Goal: Task Accomplishment & Management: Use online tool/utility

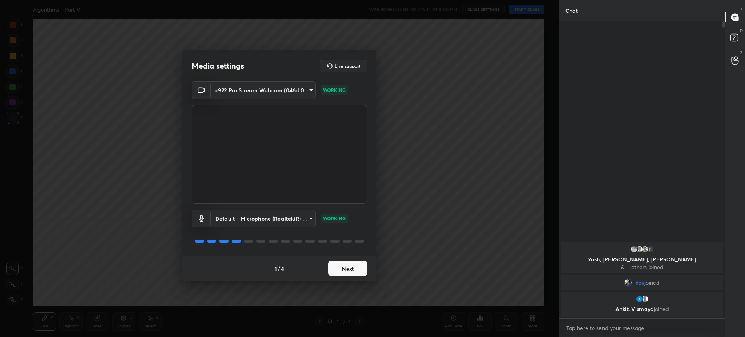
scroll to position [313, 163]
click at [356, 264] on button "Next" at bounding box center [347, 269] width 39 height 16
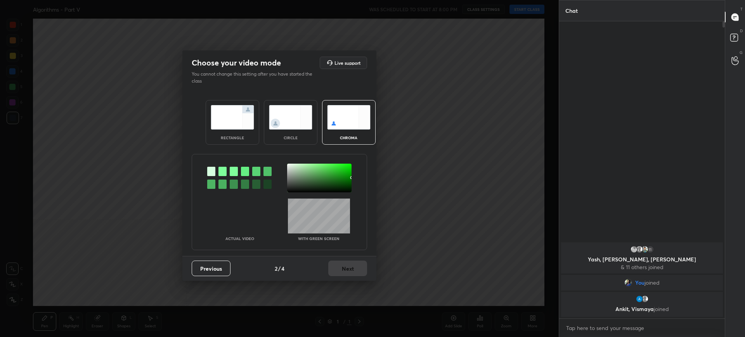
click at [246, 130] on div "rectangle" at bounding box center [233, 122] width 54 height 45
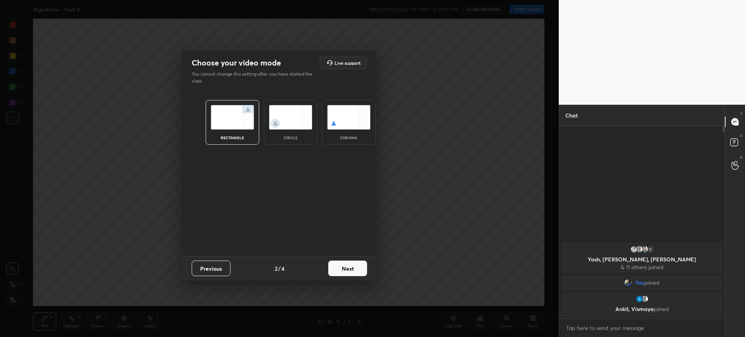
scroll to position [209, 163]
click at [356, 271] on button "Next" at bounding box center [347, 269] width 39 height 16
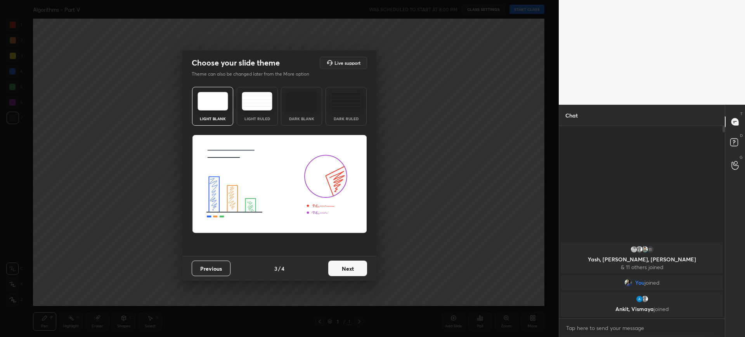
click at [356, 271] on button "Next" at bounding box center [347, 269] width 39 height 16
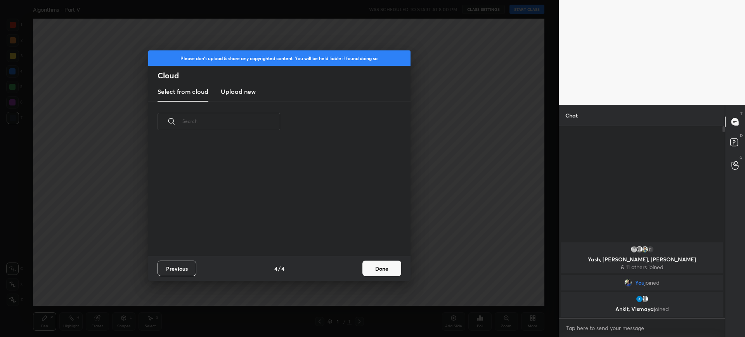
scroll to position [114, 249]
click at [243, 94] on h3 "Upload new" at bounding box center [238, 91] width 35 height 9
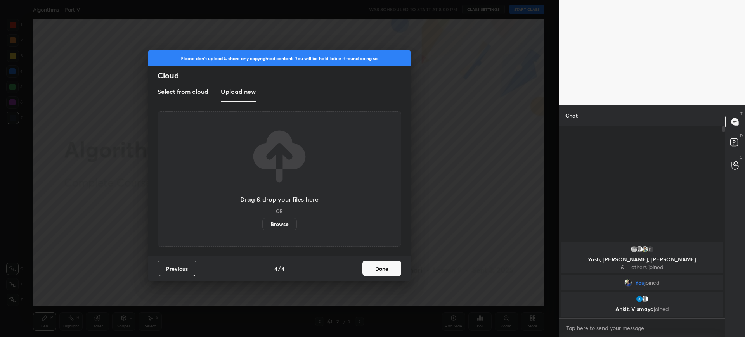
click at [277, 225] on label "Browse" at bounding box center [279, 224] width 35 height 12
click at [262, 225] on input "Browse" at bounding box center [262, 224] width 0 height 12
click at [285, 221] on label "Browse" at bounding box center [279, 224] width 35 height 12
click at [262, 221] on input "Browse" at bounding box center [262, 224] width 0 height 12
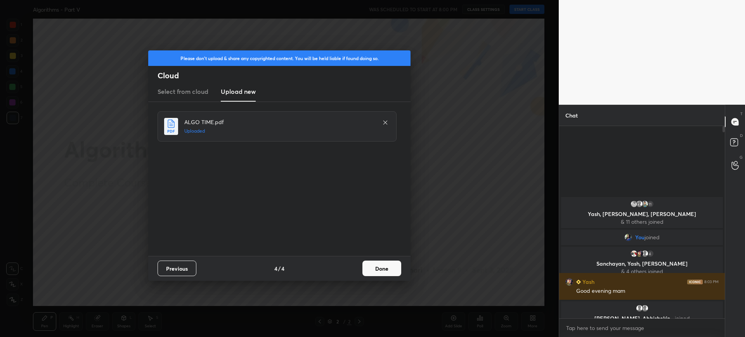
click at [386, 266] on button "Done" at bounding box center [381, 269] width 39 height 16
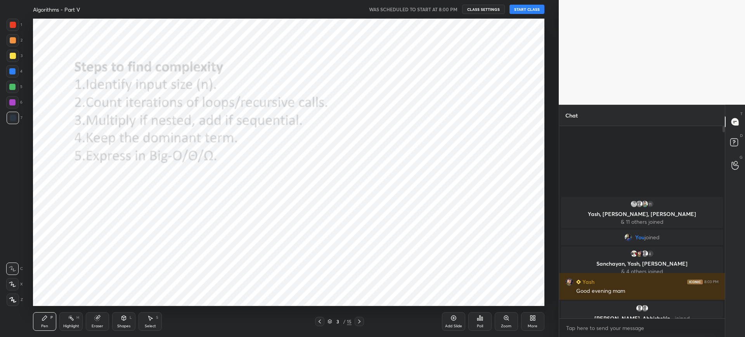
click at [327, 321] on div "3 / 15" at bounding box center [339, 321] width 49 height 9
click at [330, 323] on icon at bounding box center [329, 321] width 5 height 5
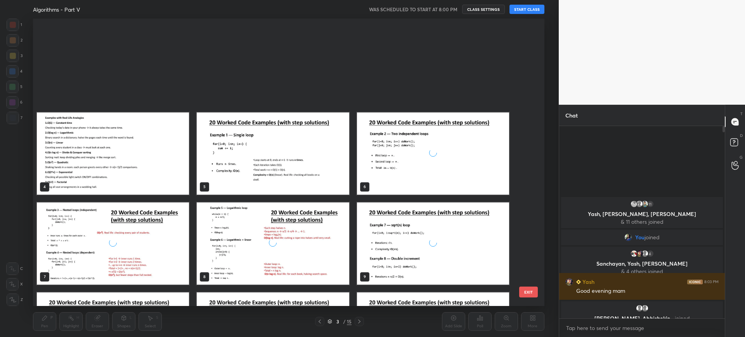
scroll to position [162, 0]
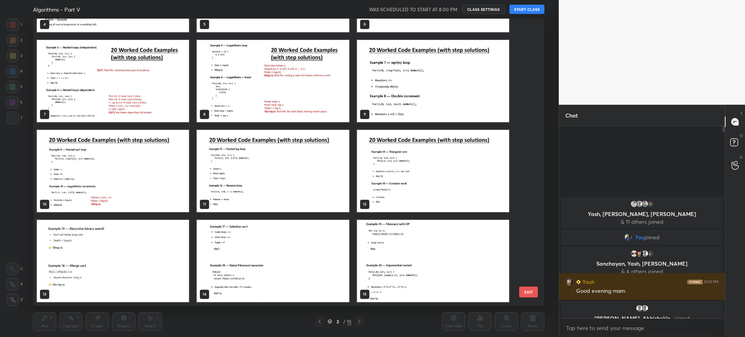
click at [420, 270] on img "grid" at bounding box center [433, 261] width 152 height 82
click at [535, 295] on button "EXIT" at bounding box center [528, 292] width 19 height 11
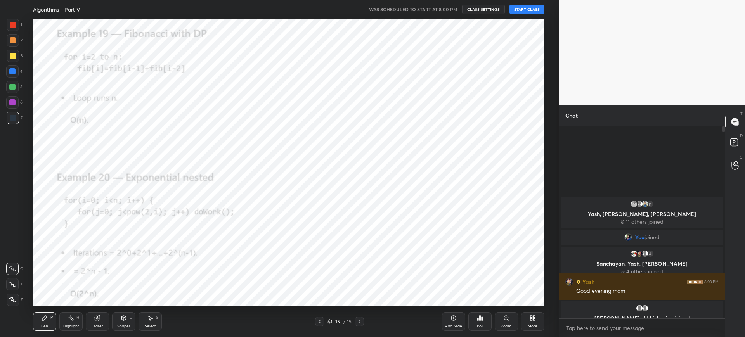
click at [535, 19] on button "EXIT" at bounding box center [528, 13] width 19 height 11
click at [535, 313] on div "More" at bounding box center [532, 321] width 23 height 19
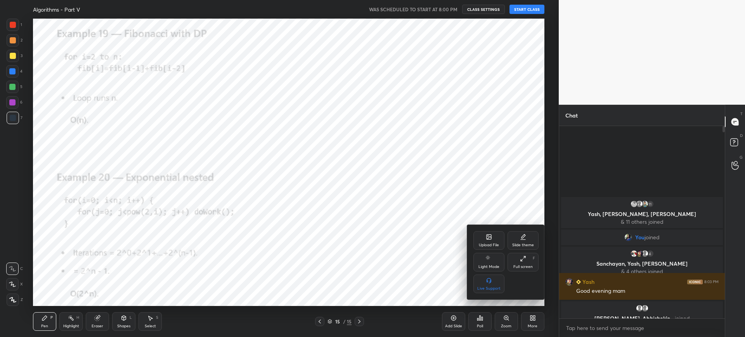
click at [476, 244] on div "Upload File" at bounding box center [488, 240] width 31 height 19
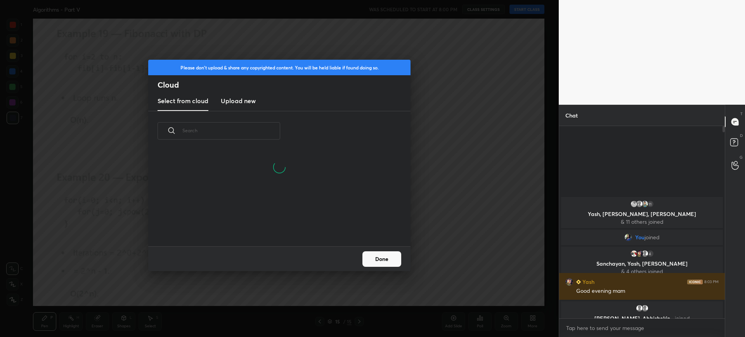
scroll to position [95, 249]
click at [238, 99] on h3 "Upload new" at bounding box center [238, 100] width 35 height 9
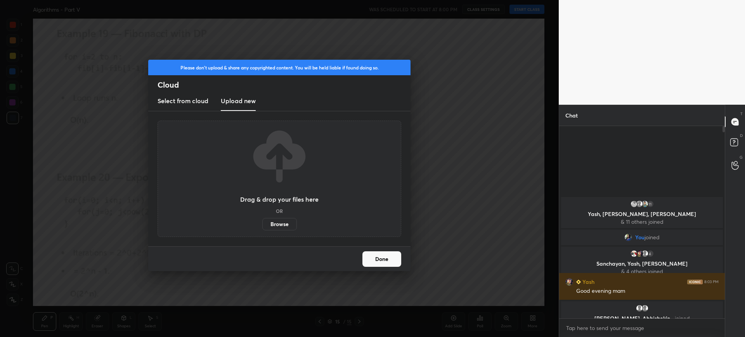
click at [281, 221] on label "Browse" at bounding box center [279, 224] width 35 height 12
click at [262, 221] on input "Browse" at bounding box center [262, 224] width 0 height 12
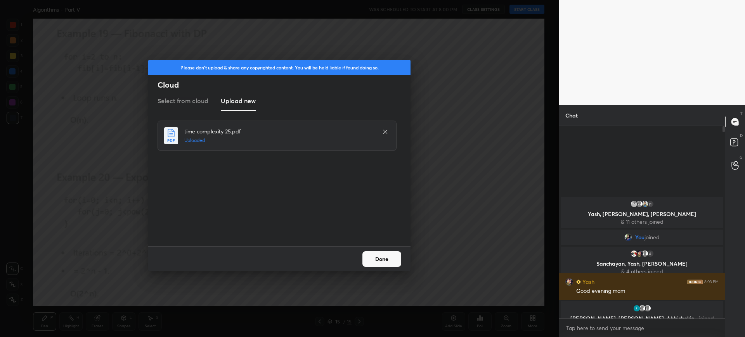
click at [378, 259] on button "Done" at bounding box center [381, 259] width 39 height 16
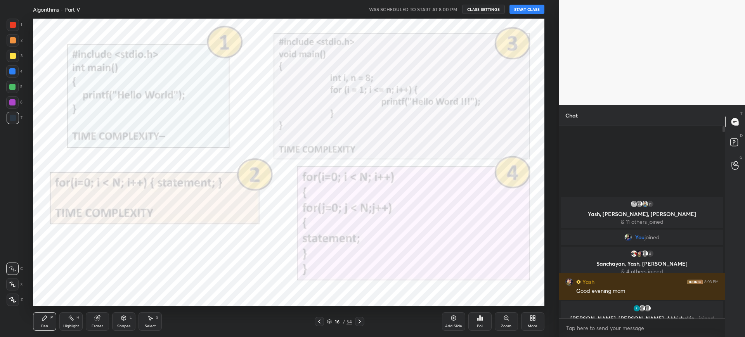
click at [332, 320] on icon at bounding box center [329, 321] width 5 height 5
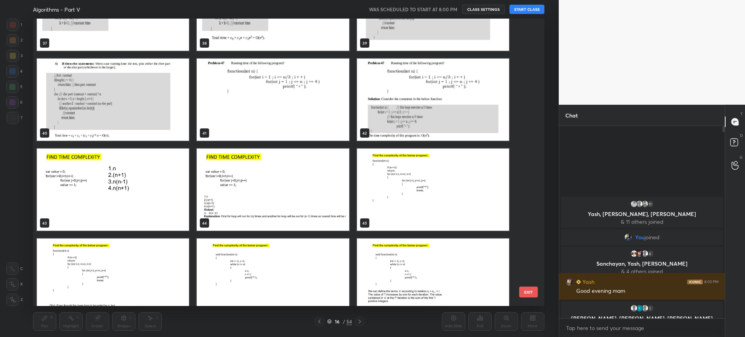
scroll to position [1332, 0]
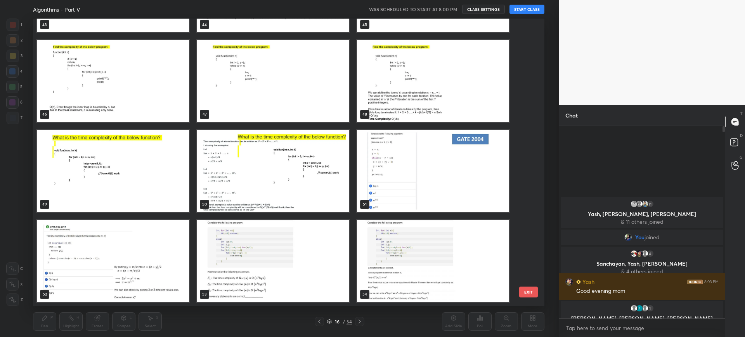
click at [515, 290] on div "43 44 45 46 47 48 49 50 51 52 53 54" at bounding box center [281, 162] width 497 height 287
click at [503, 290] on img "grid" at bounding box center [433, 261] width 152 height 82
click at [532, 292] on button "EXIT" at bounding box center [528, 292] width 19 height 11
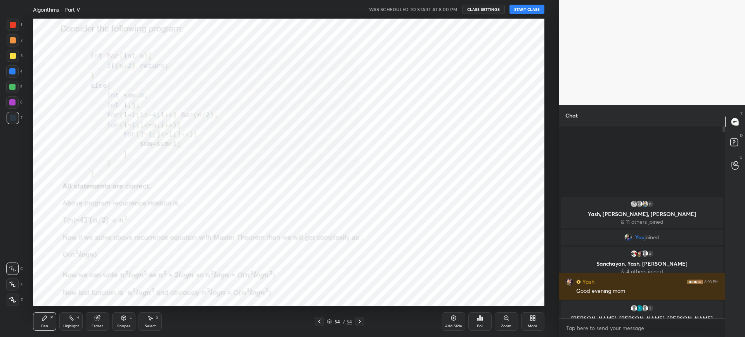
click at [534, 311] on div "Add Slide Poll Zoom More" at bounding box center [493, 321] width 102 height 43
click at [529, 326] on div "More" at bounding box center [532, 326] width 10 height 4
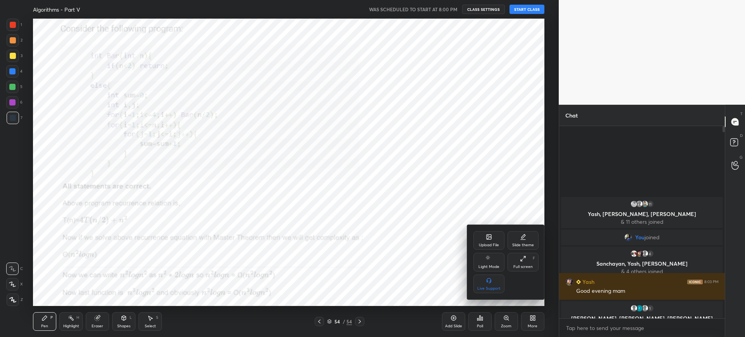
click at [482, 239] on div "Upload File" at bounding box center [488, 240] width 31 height 19
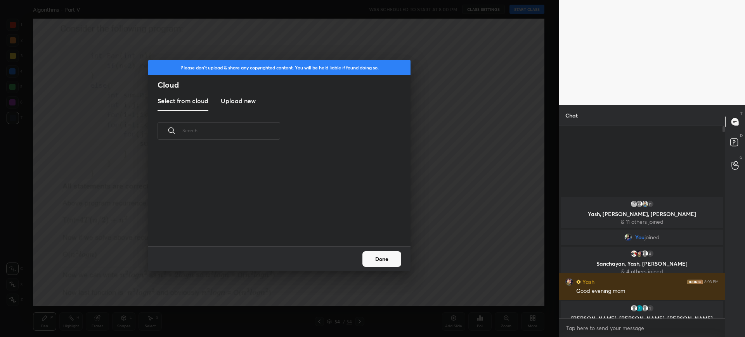
scroll to position [95, 249]
click at [239, 98] on h3 "Upload new" at bounding box center [238, 100] width 35 height 9
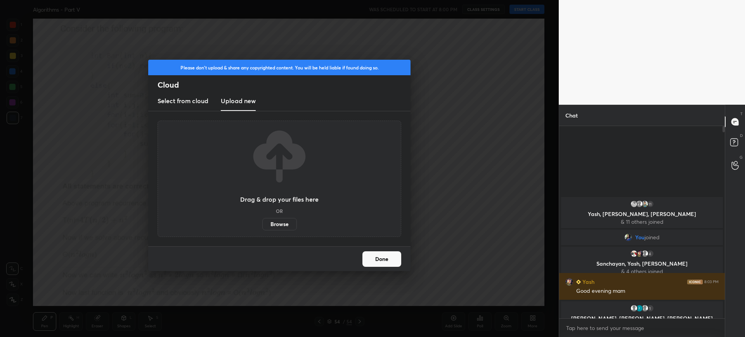
click at [277, 221] on label "Browse" at bounding box center [279, 224] width 35 height 12
click at [262, 221] on input "Browse" at bounding box center [262, 224] width 0 height 12
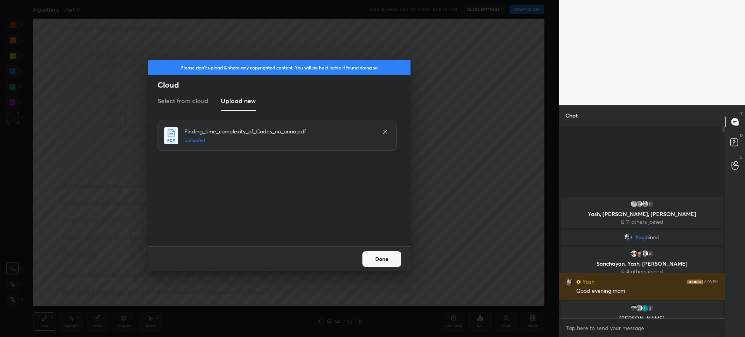
click at [382, 258] on button "Done" at bounding box center [381, 259] width 39 height 16
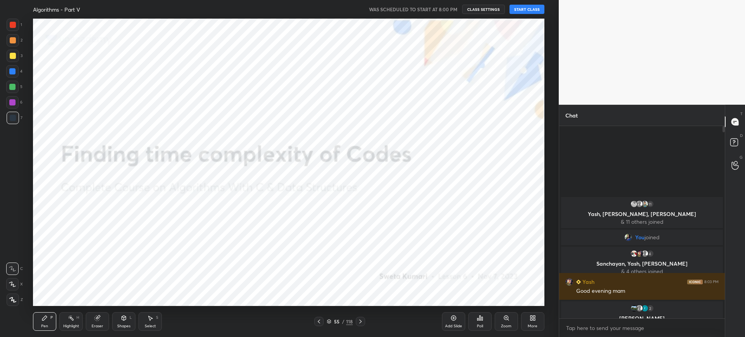
click at [328, 322] on icon at bounding box center [329, 322] width 4 height 1
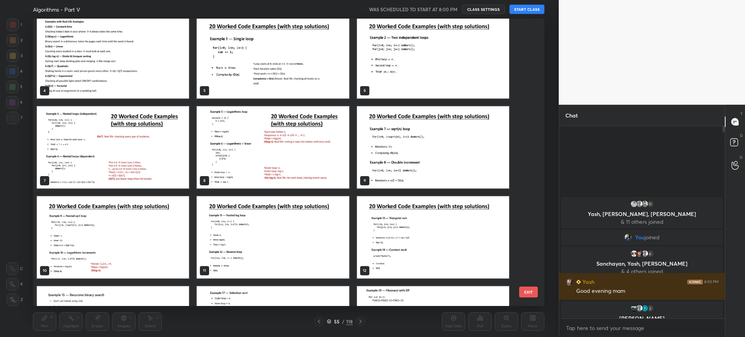
scroll to position [0, 0]
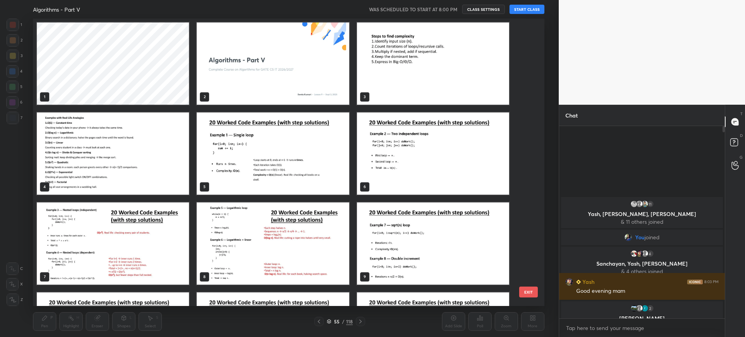
click at [290, 94] on img "grid" at bounding box center [273, 63] width 152 height 82
click at [527, 294] on button "EXIT" at bounding box center [528, 292] width 19 height 11
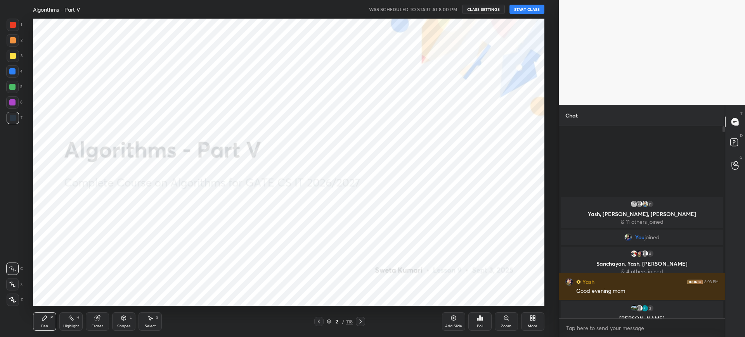
click at [536, 9] on button "START CLASS" at bounding box center [526, 9] width 35 height 9
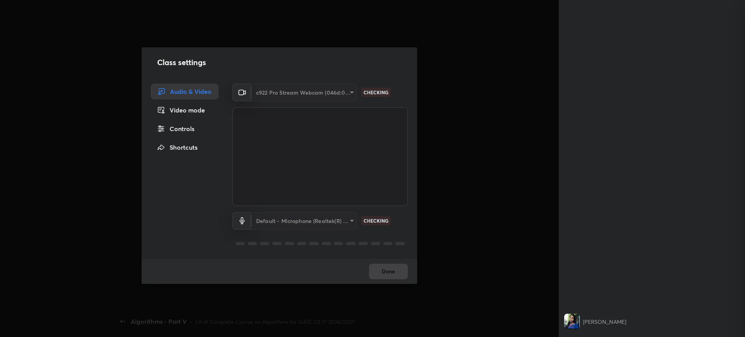
scroll to position [190, 163]
click at [394, 269] on button "Done" at bounding box center [388, 272] width 39 height 16
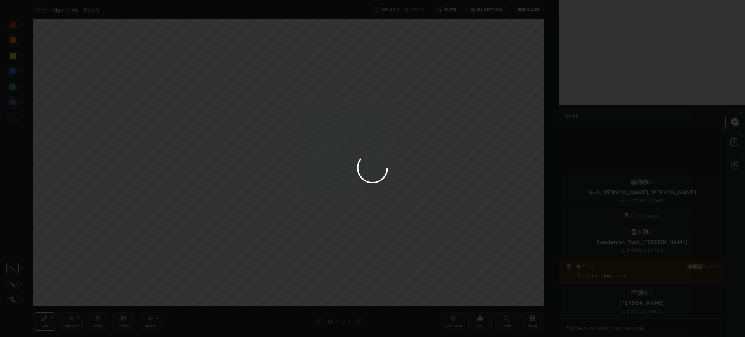
scroll to position [38495, 38255]
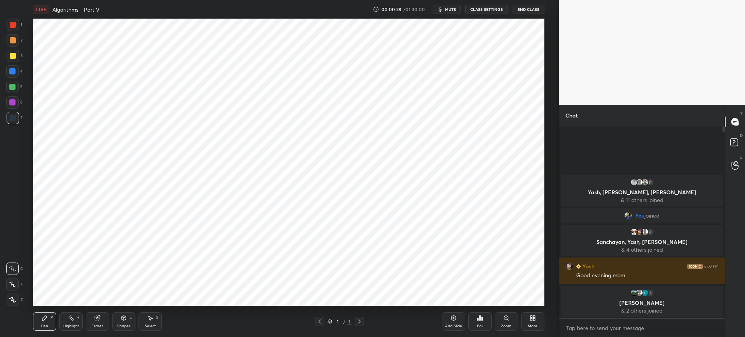
click at [536, 324] on div "More" at bounding box center [532, 326] width 10 height 4
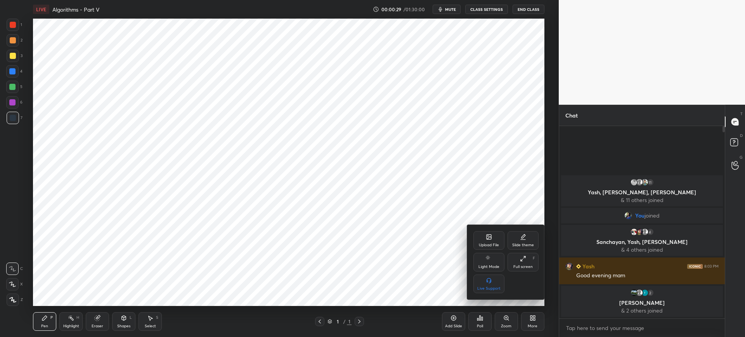
click at [498, 234] on div "Upload File" at bounding box center [488, 240] width 31 height 19
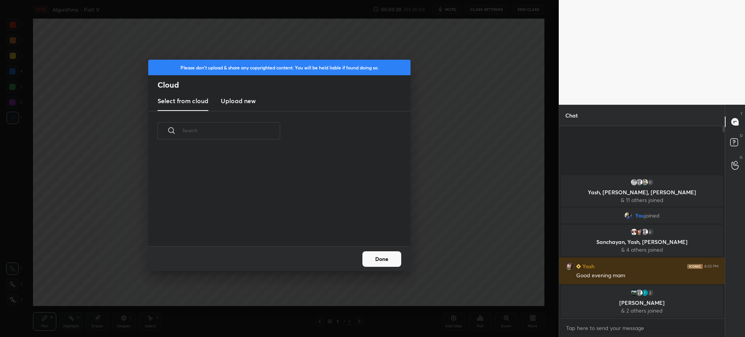
scroll to position [95, 249]
click at [226, 99] on h3 "Upload new" at bounding box center [238, 100] width 35 height 9
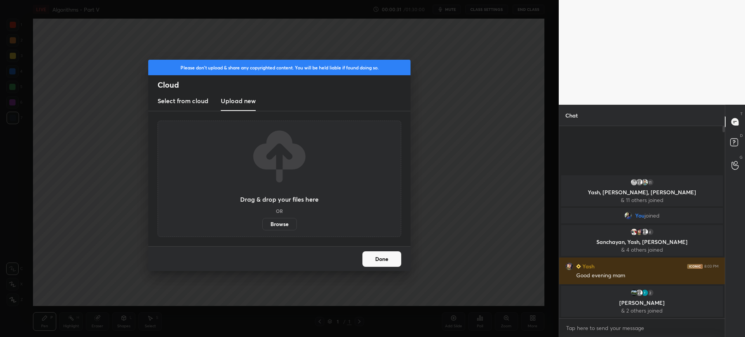
click at [280, 218] on label "Browse" at bounding box center [279, 224] width 35 height 12
click at [262, 218] on input "Browse" at bounding box center [262, 224] width 0 height 12
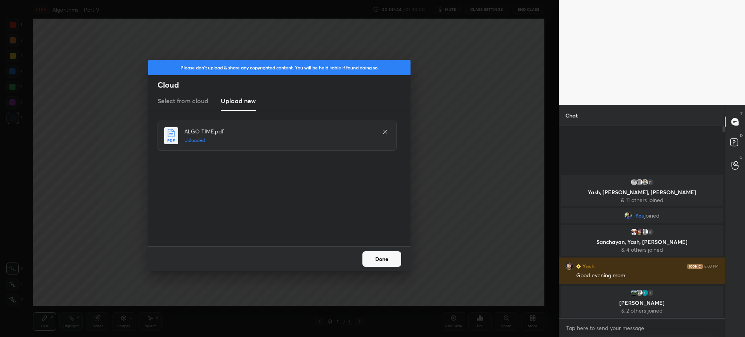
click at [373, 258] on button "Done" at bounding box center [381, 259] width 39 height 16
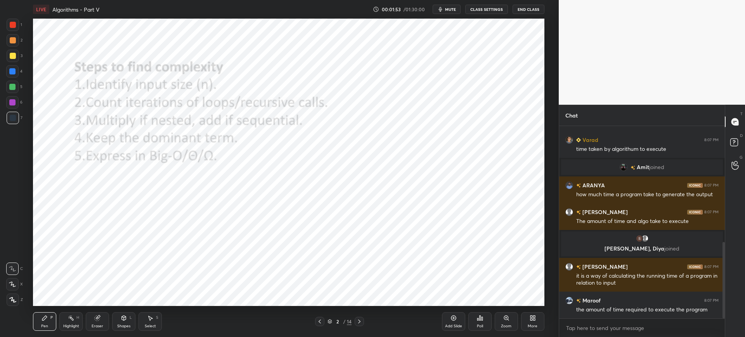
scroll to position [319, 0]
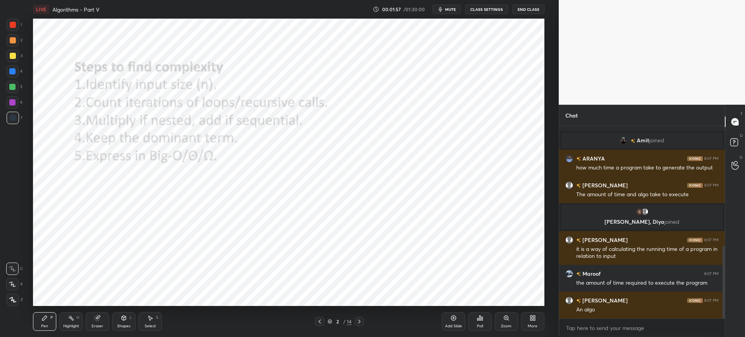
click at [12, 23] on div at bounding box center [13, 25] width 6 height 6
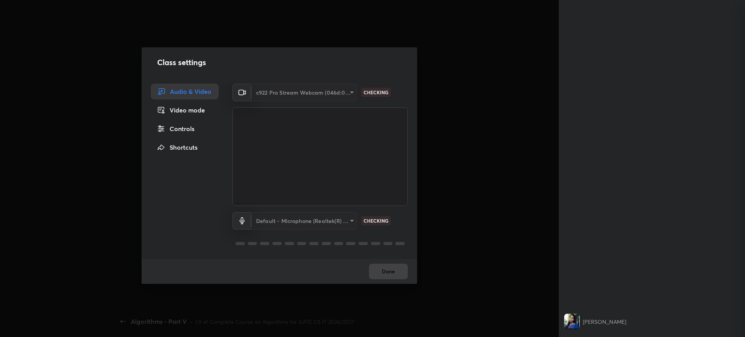
scroll to position [613, 0]
click at [386, 270] on button "Done" at bounding box center [388, 272] width 39 height 16
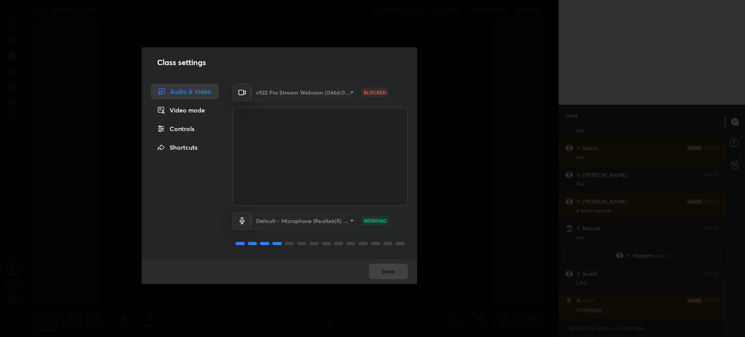
scroll to position [712, 0]
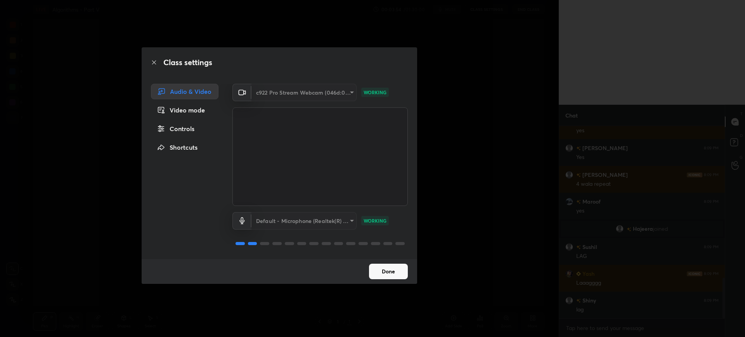
click at [386, 270] on button "Done" at bounding box center [388, 272] width 39 height 16
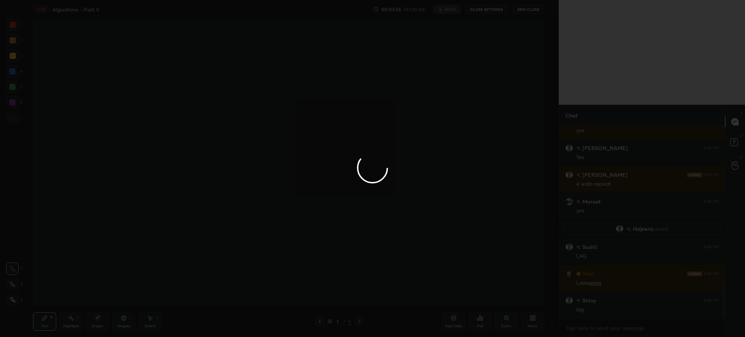
scroll to position [739, 0]
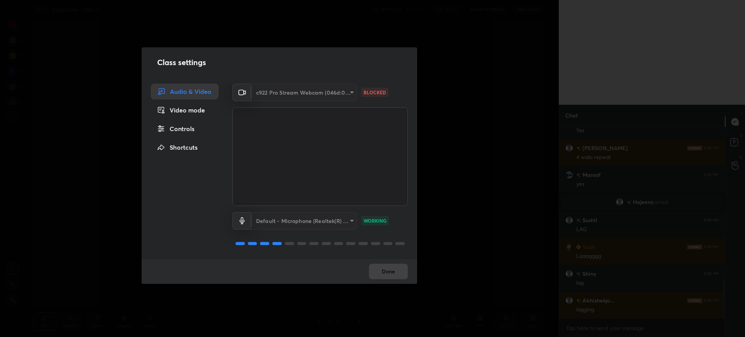
click at [389, 268] on div "Done" at bounding box center [279, 271] width 275 height 25
click at [488, 151] on div "Class settings Audio & Video Video mode Controls Shortcuts c922 Pro Stream Webc…" at bounding box center [279, 168] width 558 height 337
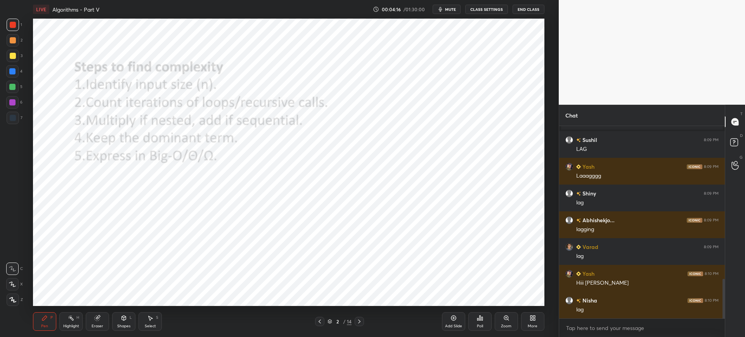
scroll to position [38495, 38255]
click at [477, 8] on button "CLASS SETTINGS" at bounding box center [486, 9] width 43 height 9
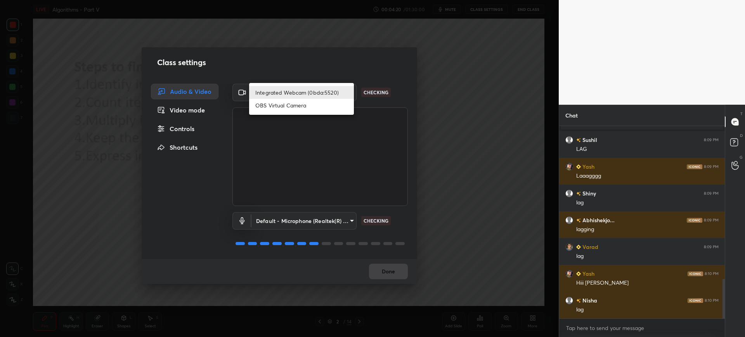
click at [315, 92] on body "1 2 3 4 5 6 7 C X Z C X Z E E Erase all H H LIVE Algorithms - Part V 00:04:20 /…" at bounding box center [372, 168] width 745 height 337
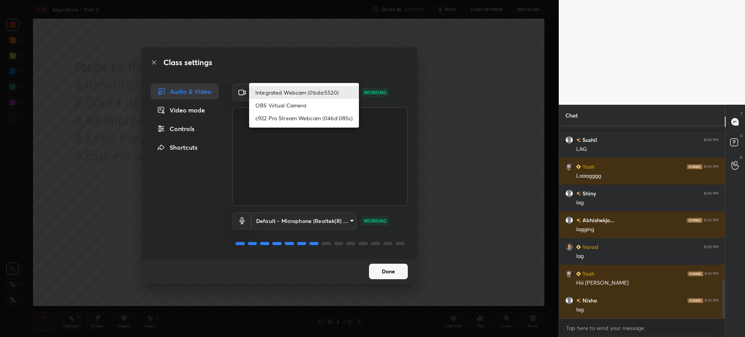
click at [384, 269] on div at bounding box center [372, 168] width 745 height 337
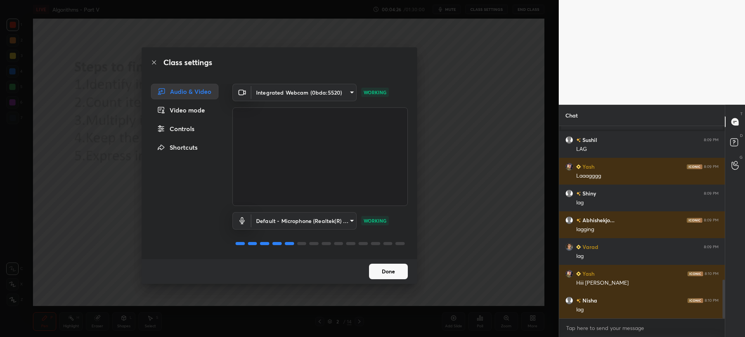
scroll to position [759, 0]
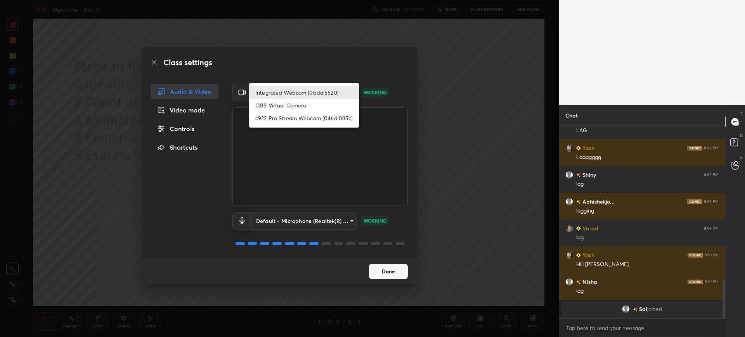
click at [330, 97] on body "1 2 3 4 5 6 7 C X Z C X Z E E Erase all H H LIVE Algorithms - Part V 00:04:27 /…" at bounding box center [372, 168] width 745 height 337
click at [308, 116] on li "c922 Pro Stream Webcam (046d:085c)" at bounding box center [304, 118] width 110 height 13
type input "d9115b2f929475016315a2c25d8338b72e881f843449f6f30eb7e1e03e8f855d"
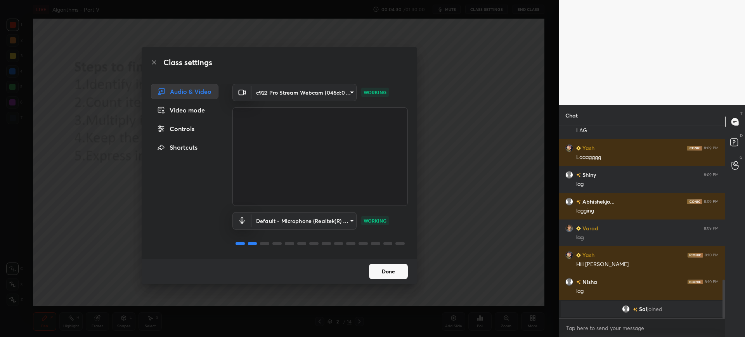
click at [392, 267] on button "Done" at bounding box center [388, 272] width 39 height 16
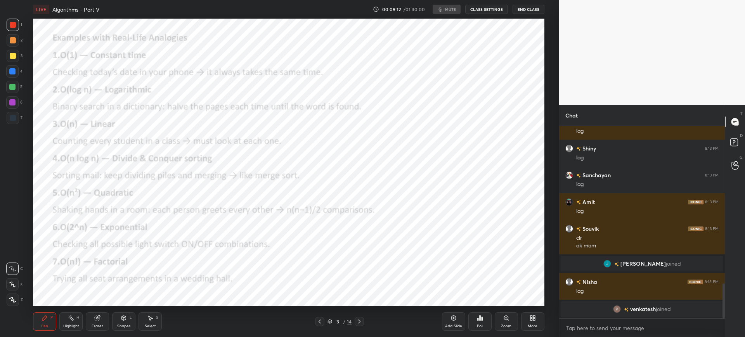
scroll to position [888, 0]
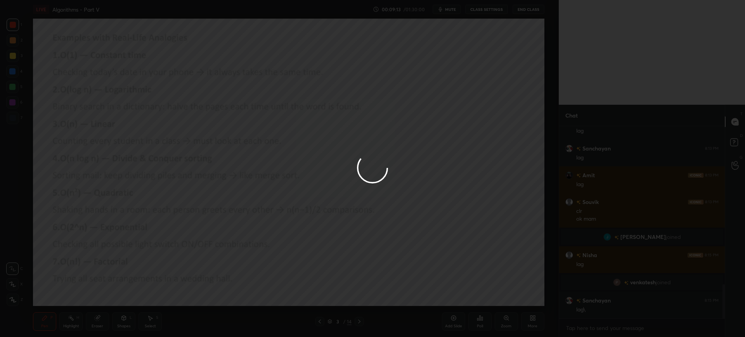
click at [468, 292] on div at bounding box center [372, 168] width 745 height 337
drag, startPoint x: 476, startPoint y: 289, endPoint x: 472, endPoint y: 287, distance: 4.5
click at [473, 290] on div at bounding box center [372, 168] width 745 height 337
click at [494, 268] on div at bounding box center [372, 168] width 745 height 337
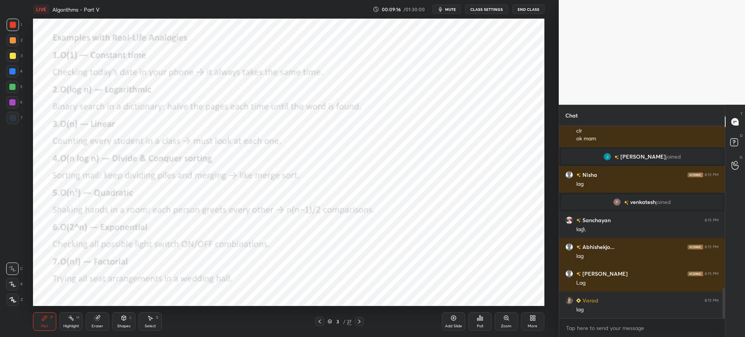
scroll to position [995, 0]
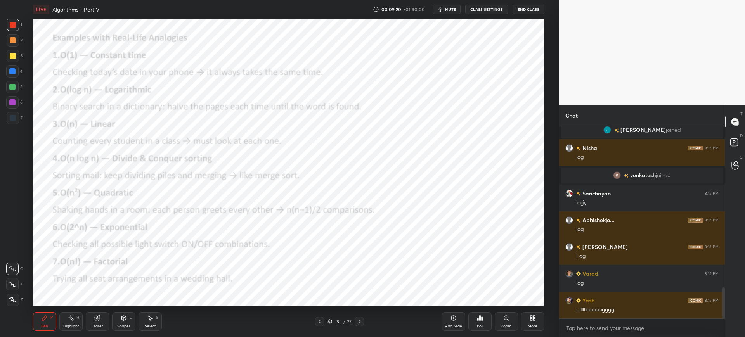
click at [449, 318] on div "Add Slide" at bounding box center [453, 321] width 23 height 19
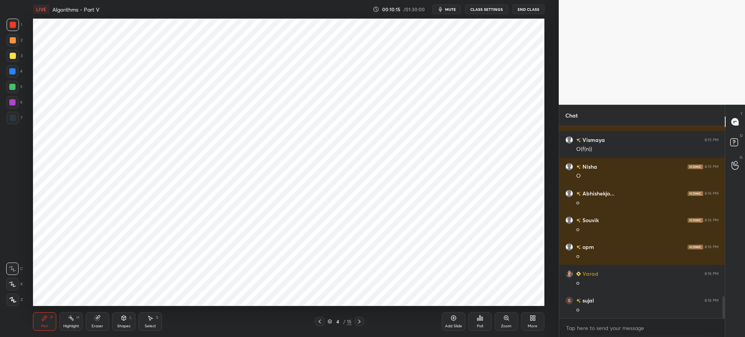
scroll to position [1477, 0]
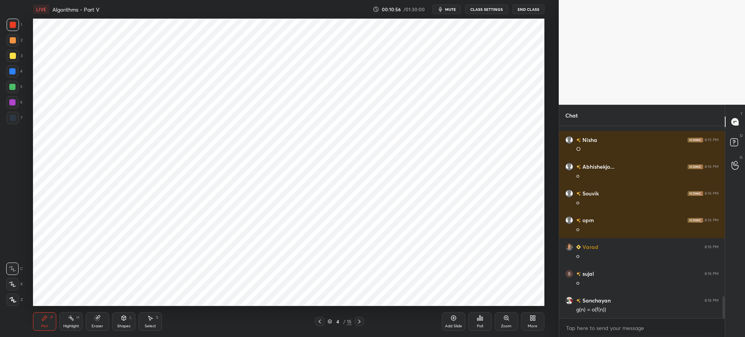
click at [103, 322] on div "Eraser" at bounding box center [97, 321] width 23 height 19
click at [50, 328] on div "Pen P" at bounding box center [44, 321] width 23 height 19
click at [456, 321] on icon at bounding box center [453, 318] width 6 height 6
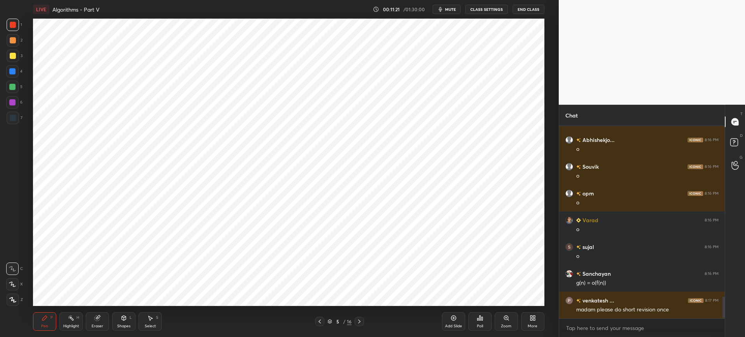
scroll to position [1522, 0]
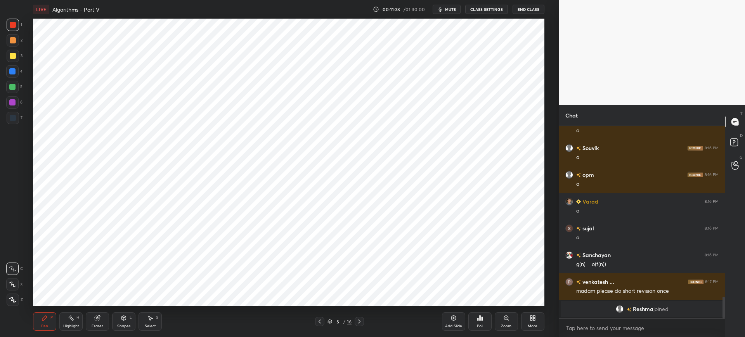
click at [91, 321] on div "Eraser" at bounding box center [97, 321] width 23 height 19
click at [47, 322] on div "Pen P" at bounding box center [44, 321] width 23 height 19
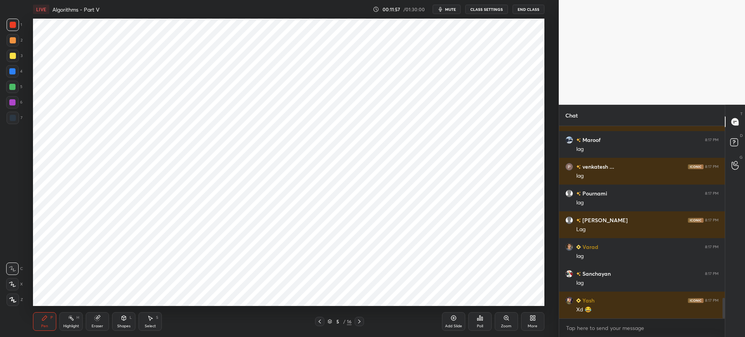
scroll to position [1623, 0]
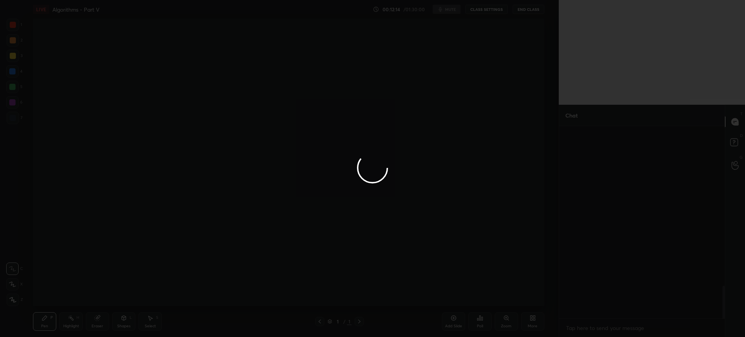
scroll to position [949, 0]
click at [444, 196] on div at bounding box center [372, 168] width 745 height 337
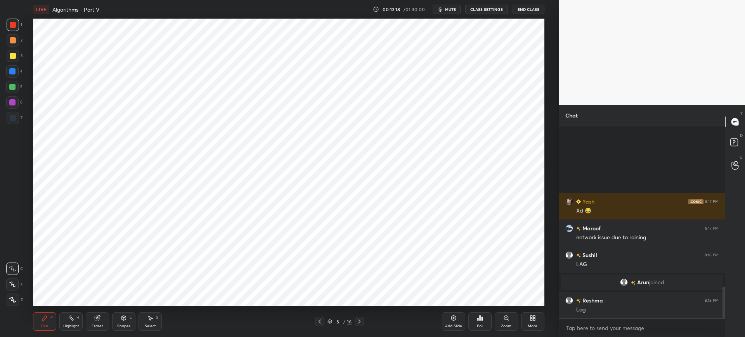
scroll to position [908, 0]
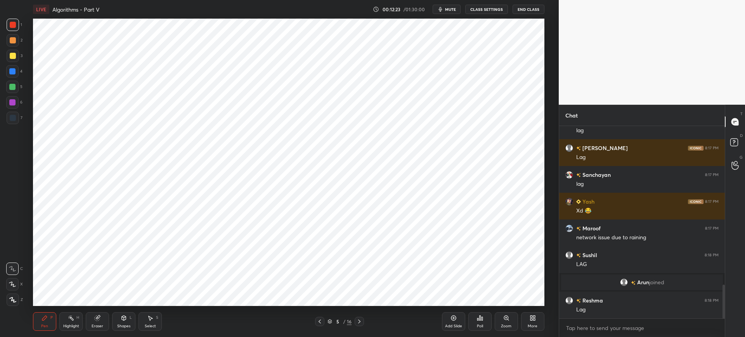
click at [17, 117] on div at bounding box center [13, 118] width 12 height 12
drag, startPoint x: 102, startPoint y: 319, endPoint x: 107, endPoint y: 306, distance: 13.3
click at [102, 319] on div "Eraser" at bounding box center [97, 321] width 23 height 19
drag, startPoint x: 49, startPoint y: 322, endPoint x: 58, endPoint y: 307, distance: 17.4
click at [48, 322] on div "Pen P" at bounding box center [44, 321] width 23 height 19
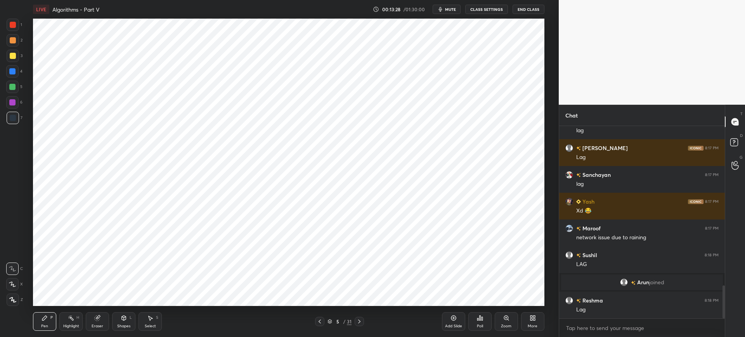
scroll to position [927, 0]
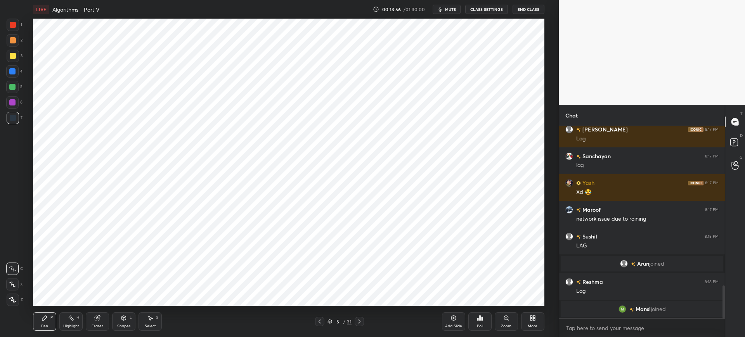
click at [454, 323] on div "Add Slide" at bounding box center [453, 321] width 23 height 19
click at [488, 17] on div "LIVE Algorithms - Part V 00:14:11 / 01:30:00 mute CLASS SETTINGS End Class Sett…" at bounding box center [288, 168] width 527 height 337
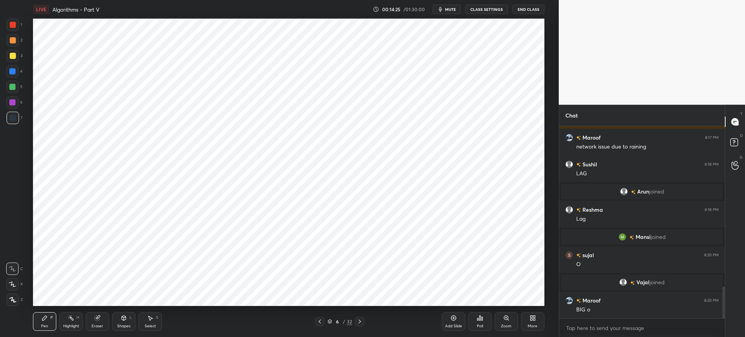
scroll to position [1004, 0]
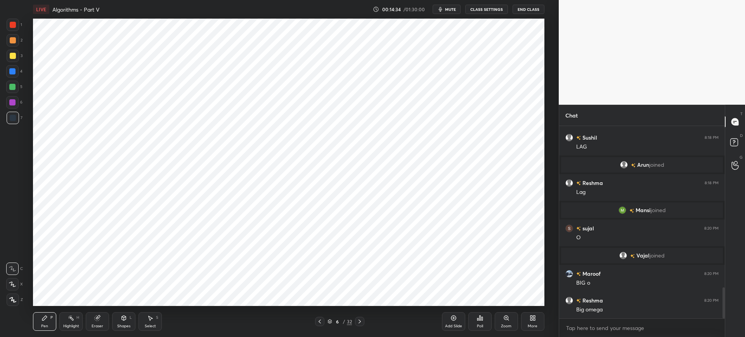
click at [14, 31] on div "1" at bounding box center [15, 27] width 16 height 16
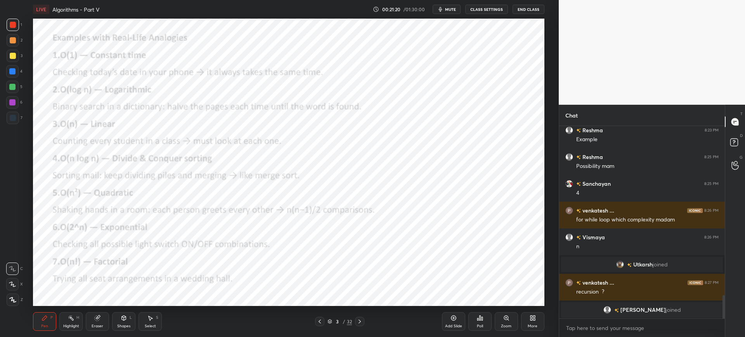
scroll to position [1389, 0]
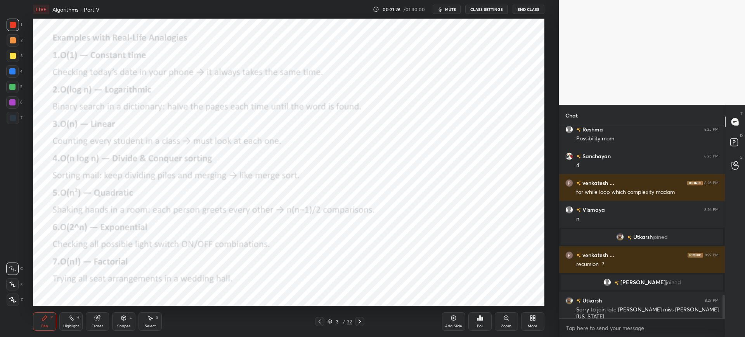
click at [474, 320] on div "Poll" at bounding box center [479, 321] width 23 height 19
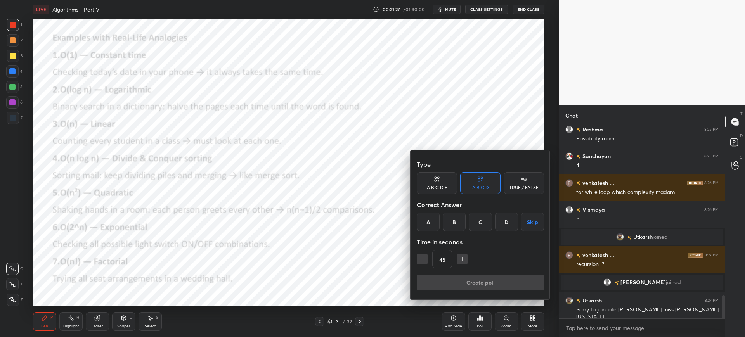
click at [434, 223] on div "A" at bounding box center [428, 222] width 23 height 19
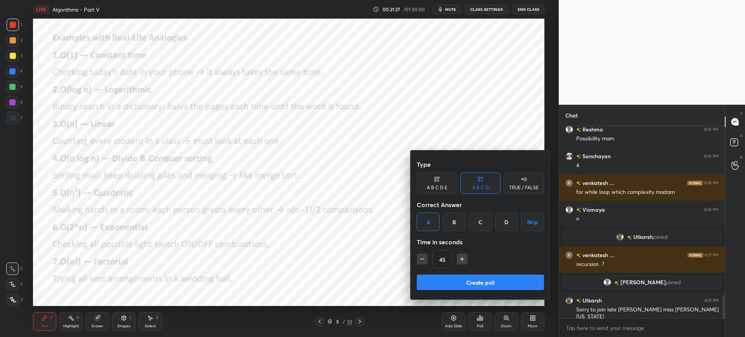
click at [453, 275] on button "Create poll" at bounding box center [480, 283] width 127 height 16
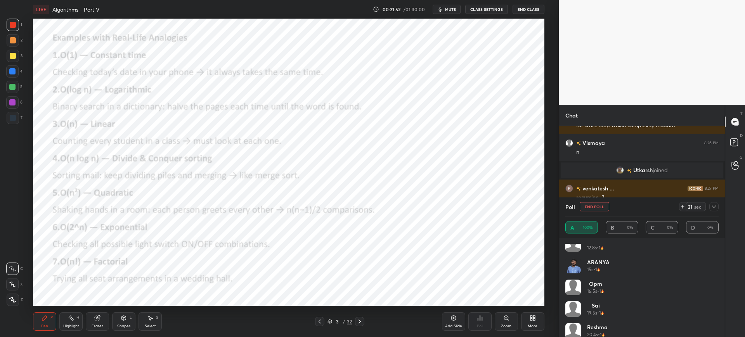
scroll to position [406, 0]
click at [605, 206] on button "End Poll" at bounding box center [593, 206] width 29 height 9
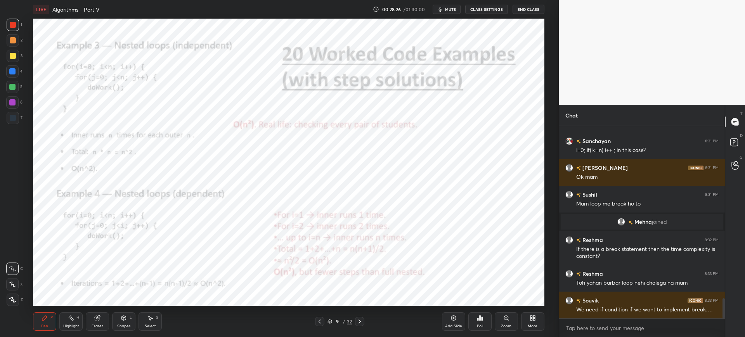
scroll to position [1685, 0]
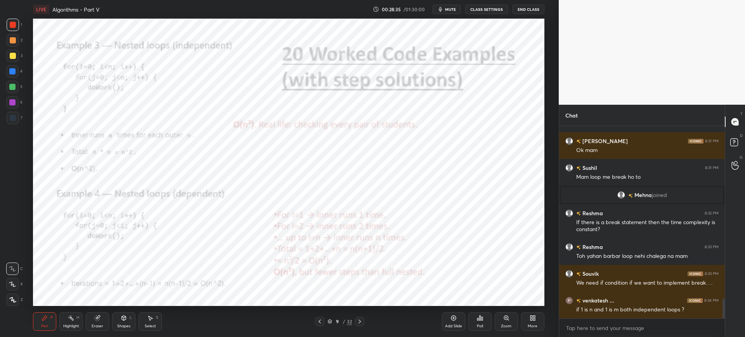
click at [504, 318] on icon at bounding box center [506, 318] width 4 height 4
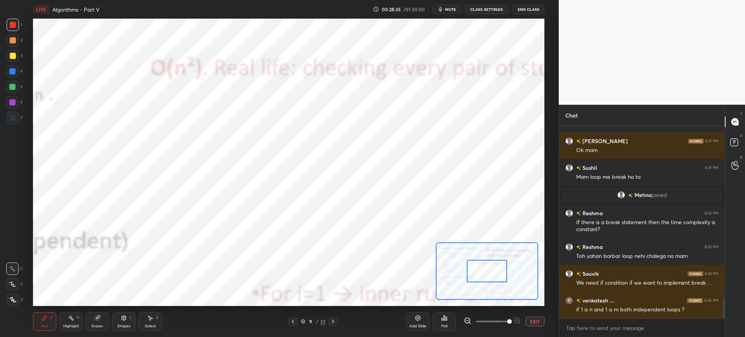
drag, startPoint x: 490, startPoint y: 273, endPoint x: 468, endPoint y: 266, distance: 23.3
click at [467, 267] on div at bounding box center [487, 271] width 40 height 22
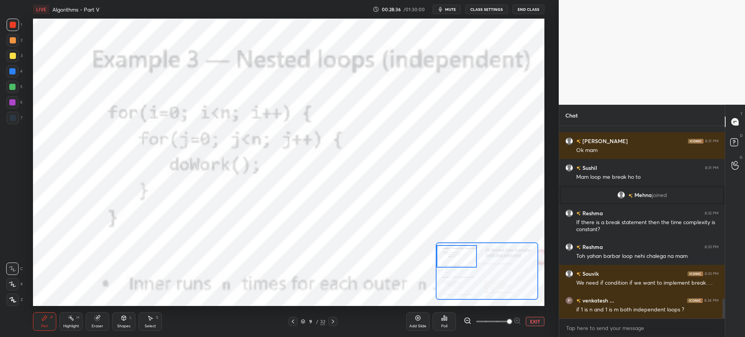
drag, startPoint x: 468, startPoint y: 266, endPoint x: 457, endPoint y: 256, distance: 15.7
click at [462, 257] on div at bounding box center [456, 256] width 40 height 22
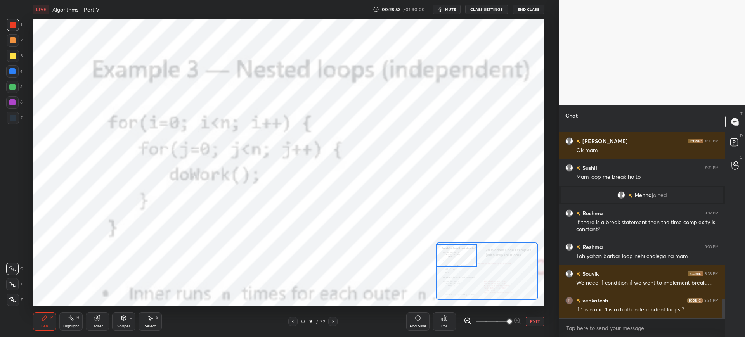
click at [535, 321] on button "EXIT" at bounding box center [534, 321] width 19 height 9
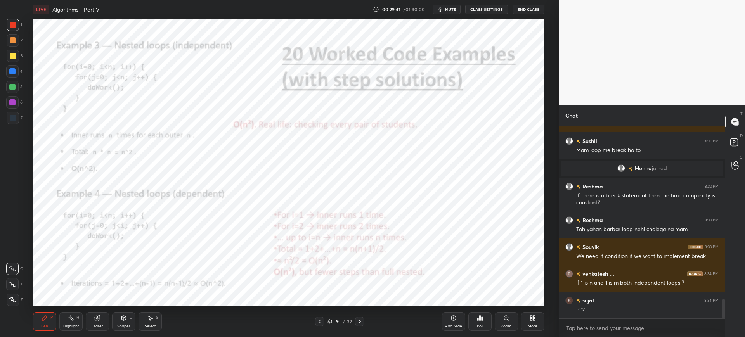
scroll to position [1746, 0]
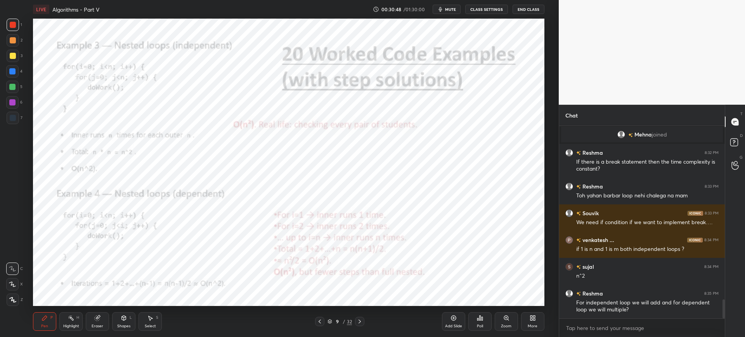
drag, startPoint x: 504, startPoint y: 318, endPoint x: 500, endPoint y: 310, distance: 9.4
click at [504, 317] on icon at bounding box center [506, 318] width 4 height 4
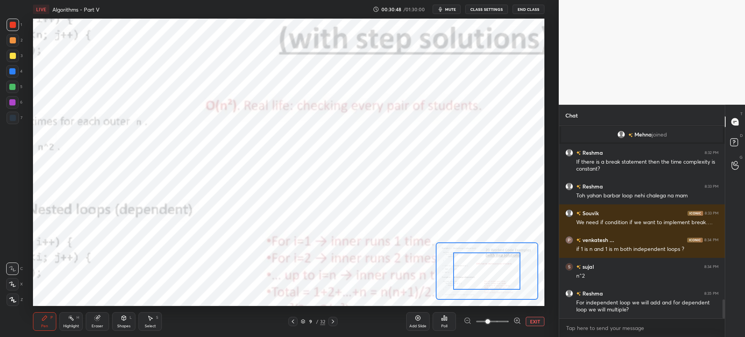
scroll to position [1772, 0]
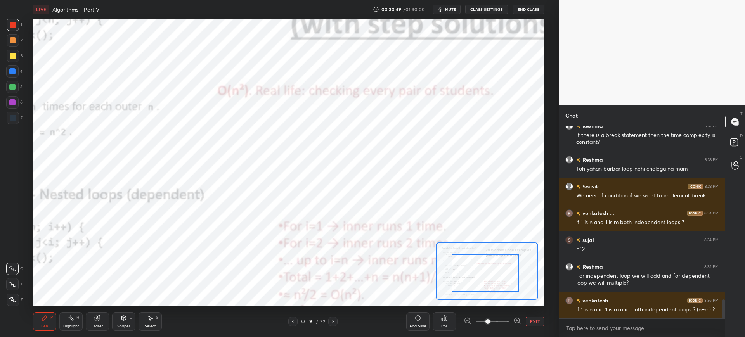
drag, startPoint x: 466, startPoint y: 279, endPoint x: 462, endPoint y: 283, distance: 5.5
click at [462, 283] on div at bounding box center [484, 272] width 67 height 37
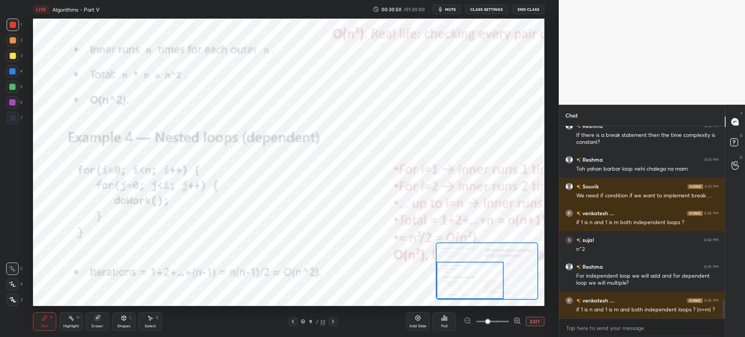
drag, startPoint x: 463, startPoint y: 280, endPoint x: 449, endPoint y: 282, distance: 14.0
click at [454, 283] on div at bounding box center [469, 280] width 67 height 37
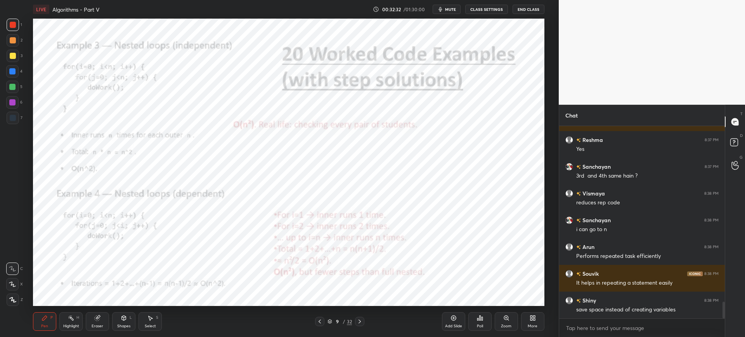
scroll to position [2040, 0]
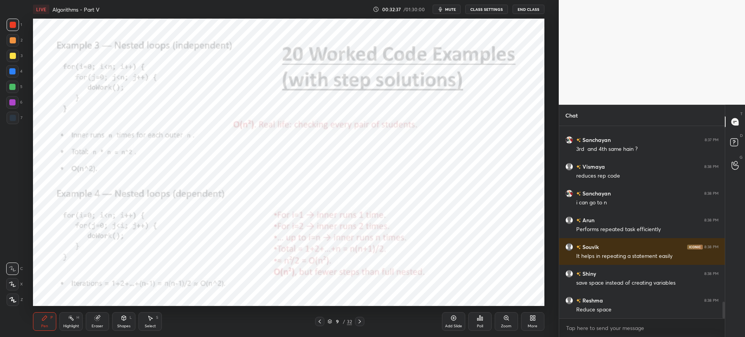
click at [494, 316] on div "Zoom" at bounding box center [505, 321] width 23 height 19
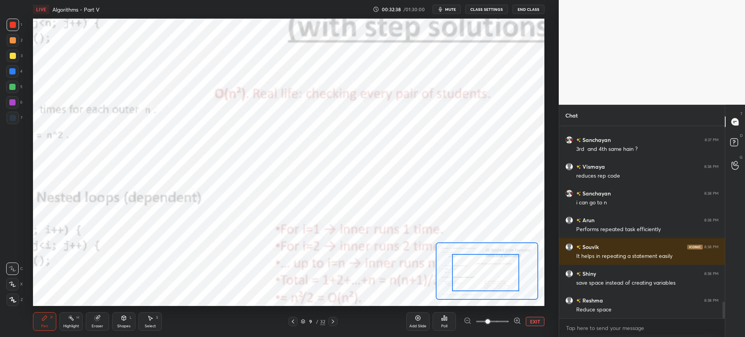
drag, startPoint x: 457, startPoint y: 289, endPoint x: 462, endPoint y: 282, distance: 8.6
click at [454, 290] on div at bounding box center [485, 272] width 67 height 37
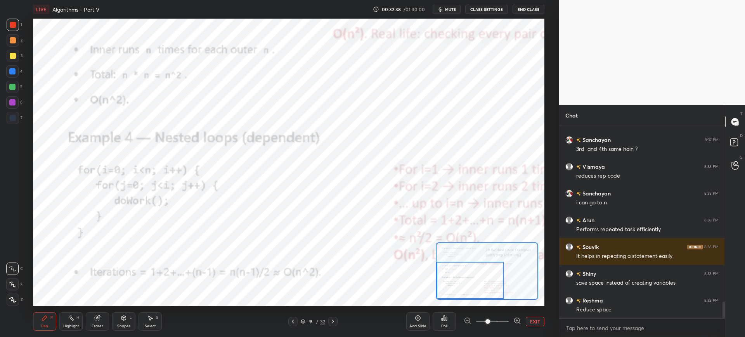
click at [457, 287] on div at bounding box center [469, 280] width 67 height 37
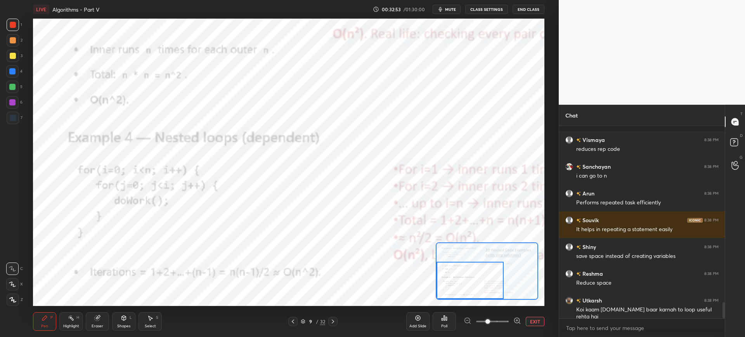
scroll to position [2100, 0]
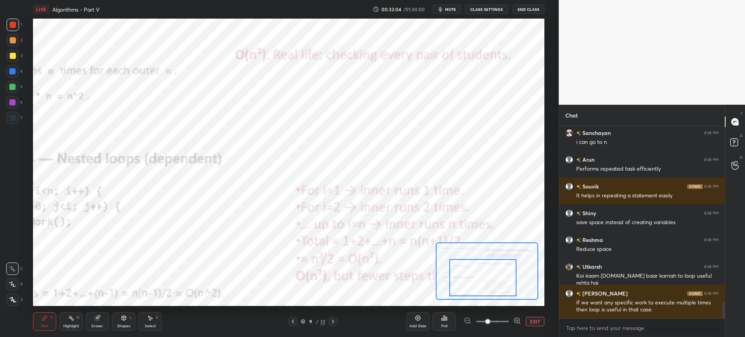
drag, startPoint x: 459, startPoint y: 266, endPoint x: 477, endPoint y: 261, distance: 18.2
click at [479, 263] on div at bounding box center [482, 277] width 67 height 37
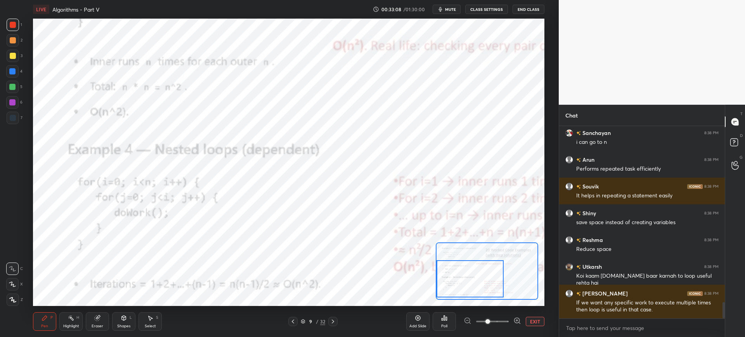
drag, startPoint x: 464, startPoint y: 265, endPoint x: 441, endPoint y: 265, distance: 23.3
click at [444, 268] on div at bounding box center [469, 278] width 67 height 37
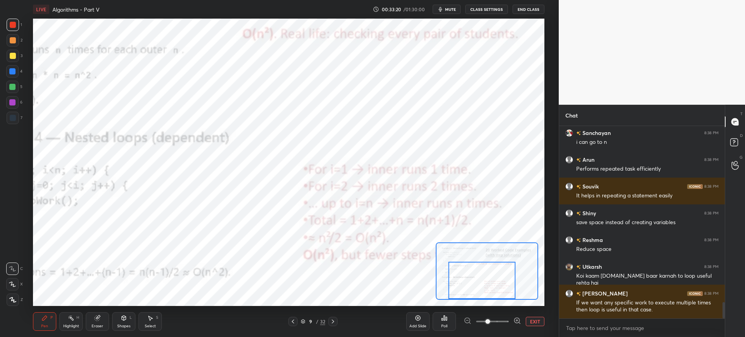
drag, startPoint x: 477, startPoint y: 270, endPoint x: 474, endPoint y: 285, distance: 15.0
click at [476, 289] on div at bounding box center [481, 280] width 67 height 37
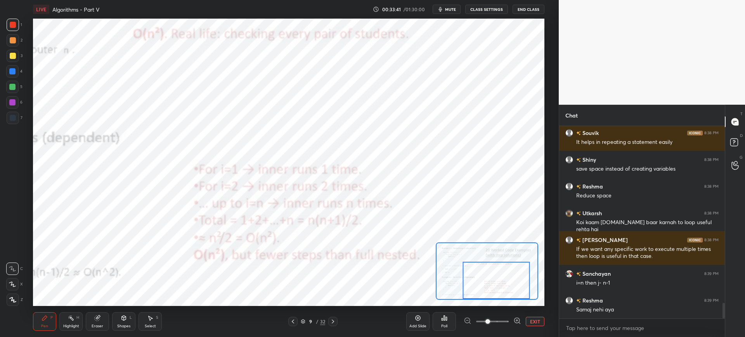
scroll to position [2173, 0]
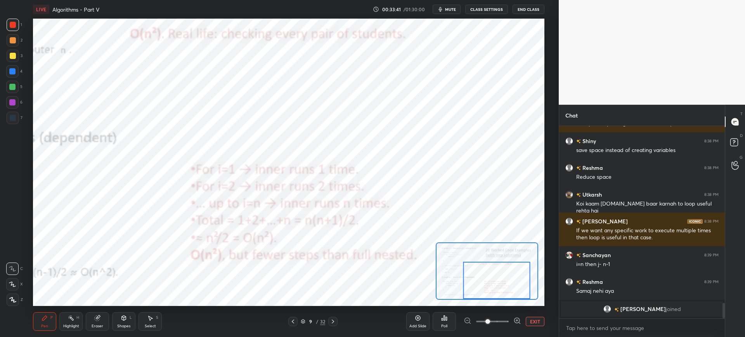
drag, startPoint x: 486, startPoint y: 275, endPoint x: 465, endPoint y: 269, distance: 22.1
click at [500, 278] on div at bounding box center [496, 280] width 67 height 37
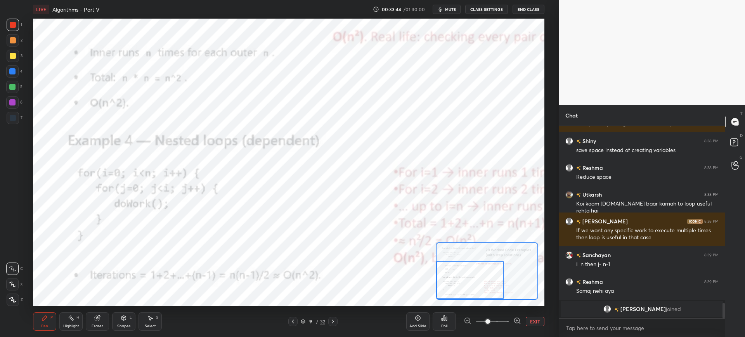
drag, startPoint x: 500, startPoint y: 272, endPoint x: 446, endPoint y: 264, distance: 54.0
click at [471, 271] on div at bounding box center [469, 279] width 67 height 37
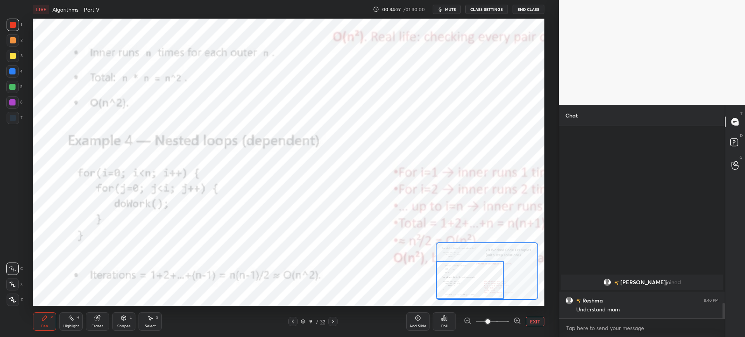
scroll to position [2062, 0]
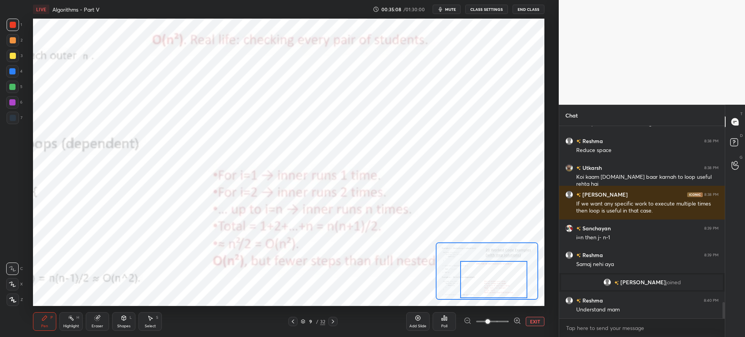
drag, startPoint x: 465, startPoint y: 273, endPoint x: 461, endPoint y: 267, distance: 7.5
click at [488, 272] on div at bounding box center [493, 279] width 67 height 37
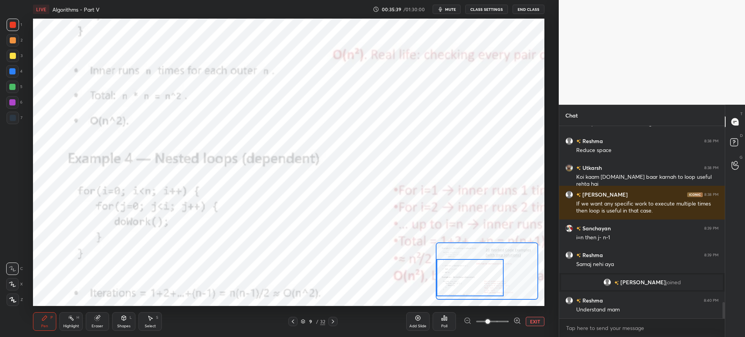
drag, startPoint x: 467, startPoint y: 271, endPoint x: 436, endPoint y: 258, distance: 34.0
click at [448, 270] on div at bounding box center [469, 277] width 67 height 37
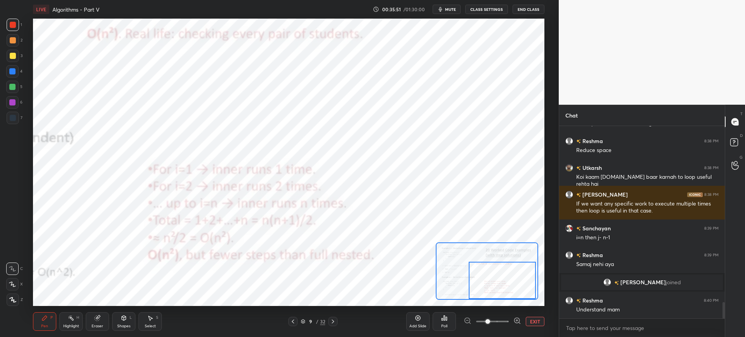
drag, startPoint x: 483, startPoint y: 277, endPoint x: 505, endPoint y: 277, distance: 21.7
click at [506, 279] on div at bounding box center [501, 280] width 67 height 37
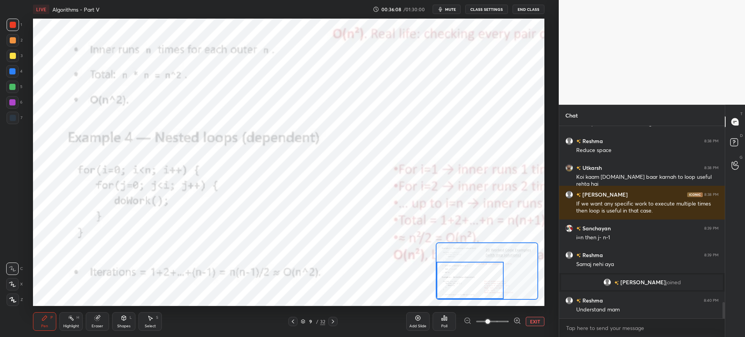
drag, startPoint x: 486, startPoint y: 278, endPoint x: 448, endPoint y: 278, distance: 38.4
click at [455, 282] on div at bounding box center [469, 280] width 67 height 37
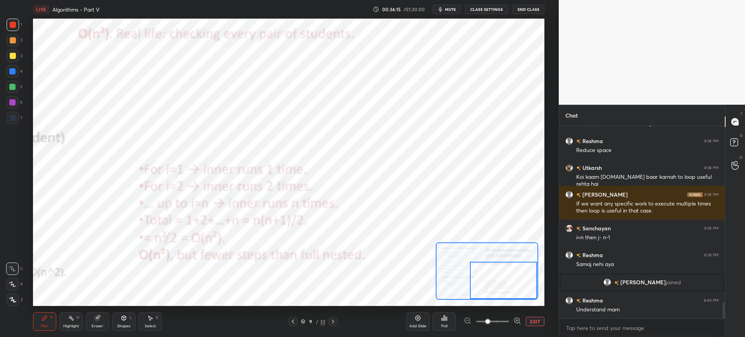
drag, startPoint x: 484, startPoint y: 275, endPoint x: 508, endPoint y: 280, distance: 24.2
click at [513, 282] on div at bounding box center [503, 280] width 67 height 37
click at [333, 322] on icon at bounding box center [333, 321] width 6 height 6
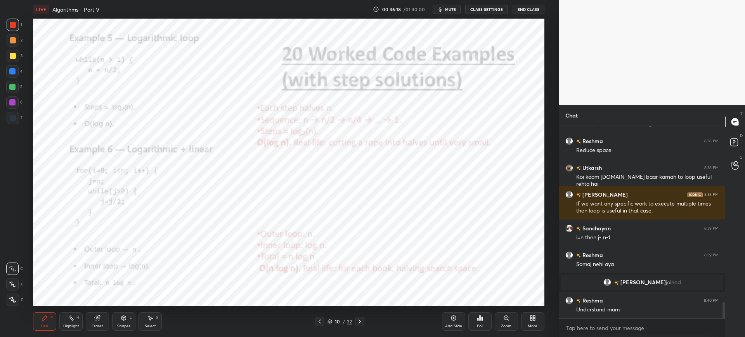
click at [504, 319] on icon at bounding box center [506, 318] width 6 height 6
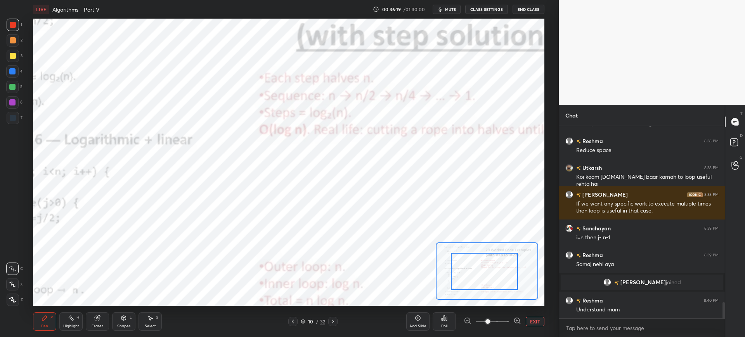
click at [459, 264] on div at bounding box center [484, 271] width 67 height 37
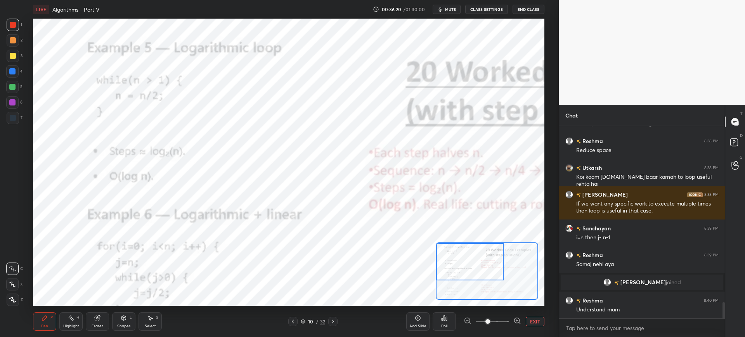
drag, startPoint x: 460, startPoint y: 263, endPoint x: 448, endPoint y: 249, distance: 18.9
click at [460, 255] on div at bounding box center [469, 261] width 67 height 37
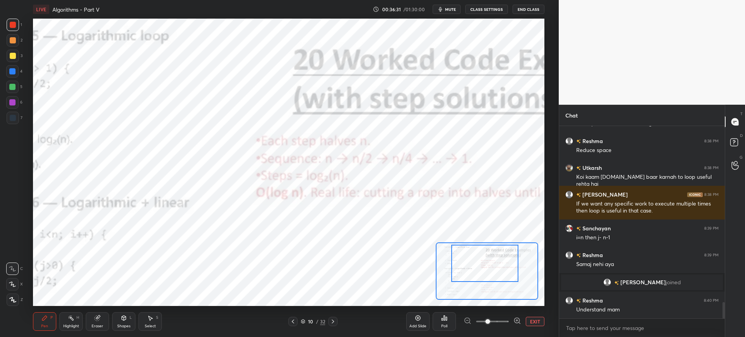
drag, startPoint x: 479, startPoint y: 263, endPoint x: 491, endPoint y: 263, distance: 12.0
click at [491, 263] on div at bounding box center [484, 263] width 67 height 37
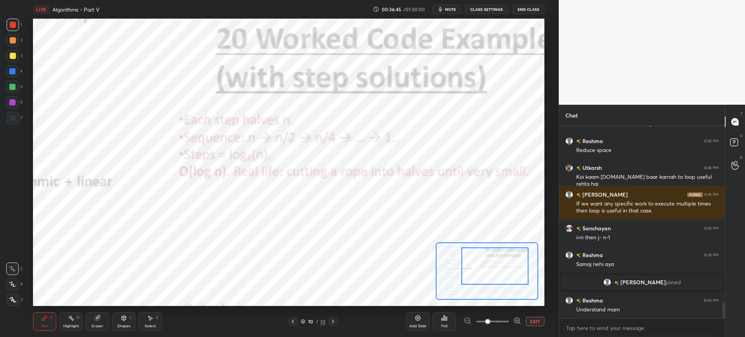
drag, startPoint x: 481, startPoint y: 260, endPoint x: 475, endPoint y: 253, distance: 9.2
click at [489, 262] on div at bounding box center [494, 265] width 67 height 37
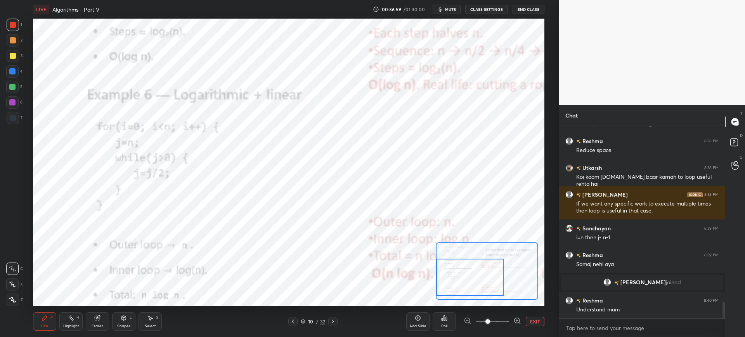
drag, startPoint x: 497, startPoint y: 272, endPoint x: 460, endPoint y: 274, distance: 37.3
click at [465, 283] on div at bounding box center [469, 277] width 67 height 37
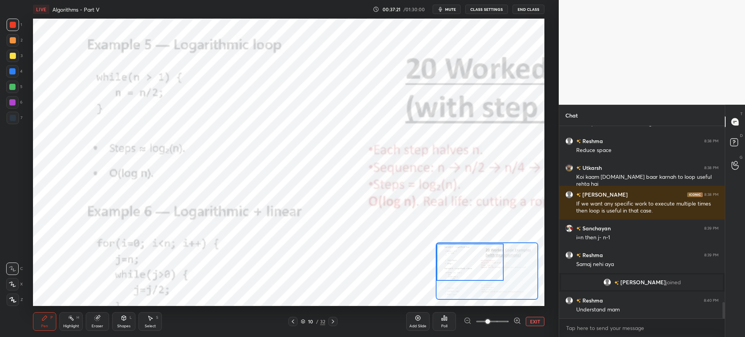
drag, startPoint x: 466, startPoint y: 273, endPoint x: 465, endPoint y: 260, distance: 12.4
click at [465, 260] on div at bounding box center [469, 262] width 67 height 37
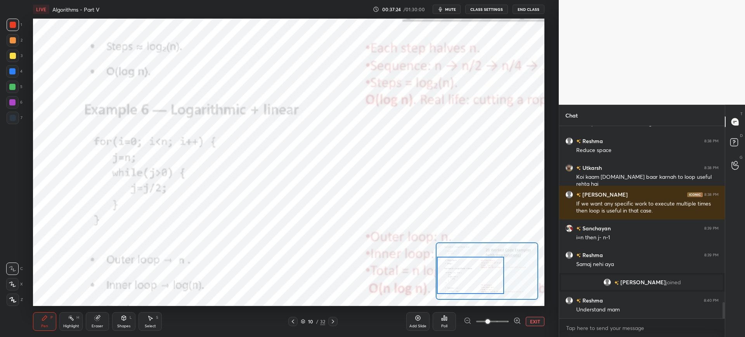
drag, startPoint x: 463, startPoint y: 261, endPoint x: 461, endPoint y: 272, distance: 11.0
click at [462, 273] on div at bounding box center [470, 275] width 67 height 37
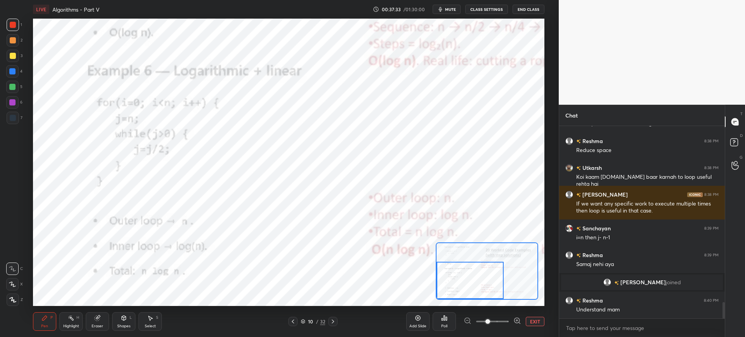
drag, startPoint x: 487, startPoint y: 267, endPoint x: 484, endPoint y: 280, distance: 12.8
click at [485, 281] on div at bounding box center [469, 280] width 67 height 37
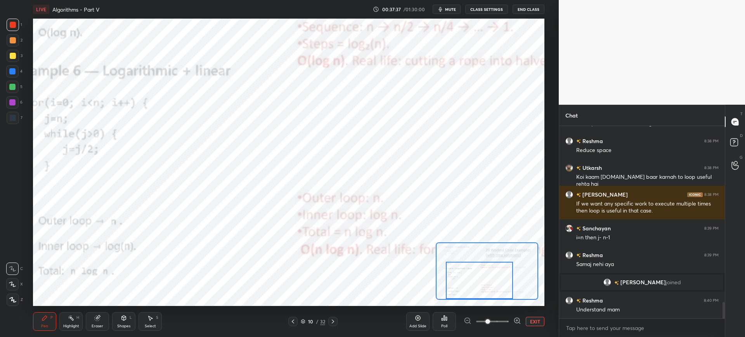
drag, startPoint x: 480, startPoint y: 276, endPoint x: 473, endPoint y: 273, distance: 7.3
click at [482, 277] on div at bounding box center [479, 280] width 67 height 37
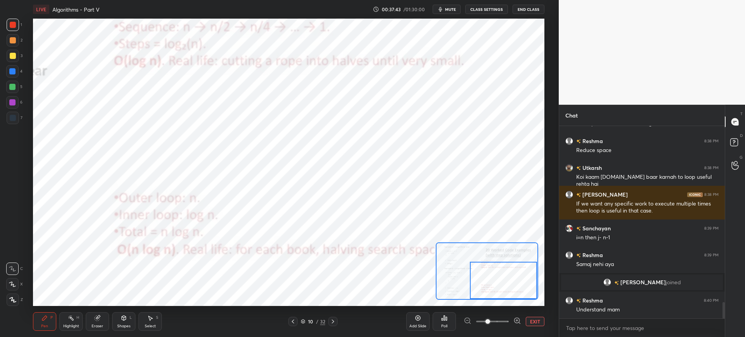
drag, startPoint x: 483, startPoint y: 276, endPoint x: 521, endPoint y: 276, distance: 38.4
click at [522, 277] on div at bounding box center [503, 280] width 67 height 37
click at [535, 318] on button "EXIT" at bounding box center [534, 321] width 19 height 9
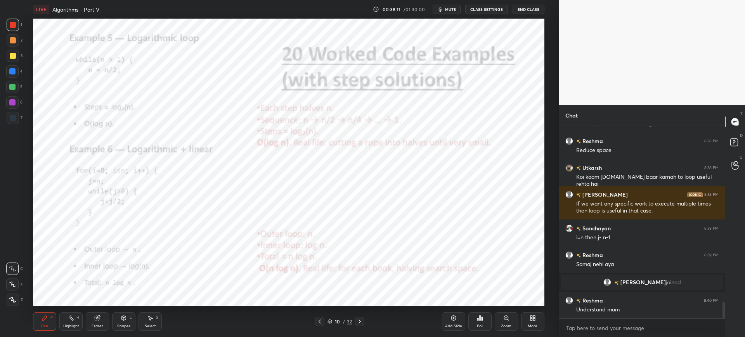
click at [363, 319] on div at bounding box center [359, 321] width 9 height 9
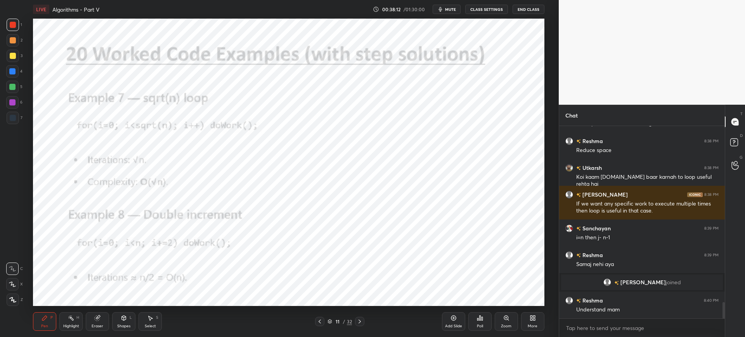
click at [318, 321] on icon at bounding box center [319, 321] width 6 height 6
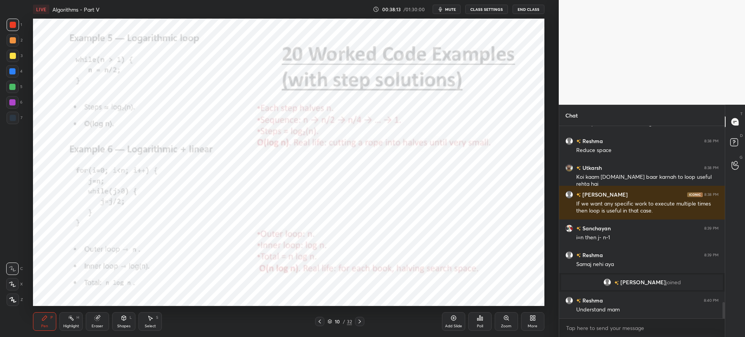
click at [463, 323] on div "Add Slide" at bounding box center [453, 321] width 23 height 19
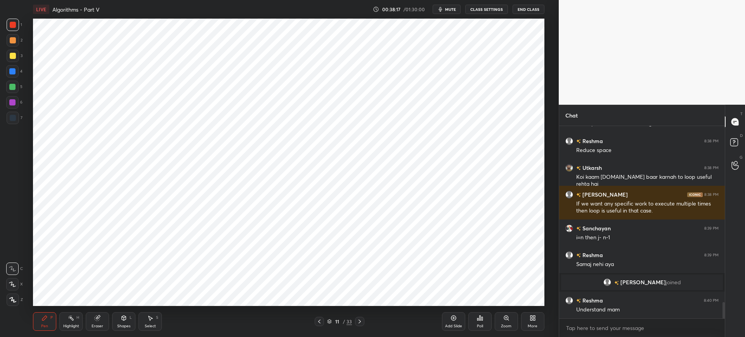
click at [479, 316] on icon at bounding box center [479, 318] width 1 height 5
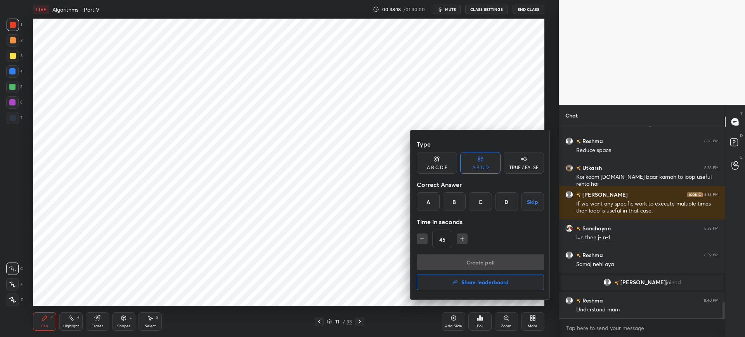
click at [430, 207] on div "A" at bounding box center [428, 201] width 23 height 19
click at [444, 256] on button "Create poll" at bounding box center [480, 262] width 127 height 16
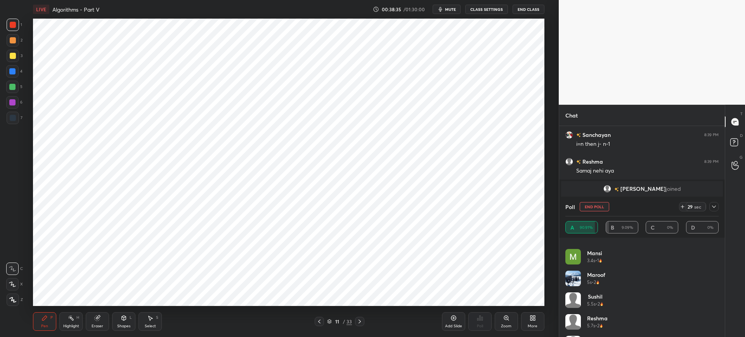
scroll to position [385, 0]
click at [711, 207] on icon at bounding box center [713, 207] width 6 height 6
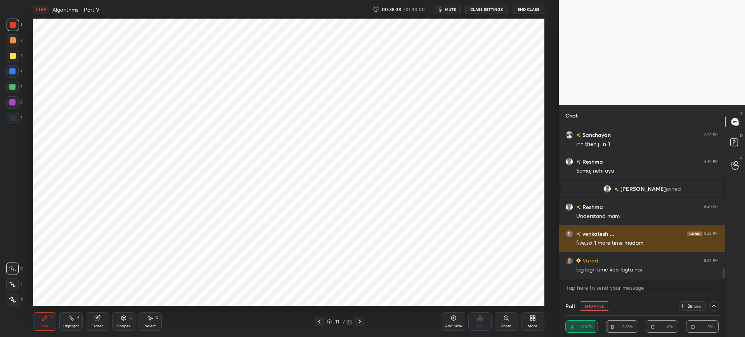
scroll to position [0, 0]
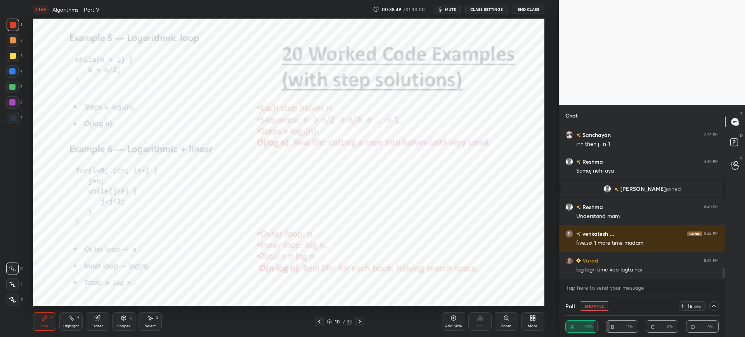
click at [711, 307] on icon at bounding box center [713, 306] width 6 height 6
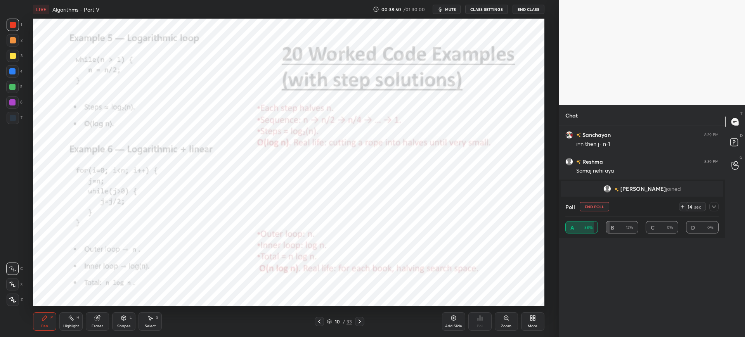
scroll to position [385, 0]
click at [505, 319] on icon at bounding box center [506, 318] width 6 height 6
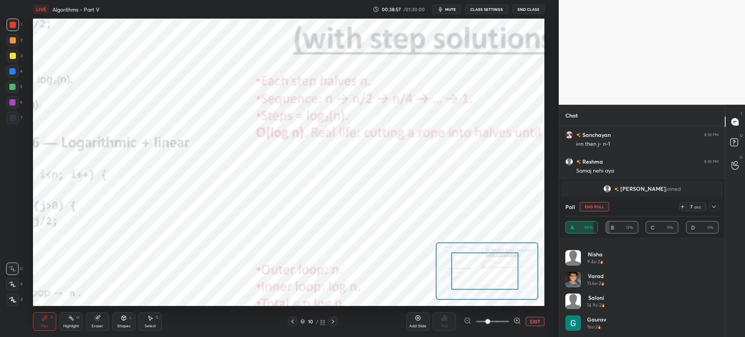
drag, startPoint x: 496, startPoint y: 270, endPoint x: 493, endPoint y: 265, distance: 5.6
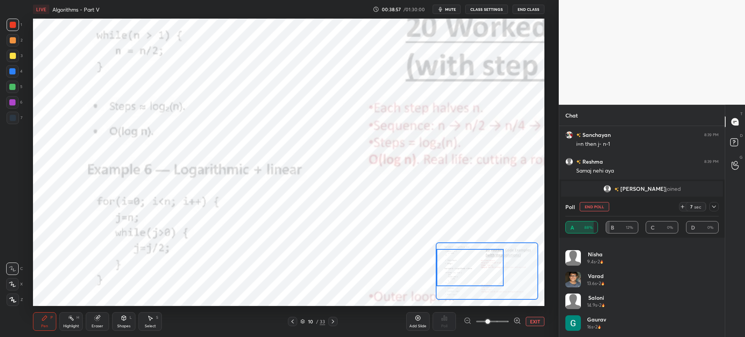
drag, startPoint x: 471, startPoint y: 262, endPoint x: 461, endPoint y: 258, distance: 10.3
click at [458, 258] on div at bounding box center [469, 267] width 67 height 37
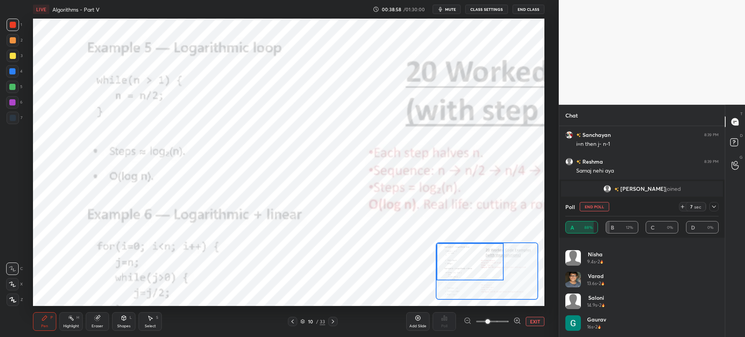
drag, startPoint x: 474, startPoint y: 257, endPoint x: 463, endPoint y: 248, distance: 13.8
click at [465, 253] on div at bounding box center [469, 261] width 67 height 37
drag, startPoint x: 595, startPoint y: 207, endPoint x: 565, endPoint y: 208, distance: 29.1
click at [594, 207] on button "End Poll" at bounding box center [593, 206] width 29 height 9
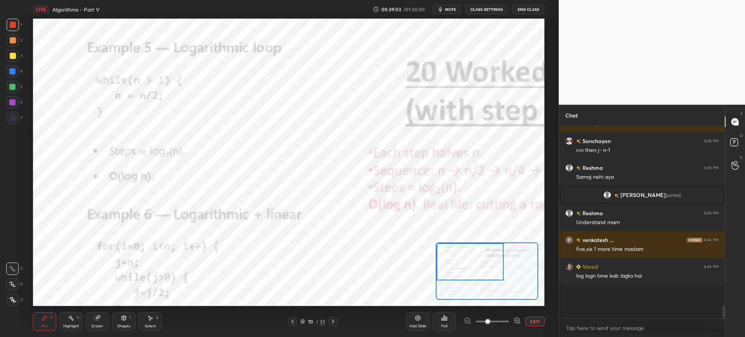
scroll to position [166, 163]
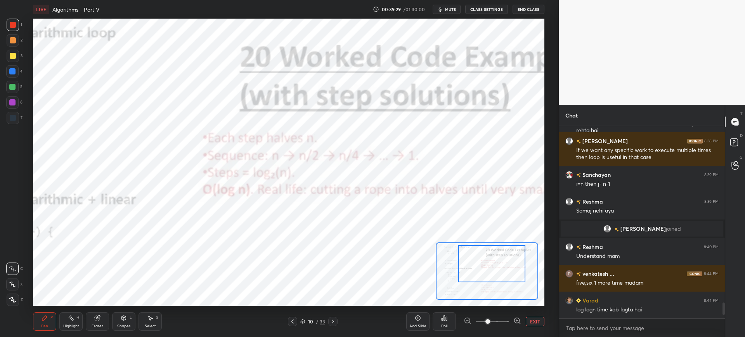
drag, startPoint x: 473, startPoint y: 263, endPoint x: 488, endPoint y: 256, distance: 17.2
click at [494, 264] on div at bounding box center [491, 263] width 67 height 37
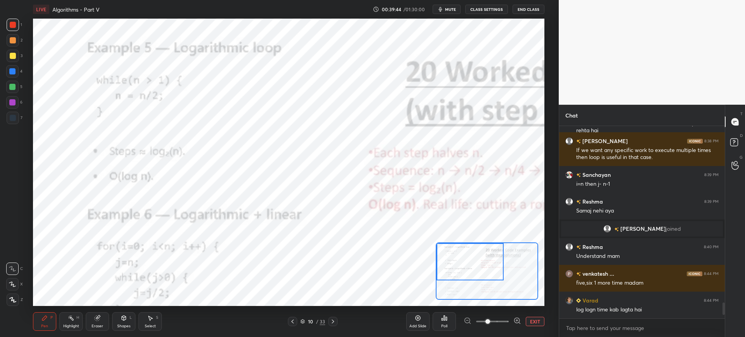
drag, startPoint x: 472, startPoint y: 269, endPoint x: 448, endPoint y: 260, distance: 26.0
click at [448, 264] on div at bounding box center [469, 261] width 67 height 37
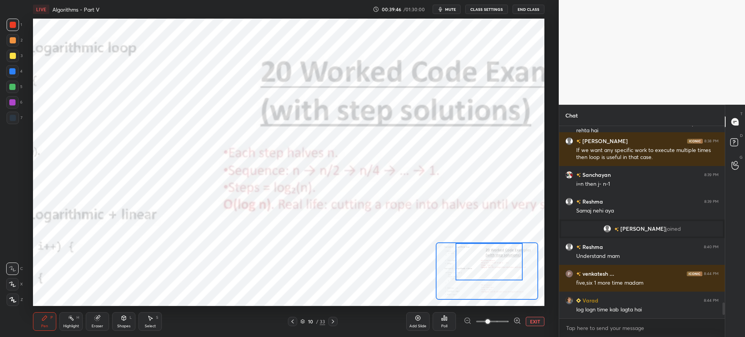
drag, startPoint x: 462, startPoint y: 267, endPoint x: 463, endPoint y: 249, distance: 17.9
click at [480, 261] on div at bounding box center [488, 261] width 67 height 37
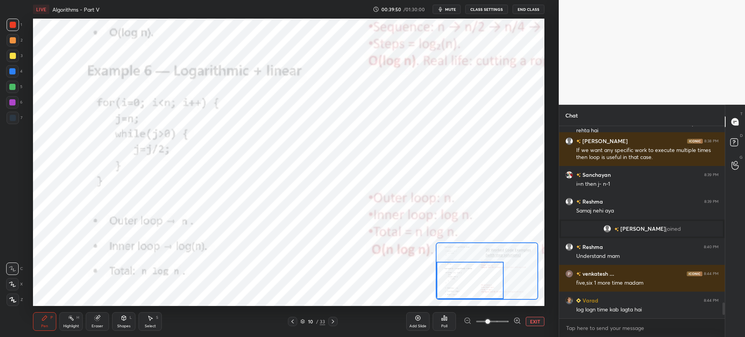
drag, startPoint x: 484, startPoint y: 266, endPoint x: 451, endPoint y: 284, distance: 38.3
click at [452, 285] on div at bounding box center [469, 280] width 67 height 37
click at [99, 331] on div "LIVE Algorithms - Part V 00:40:07 / 01:30:00 mute CLASS SETTINGS End Class Sett…" at bounding box center [288, 168] width 527 height 337
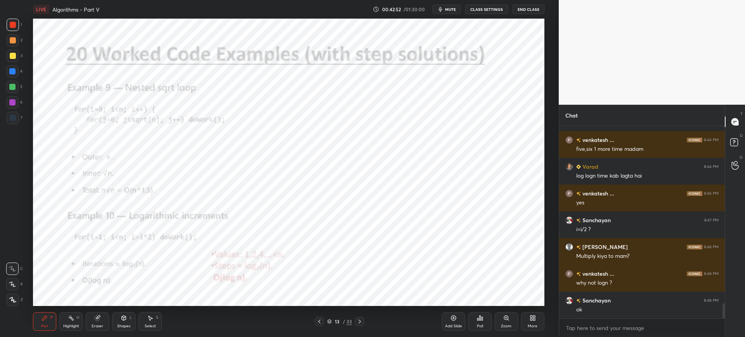
scroll to position [2277, 0]
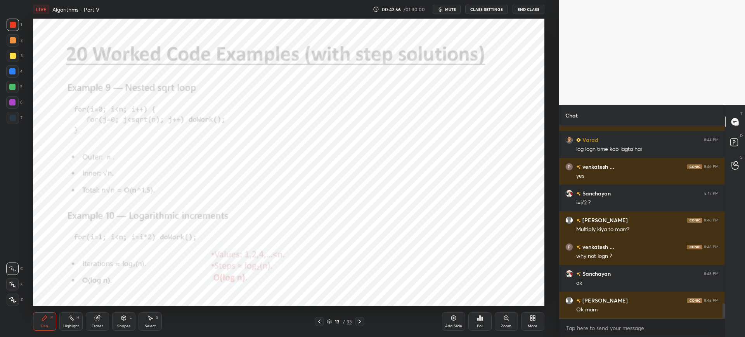
click at [500, 315] on div "Zoom" at bounding box center [505, 321] width 23 height 19
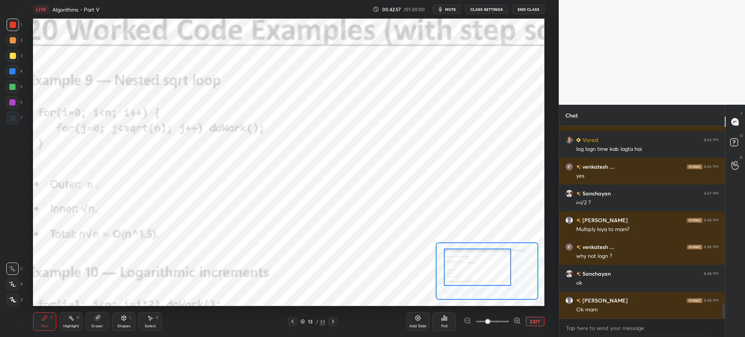
drag, startPoint x: 470, startPoint y: 266, endPoint x: 476, endPoint y: 266, distance: 6.6
click at [460, 260] on div at bounding box center [477, 267] width 67 height 37
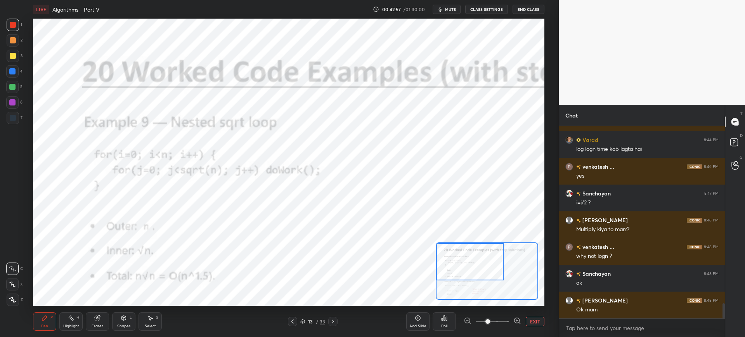
drag, startPoint x: 475, startPoint y: 267, endPoint x: 466, endPoint y: 258, distance: 13.4
click at [466, 258] on div at bounding box center [469, 261] width 67 height 37
drag, startPoint x: 491, startPoint y: 317, endPoint x: 498, endPoint y: 313, distance: 8.0
click at [490, 319] on span at bounding box center [487, 321] width 5 height 5
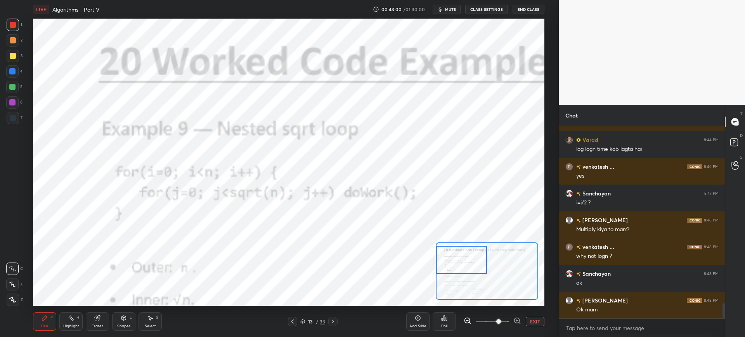
drag, startPoint x: 479, startPoint y: 270, endPoint x: 471, endPoint y: 268, distance: 8.7
click at [471, 268] on div at bounding box center [461, 260] width 50 height 28
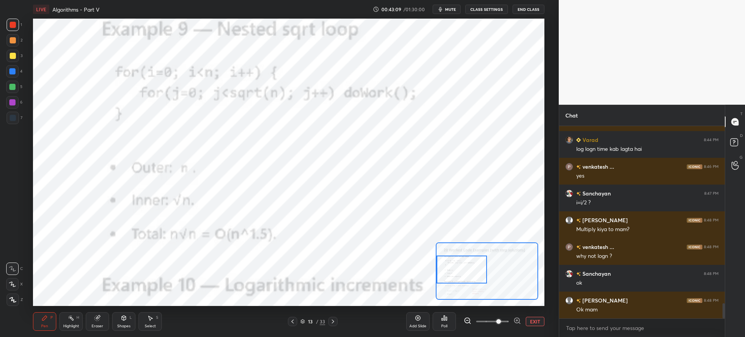
drag, startPoint x: 459, startPoint y: 272, endPoint x: 437, endPoint y: 269, distance: 22.8
click at [458, 277] on div at bounding box center [461, 270] width 50 height 28
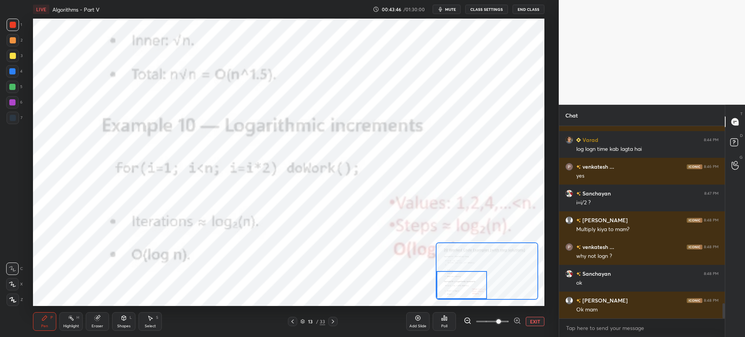
scroll to position [2303, 0]
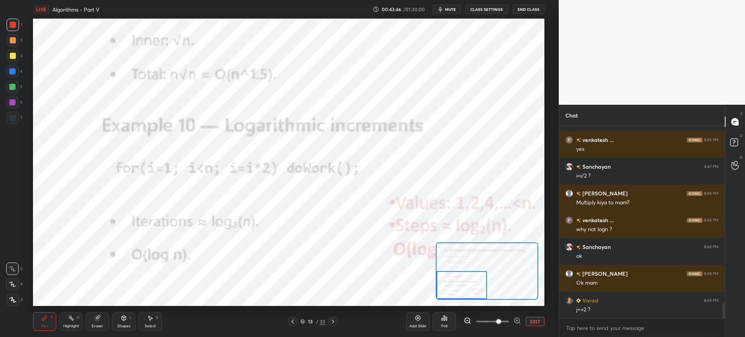
drag, startPoint x: 467, startPoint y: 277, endPoint x: 468, endPoint y: 295, distance: 17.9
click at [468, 298] on div at bounding box center [461, 285] width 50 height 28
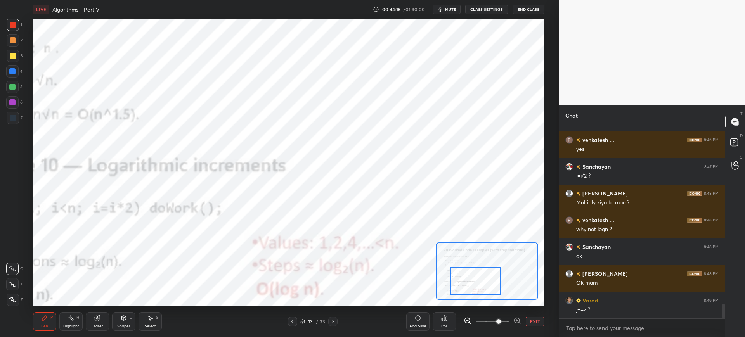
drag, startPoint x: 462, startPoint y: 278, endPoint x: 479, endPoint y: 274, distance: 17.9
click at [479, 274] on div at bounding box center [475, 281] width 50 height 28
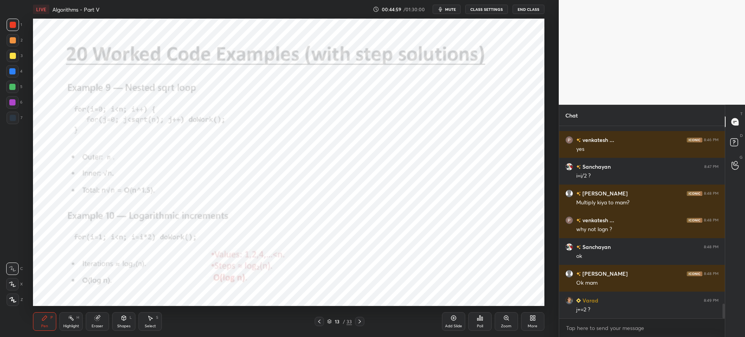
click at [510, 318] on div "Zoom" at bounding box center [505, 321] width 23 height 19
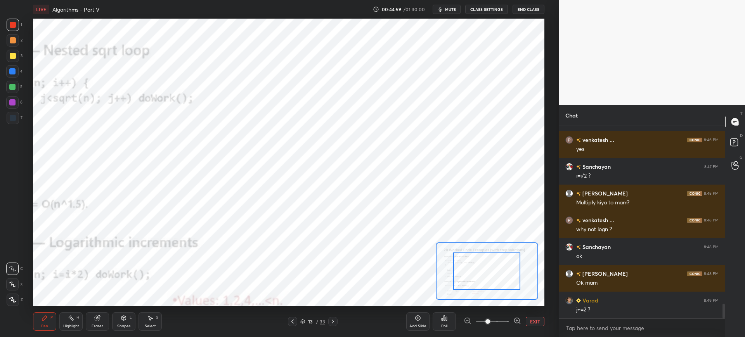
click at [510, 318] on div at bounding box center [491, 321] width 57 height 9
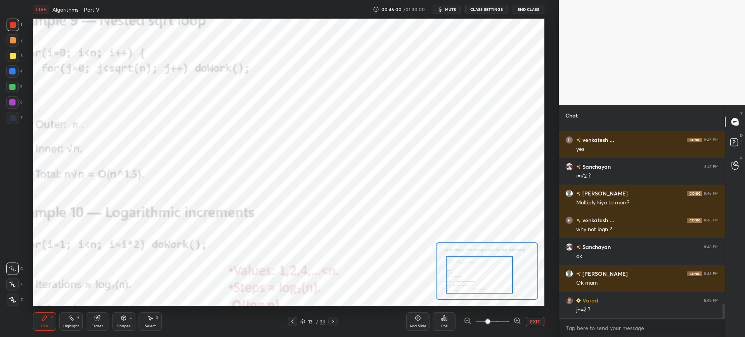
drag, startPoint x: 471, startPoint y: 287, endPoint x: 472, endPoint y: 282, distance: 5.6
click at [457, 291] on div at bounding box center [479, 274] width 67 height 37
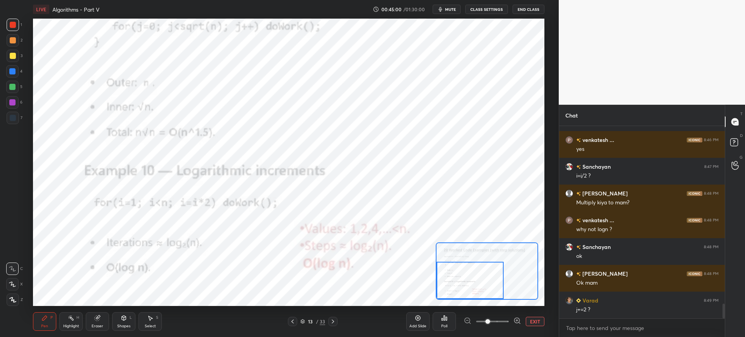
drag, startPoint x: 472, startPoint y: 282, endPoint x: 457, endPoint y: 291, distance: 17.6
click at [455, 293] on div at bounding box center [469, 280] width 67 height 37
drag, startPoint x: 463, startPoint y: 289, endPoint x: 456, endPoint y: 292, distance: 7.6
click at [455, 294] on div at bounding box center [469, 280] width 67 height 37
drag, startPoint x: 333, startPoint y: 322, endPoint x: 328, endPoint y: 324, distance: 4.7
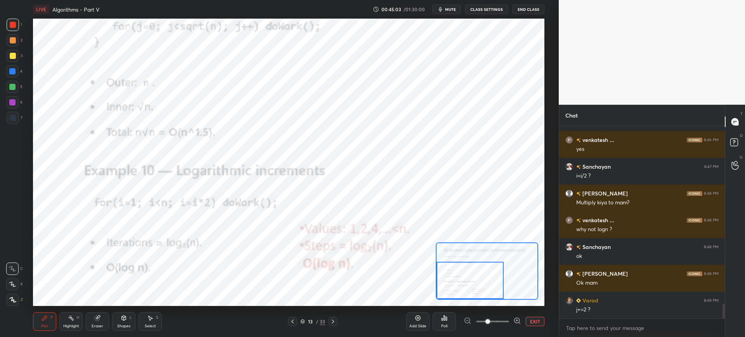
click at [332, 322] on icon at bounding box center [333, 322] width 2 height 4
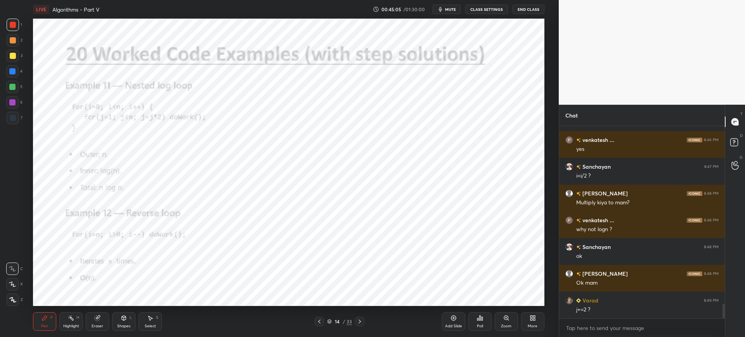
click at [503, 318] on icon at bounding box center [506, 318] width 6 height 6
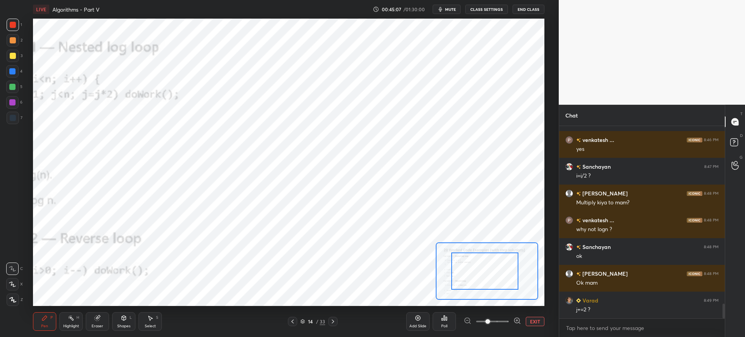
click at [292, 323] on icon at bounding box center [292, 321] width 6 height 6
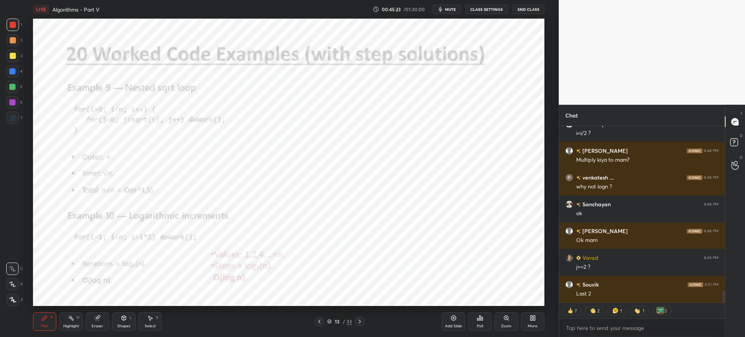
scroll to position [2373, 0]
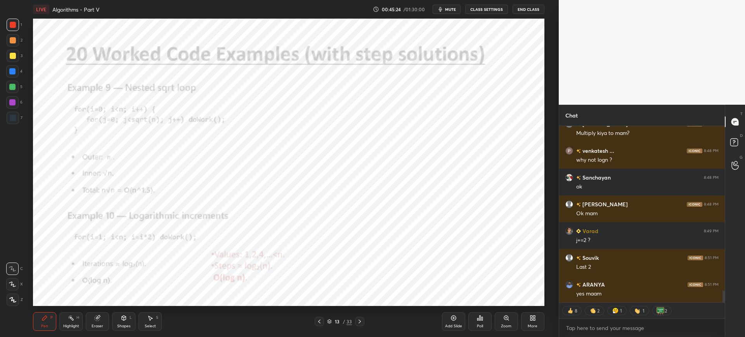
click at [501, 318] on div "Zoom" at bounding box center [505, 321] width 23 height 19
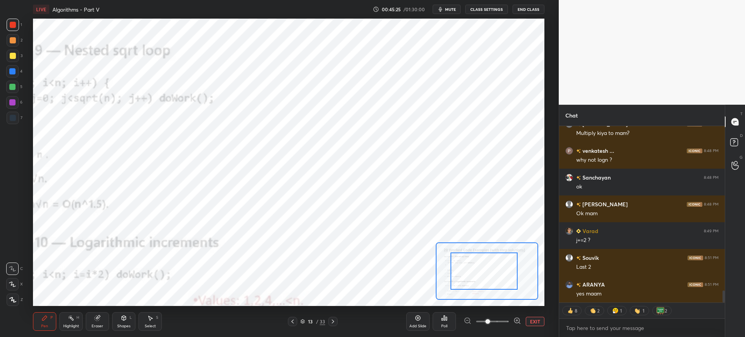
drag, startPoint x: 496, startPoint y: 275, endPoint x: 471, endPoint y: 275, distance: 25.2
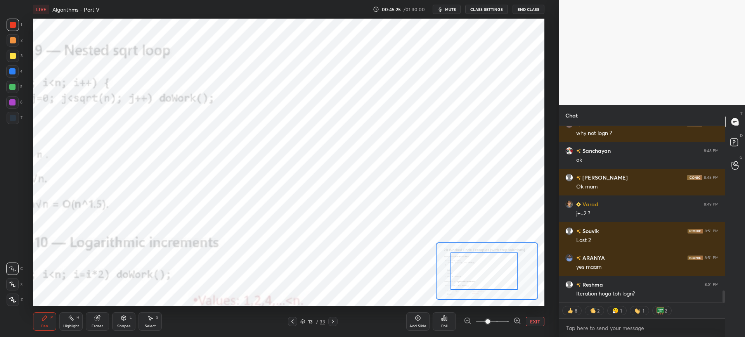
drag, startPoint x: 484, startPoint y: 272, endPoint x: 463, endPoint y: 271, distance: 20.6
click at [456, 271] on div at bounding box center [483, 270] width 67 height 37
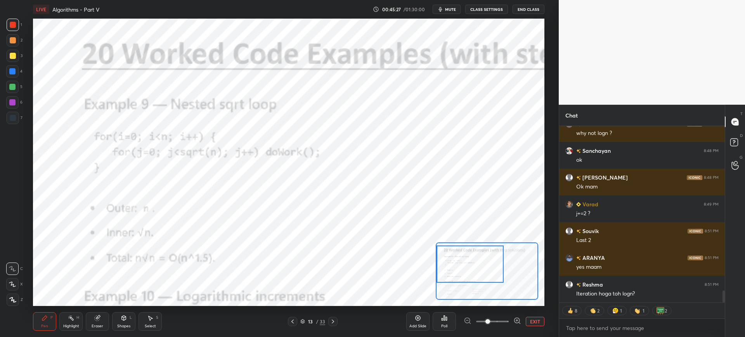
drag, startPoint x: 478, startPoint y: 269, endPoint x: 461, endPoint y: 255, distance: 22.0
click at [463, 263] on div at bounding box center [469, 263] width 67 height 37
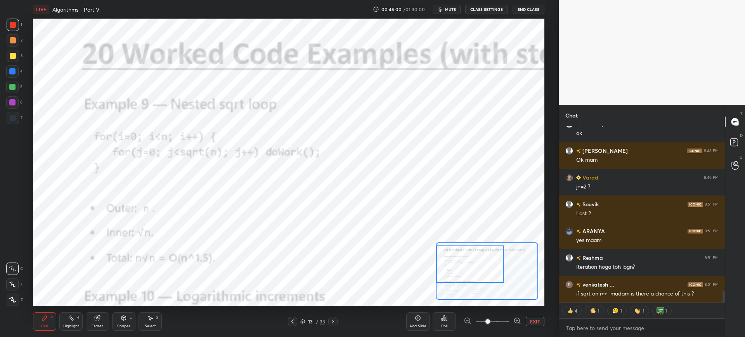
scroll to position [2410, 0]
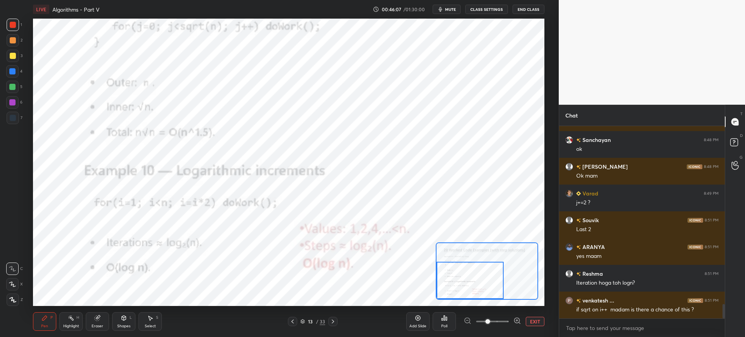
drag, startPoint x: 476, startPoint y: 265, endPoint x: 470, endPoint y: 283, distance: 19.3
click at [474, 285] on div at bounding box center [469, 280] width 67 height 37
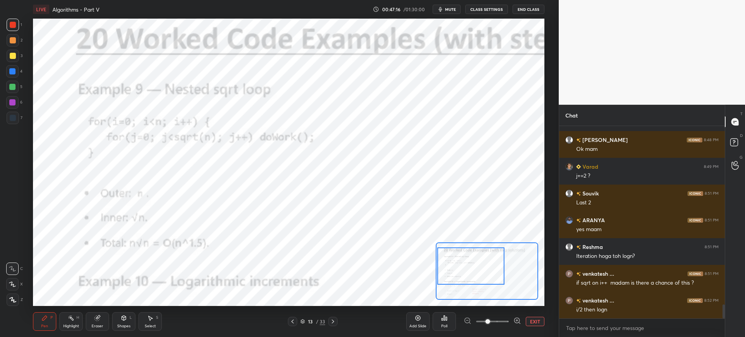
click at [468, 266] on div at bounding box center [470, 265] width 67 height 37
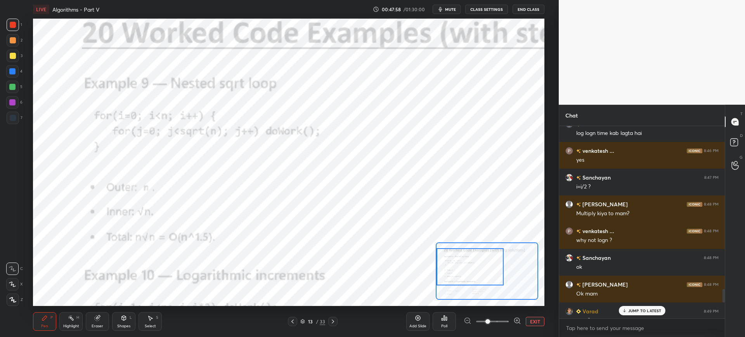
scroll to position [2292, 0]
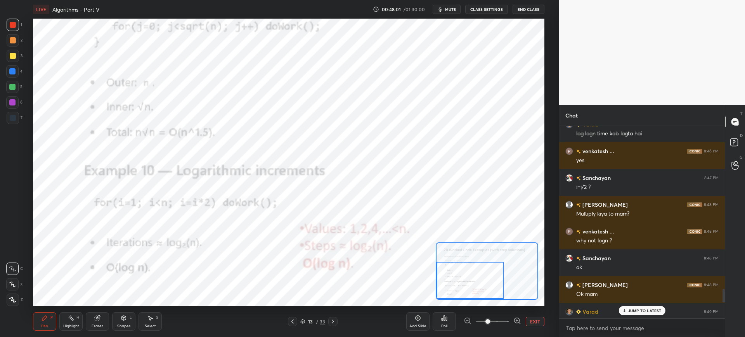
drag, startPoint x: 483, startPoint y: 265, endPoint x: 479, endPoint y: 294, distance: 29.0
click at [479, 294] on div at bounding box center [469, 280] width 67 height 37
click at [645, 309] on p "JUMP TO LATEST" at bounding box center [644, 310] width 33 height 5
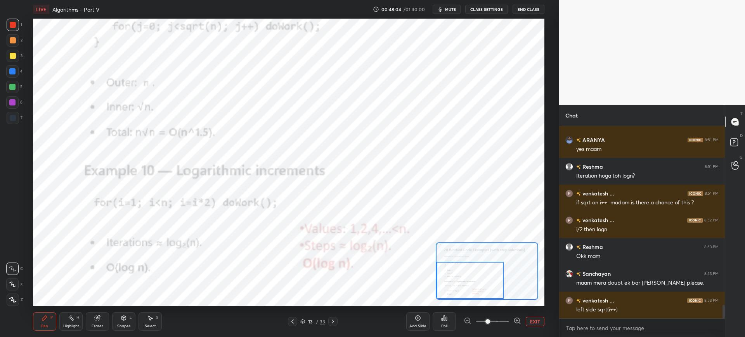
scroll to position [2544, 0]
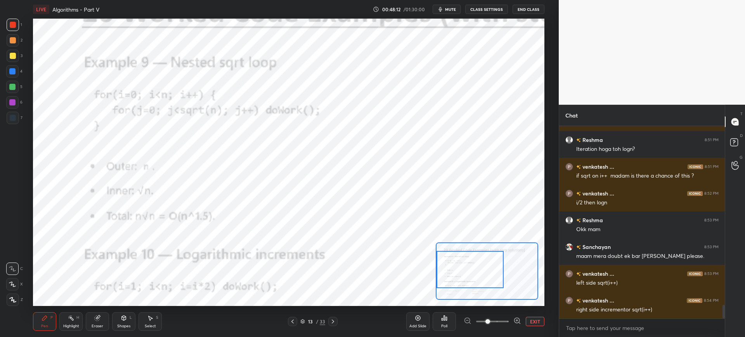
drag, startPoint x: 472, startPoint y: 275, endPoint x: 469, endPoint y: 266, distance: 9.4
click at [471, 264] on div at bounding box center [469, 269] width 67 height 37
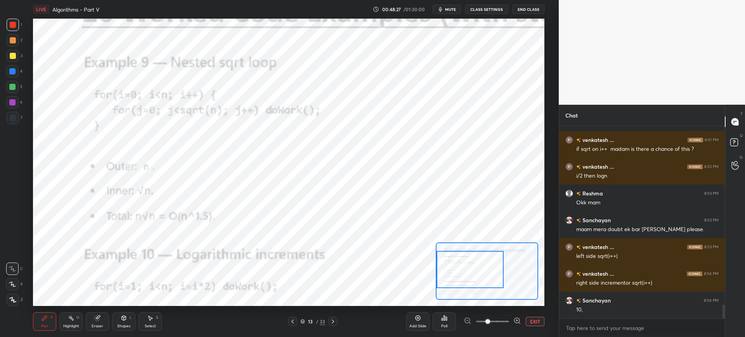
scroll to position [2598, 0]
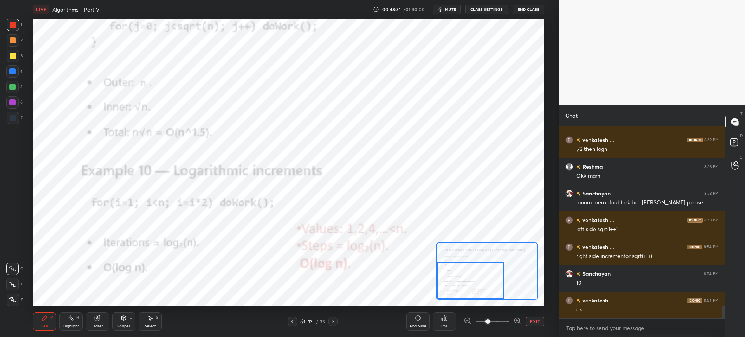
drag, startPoint x: 478, startPoint y: 268, endPoint x: 478, endPoint y: 287, distance: 18.6
click at [479, 287] on div at bounding box center [470, 280] width 67 height 37
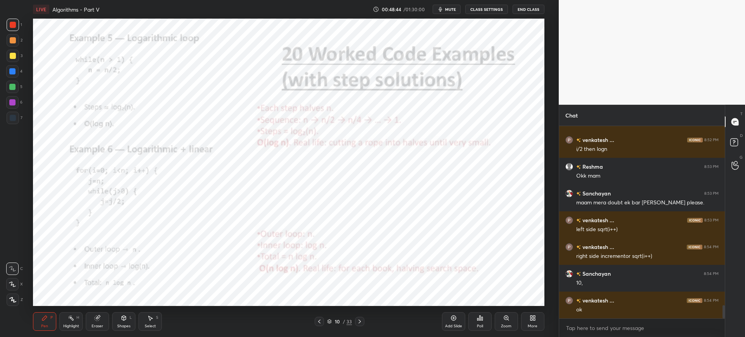
scroll to position [2624, 0]
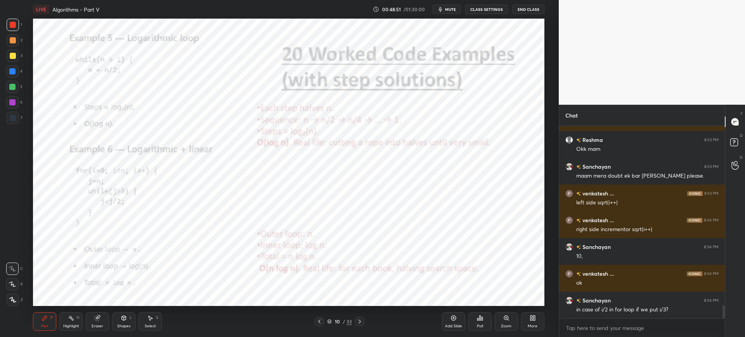
click at [496, 319] on div "Zoom" at bounding box center [505, 321] width 23 height 19
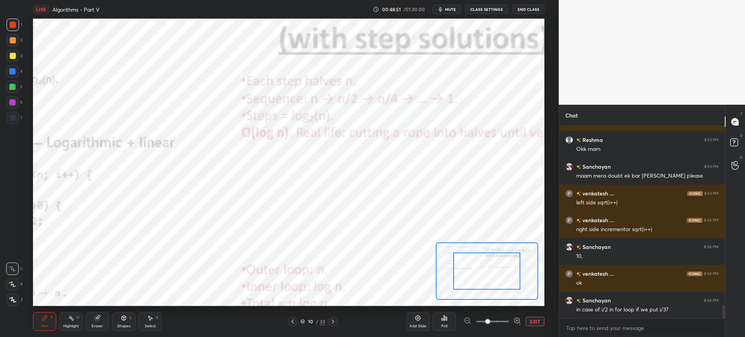
click at [497, 319] on span at bounding box center [492, 322] width 33 height 12
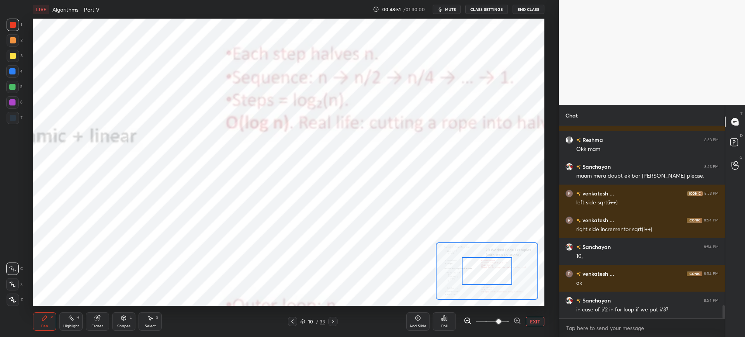
drag, startPoint x: 478, startPoint y: 278, endPoint x: 455, endPoint y: 272, distance: 23.6
click at [462, 273] on div at bounding box center [487, 271] width 50 height 28
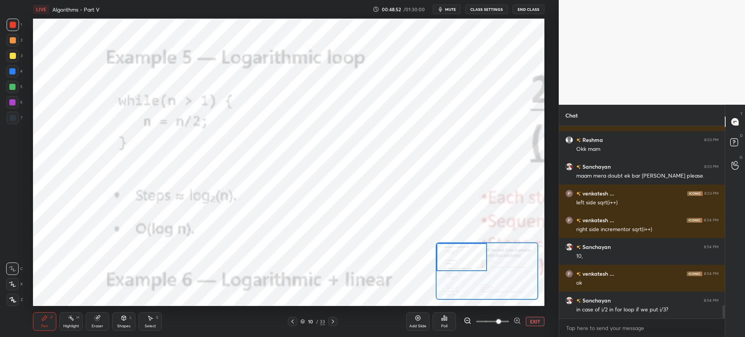
drag, startPoint x: 466, startPoint y: 271, endPoint x: 454, endPoint y: 249, distance: 25.0
click at [449, 261] on div at bounding box center [461, 257] width 50 height 28
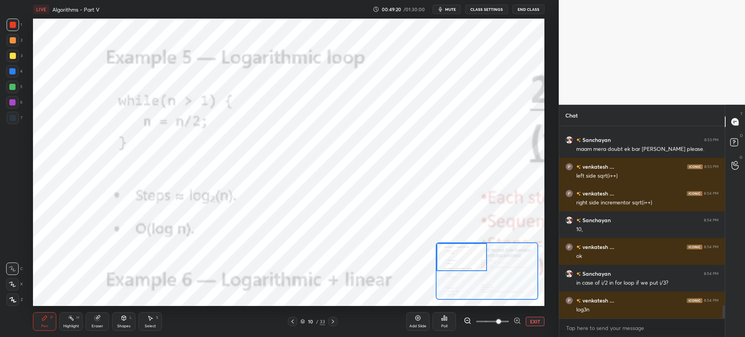
click at [335, 324] on icon at bounding box center [333, 321] width 6 height 6
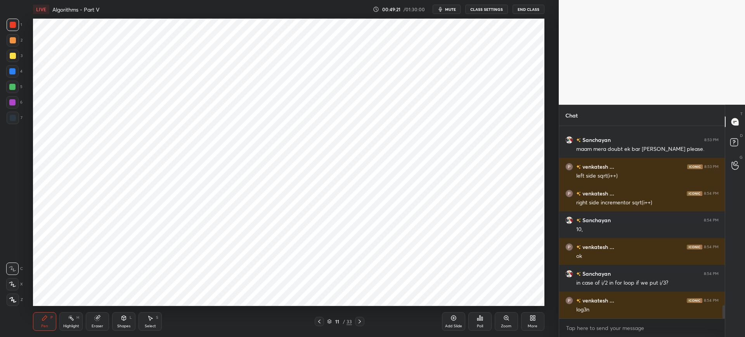
click at [335, 322] on div "11" at bounding box center [337, 321] width 8 height 5
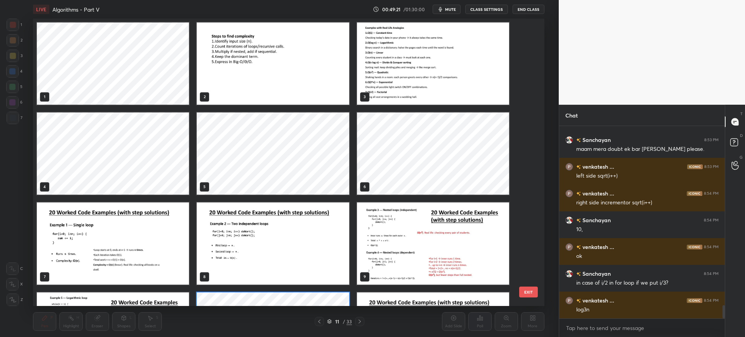
scroll to position [285, 507]
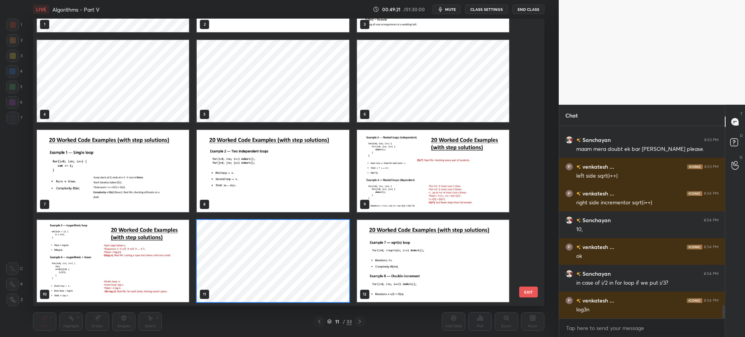
click at [354, 322] on div "11 / 33" at bounding box center [340, 321] width 50 height 9
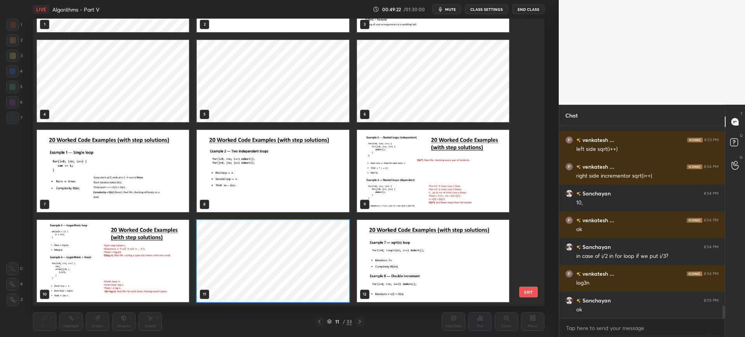
click at [521, 290] on button "EXIT" at bounding box center [528, 292] width 19 height 11
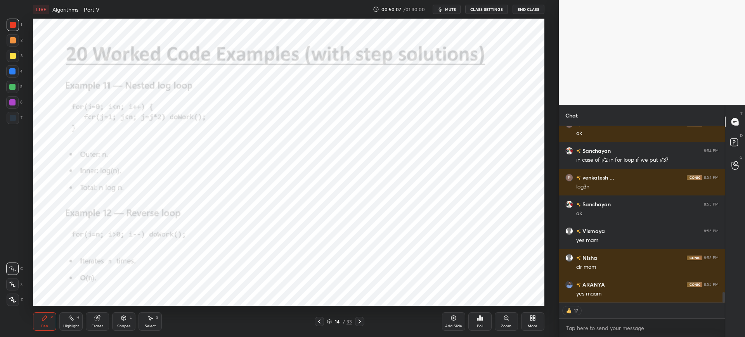
scroll to position [2801, 0]
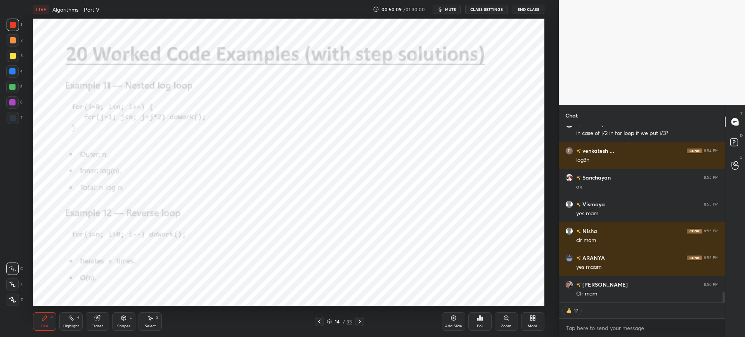
click at [504, 320] on icon at bounding box center [506, 318] width 6 height 6
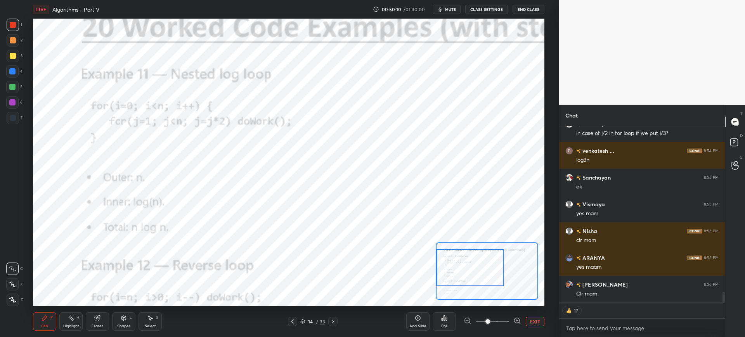
drag, startPoint x: 487, startPoint y: 270, endPoint x: 462, endPoint y: 268, distance: 24.9
click at [458, 268] on div at bounding box center [469, 267] width 67 height 37
click at [467, 268] on div at bounding box center [469, 267] width 67 height 37
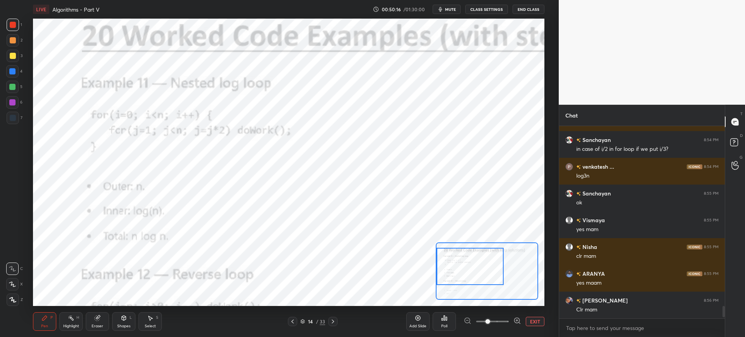
scroll to position [2785, 0]
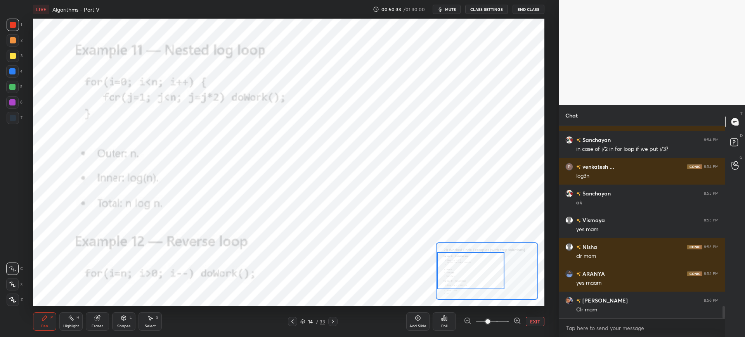
click at [474, 268] on div at bounding box center [470, 270] width 67 height 37
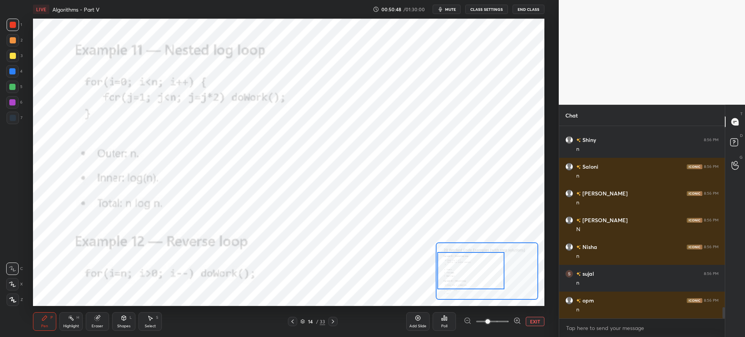
scroll to position [3133, 0]
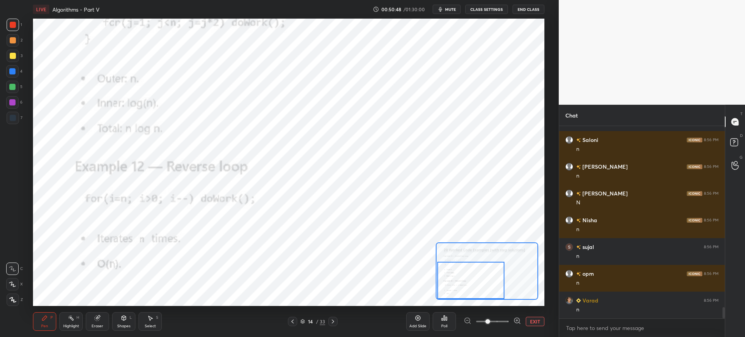
drag, startPoint x: 491, startPoint y: 270, endPoint x: 491, endPoint y: 282, distance: 12.8
click at [491, 282] on div at bounding box center [470, 280] width 67 height 37
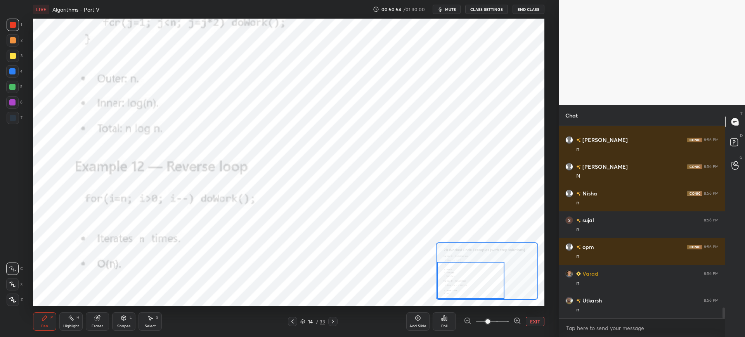
scroll to position [3186, 0]
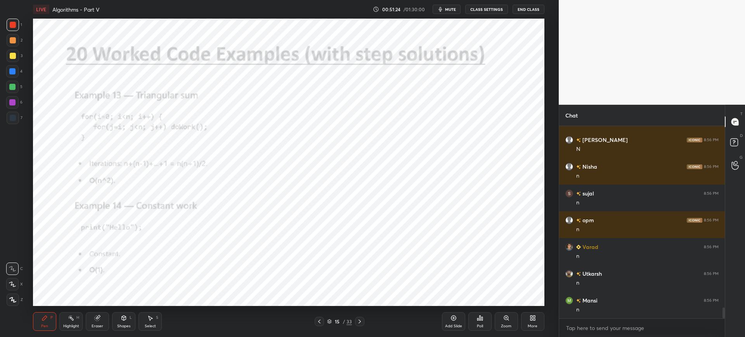
click at [501, 321] on div "Zoom" at bounding box center [505, 321] width 23 height 19
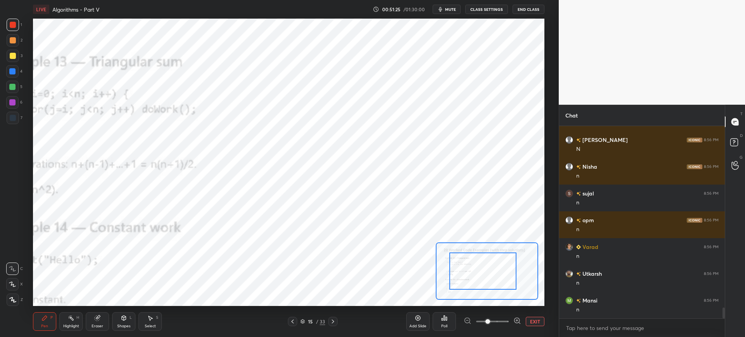
click at [449, 263] on div at bounding box center [482, 270] width 67 height 37
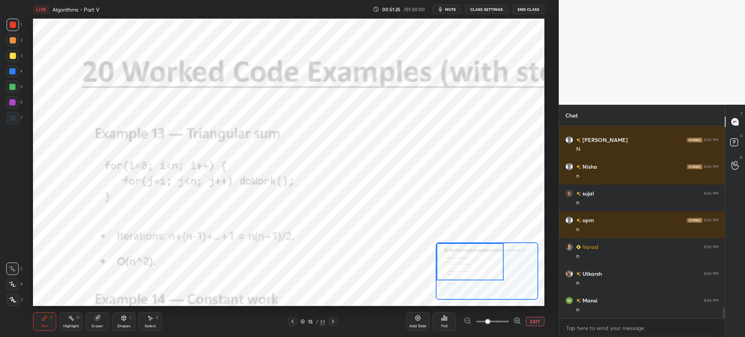
drag, startPoint x: 469, startPoint y: 271, endPoint x: 467, endPoint y: 267, distance: 5.1
click at [467, 267] on div at bounding box center [469, 261] width 67 height 37
drag, startPoint x: 488, startPoint y: 320, endPoint x: 488, endPoint y: 316, distance: 3.9
click at [490, 320] on span at bounding box center [487, 321] width 5 height 5
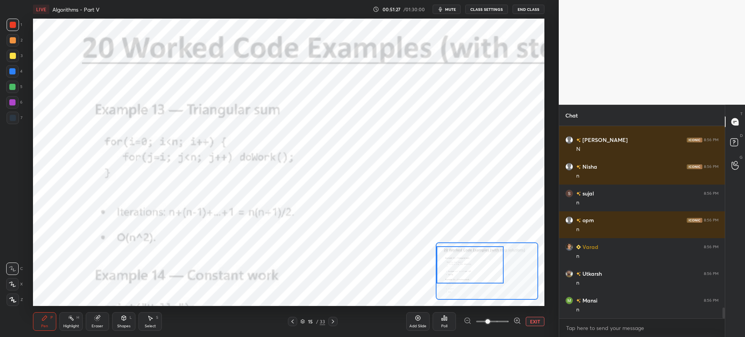
drag, startPoint x: 469, startPoint y: 275, endPoint x: 467, endPoint y: 271, distance: 4.3
click at [467, 273] on div at bounding box center [469, 264] width 67 height 37
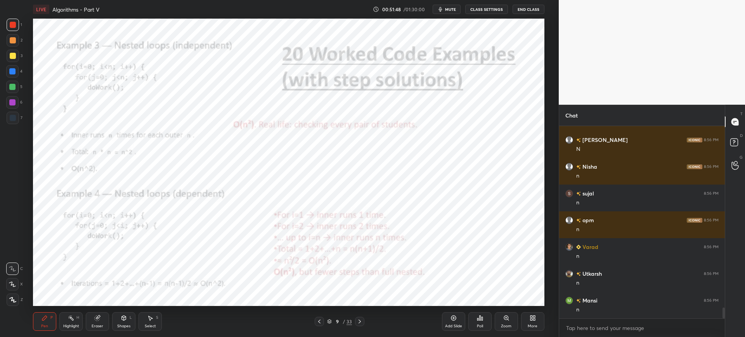
click at [501, 319] on div "Zoom" at bounding box center [505, 321] width 23 height 19
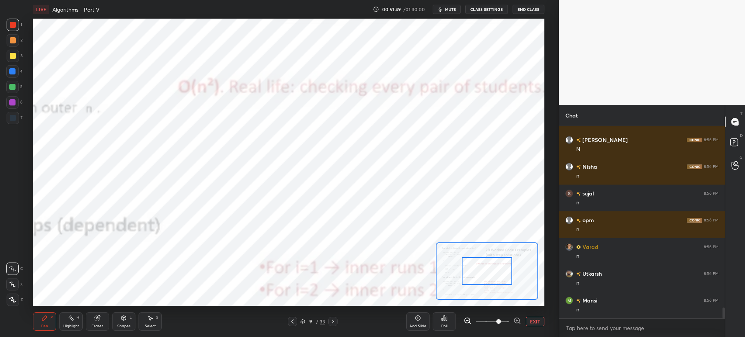
click at [502, 320] on span at bounding box center [492, 322] width 33 height 12
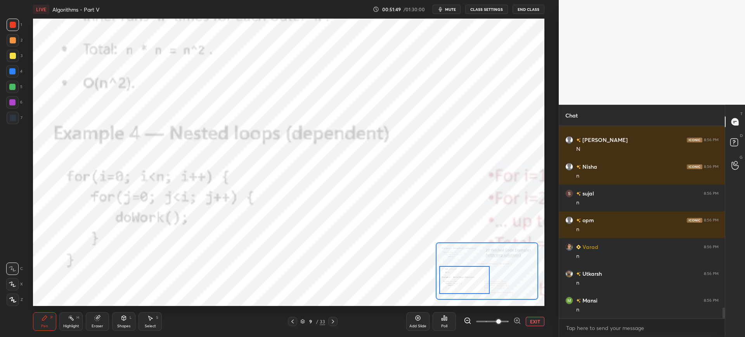
drag, startPoint x: 482, startPoint y: 285, endPoint x: 472, endPoint y: 280, distance: 10.8
click at [463, 292] on div at bounding box center [464, 280] width 50 height 28
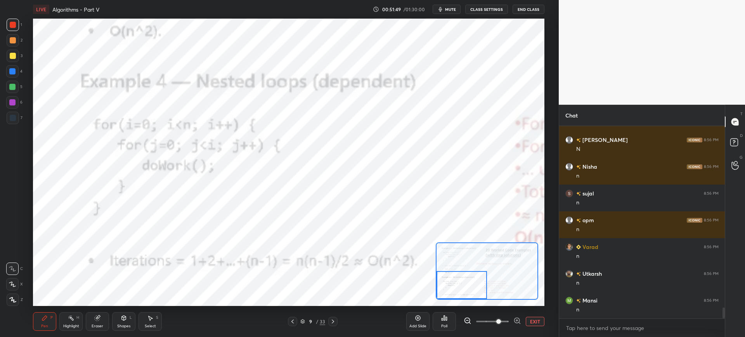
drag, startPoint x: 460, startPoint y: 289, endPoint x: 450, endPoint y: 287, distance: 10.3
click at [455, 291] on div at bounding box center [461, 285] width 50 height 28
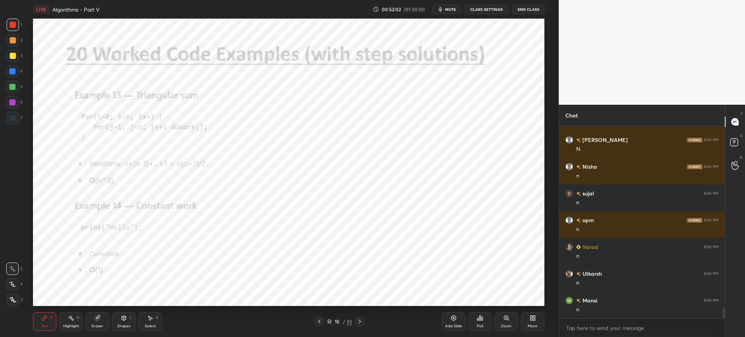
scroll to position [3213, 0]
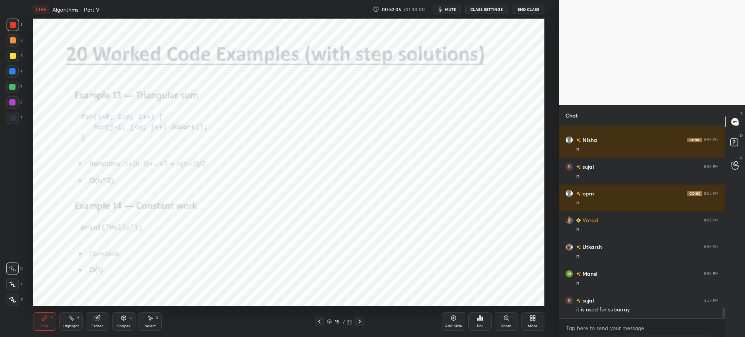
click at [500, 318] on div "Zoom" at bounding box center [505, 321] width 23 height 19
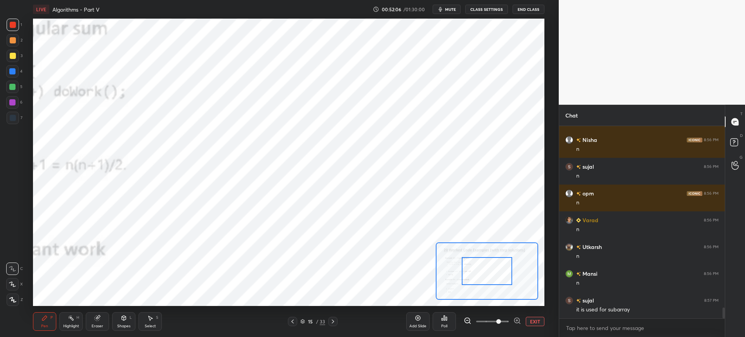
drag, startPoint x: 482, startPoint y: 278, endPoint x: 470, endPoint y: 275, distance: 13.0
click at [468, 276] on div at bounding box center [487, 271] width 50 height 28
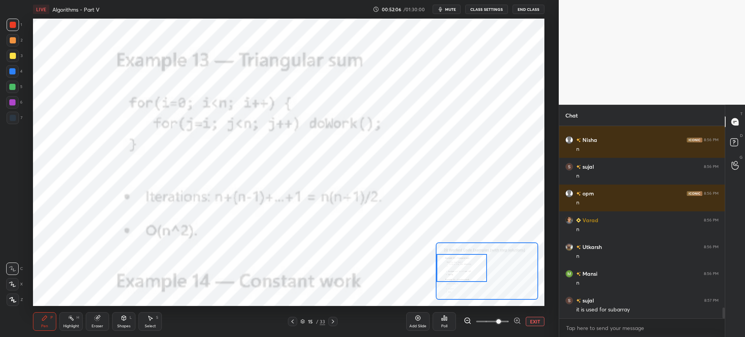
drag, startPoint x: 477, startPoint y: 270, endPoint x: 473, endPoint y: 268, distance: 4.5
click at [473, 268] on div at bounding box center [461, 268] width 50 height 28
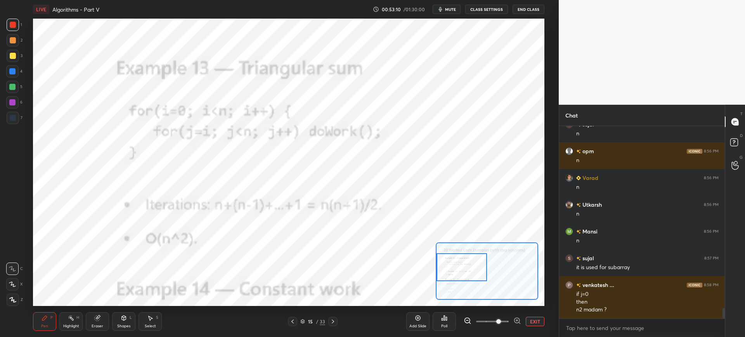
scroll to position [3282, 0]
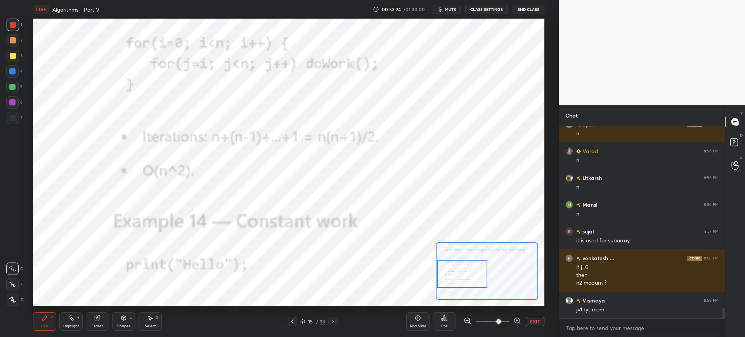
drag, startPoint x: 475, startPoint y: 272, endPoint x: 469, endPoint y: 261, distance: 11.8
click at [475, 276] on div at bounding box center [462, 274] width 50 height 28
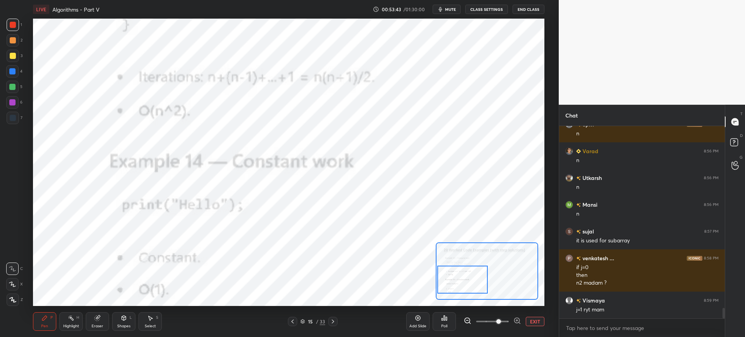
click at [461, 279] on div at bounding box center [462, 280] width 50 height 28
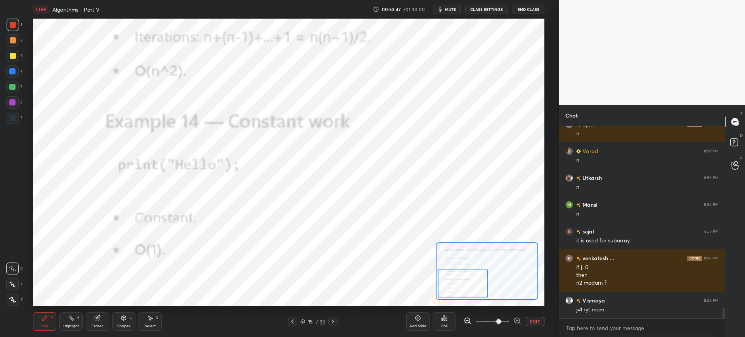
scroll to position [3309, 0]
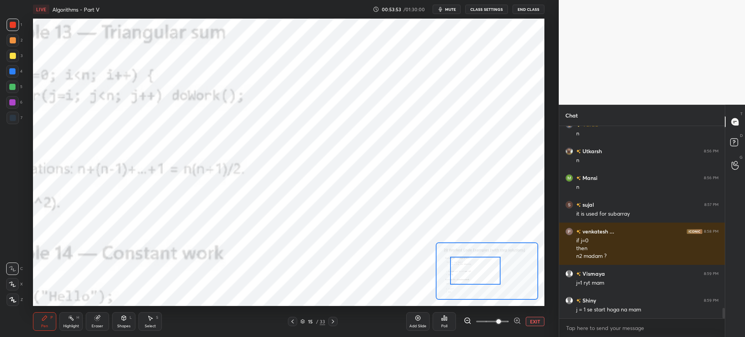
drag, startPoint x: 472, startPoint y: 274, endPoint x: 482, endPoint y: 259, distance: 17.6
click at [484, 262] on div at bounding box center [475, 271] width 50 height 28
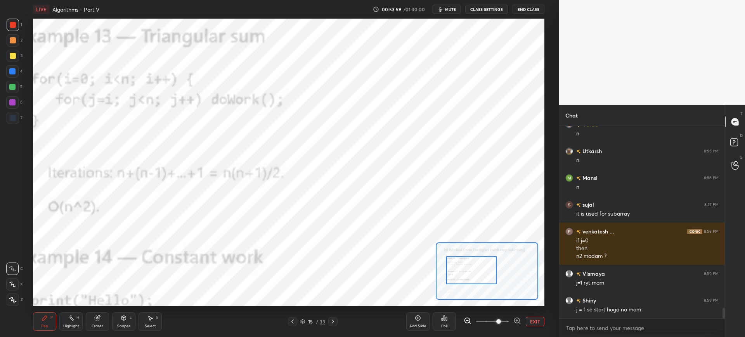
drag, startPoint x: 472, startPoint y: 275, endPoint x: 467, endPoint y: 271, distance: 6.3
click at [469, 273] on div at bounding box center [471, 270] width 50 height 28
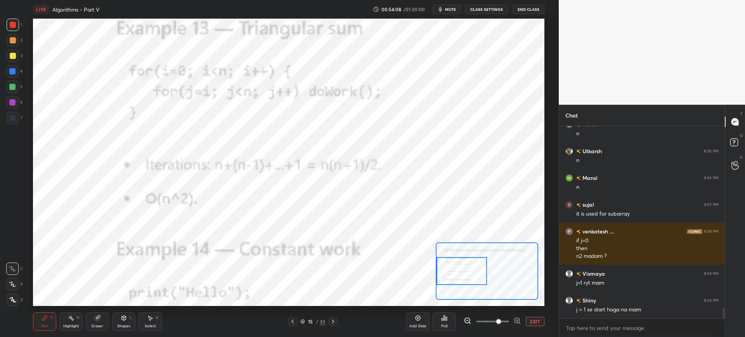
drag, startPoint x: 463, startPoint y: 266, endPoint x: 437, endPoint y: 259, distance: 26.3
click at [445, 266] on div at bounding box center [461, 271] width 50 height 28
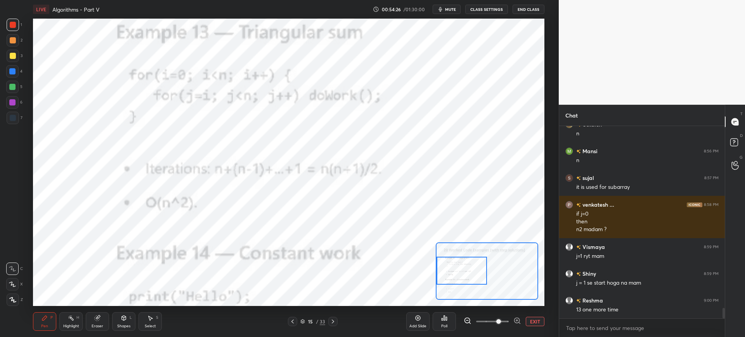
scroll to position [3362, 0]
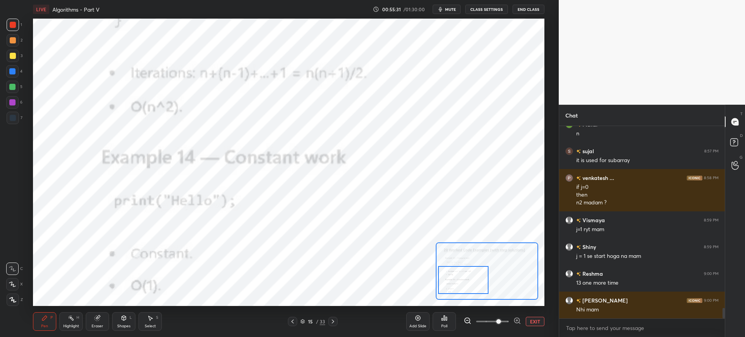
drag, startPoint x: 483, startPoint y: 264, endPoint x: 484, endPoint y: 272, distance: 8.2
click at [484, 273] on div at bounding box center [463, 280] width 50 height 28
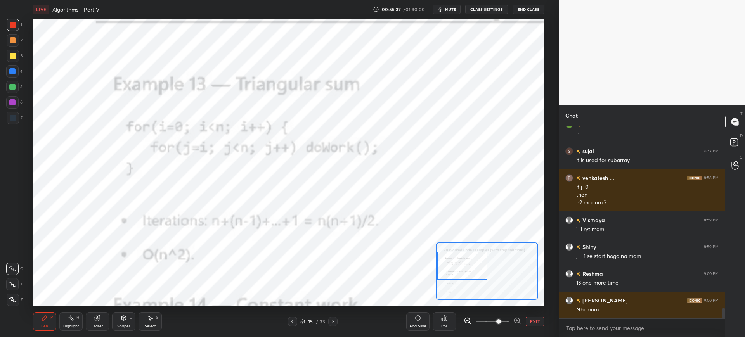
drag, startPoint x: 468, startPoint y: 270, endPoint x: 466, endPoint y: 259, distance: 11.1
click at [468, 259] on div at bounding box center [462, 266] width 50 height 28
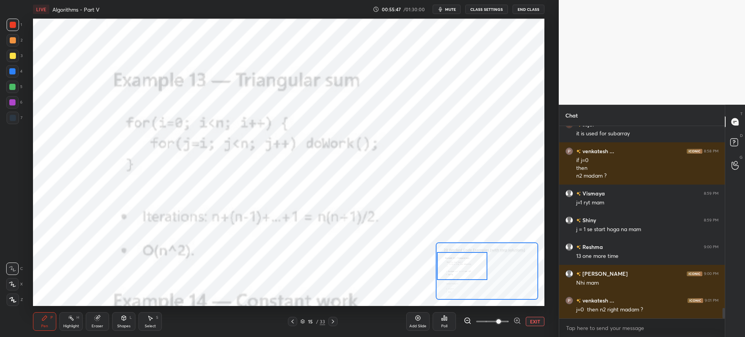
scroll to position [3416, 0]
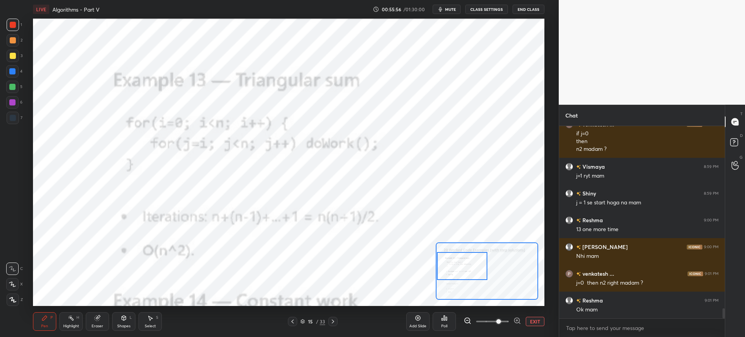
drag, startPoint x: 161, startPoint y: 323, endPoint x: 170, endPoint y: 312, distance: 14.3
click at [161, 323] on div "Select S" at bounding box center [149, 321] width 23 height 19
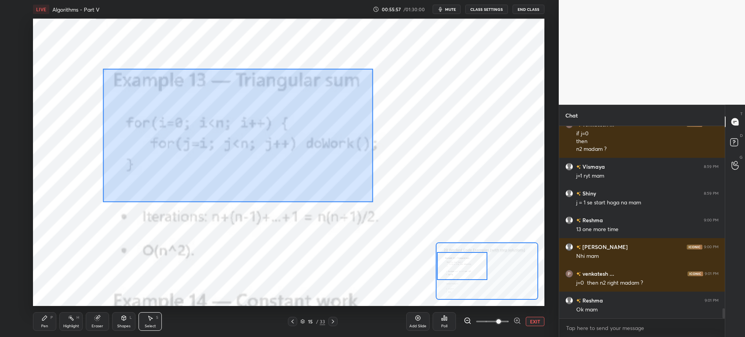
drag, startPoint x: 360, startPoint y: 193, endPoint x: 103, endPoint y: 69, distance: 285.3
click at [103, 69] on div "0 ° Undo Copy Duplicate Duplicate to new slide Delete" at bounding box center [541, 214] width 1022 height 575
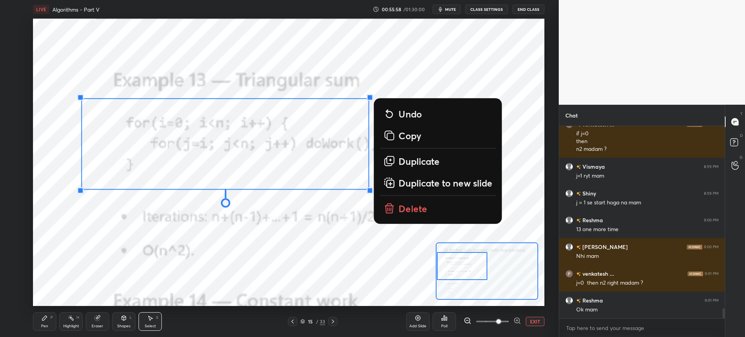
click at [402, 207] on p "Delete" at bounding box center [413, 208] width 29 height 12
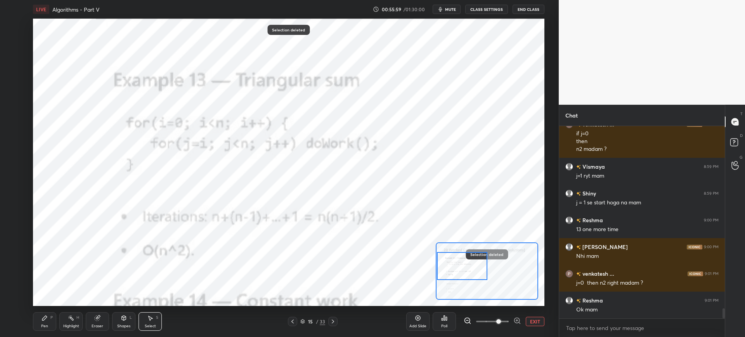
click at [53, 326] on div "Pen P" at bounding box center [44, 321] width 23 height 19
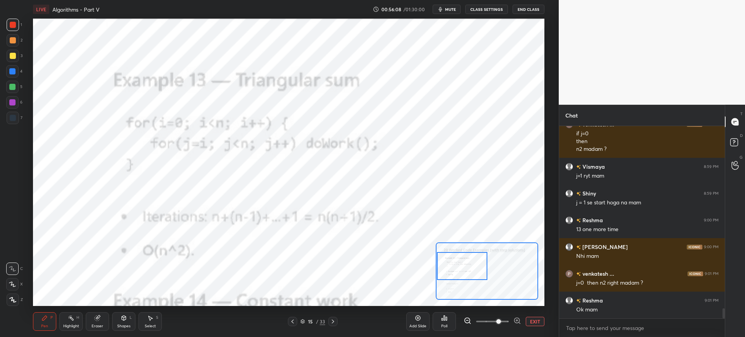
scroll to position [3443, 0]
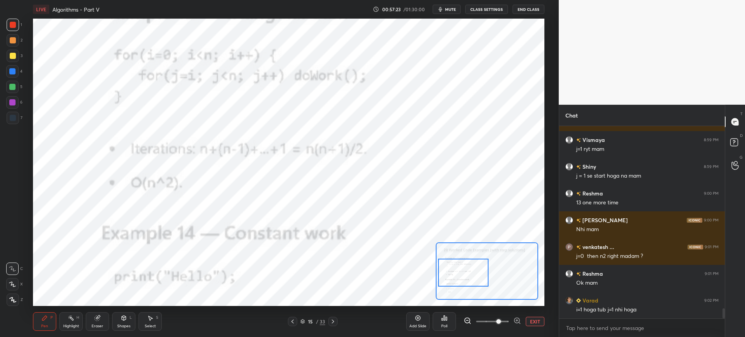
click at [465, 282] on div at bounding box center [463, 273] width 50 height 28
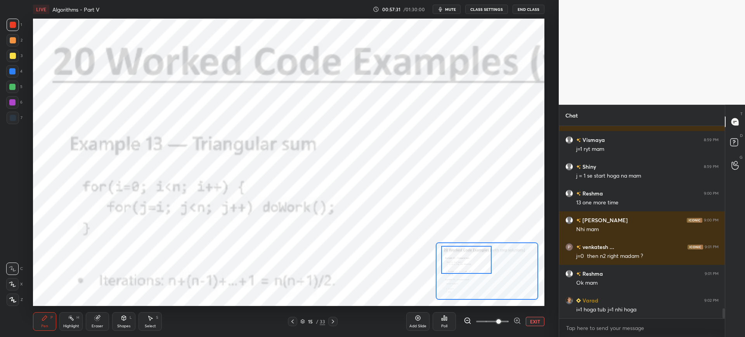
drag, startPoint x: 476, startPoint y: 275, endPoint x: 478, endPoint y: 265, distance: 10.0
click at [478, 265] on div at bounding box center [466, 260] width 50 height 28
drag, startPoint x: 14, startPoint y: 74, endPoint x: 20, endPoint y: 81, distance: 9.4
click at [14, 74] on div at bounding box center [12, 71] width 6 height 6
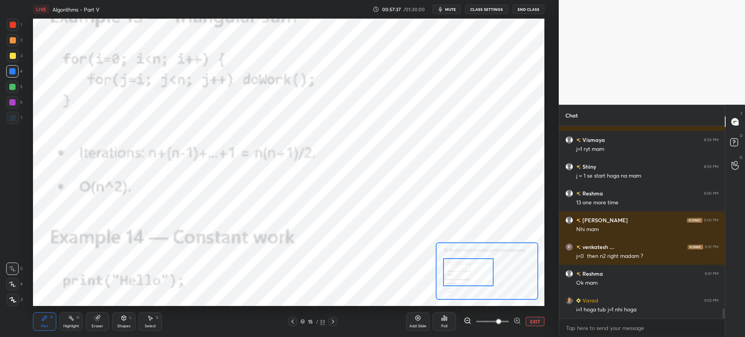
drag, startPoint x: 470, startPoint y: 261, endPoint x: 461, endPoint y: 256, distance: 9.9
click at [470, 269] on div at bounding box center [468, 272] width 50 height 28
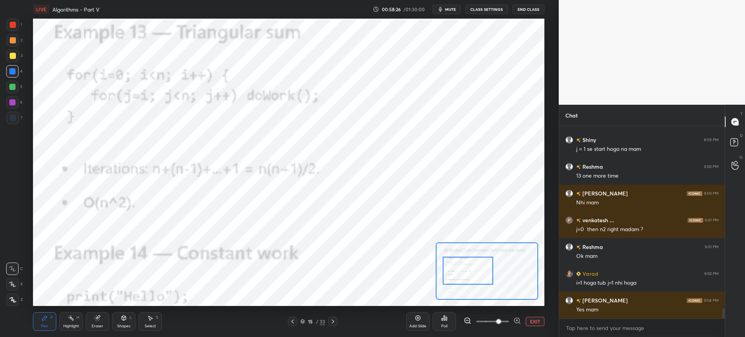
scroll to position [3496, 0]
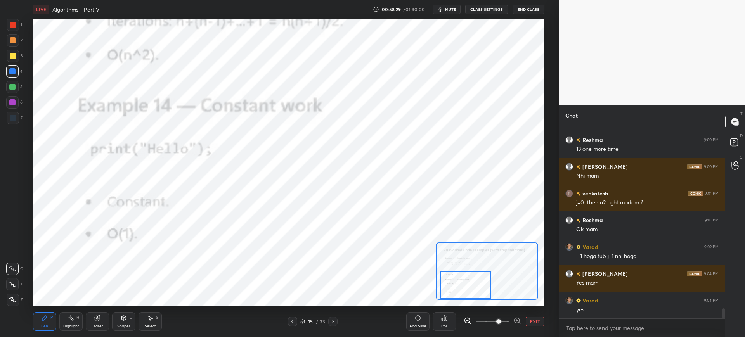
drag, startPoint x: 470, startPoint y: 275, endPoint x: 446, endPoint y: 285, distance: 25.7
click at [467, 288] on div at bounding box center [465, 285] width 50 height 28
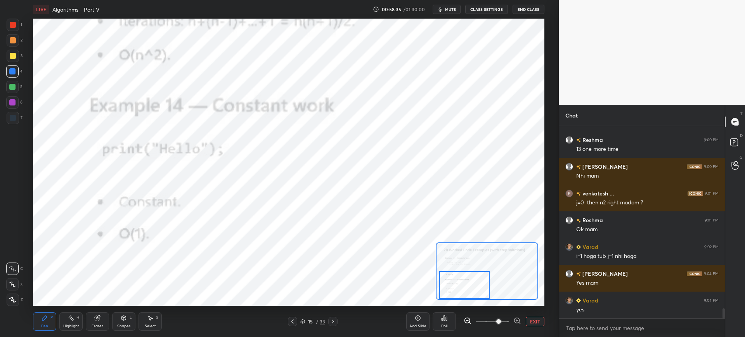
click at [333, 324] on icon at bounding box center [333, 321] width 6 height 6
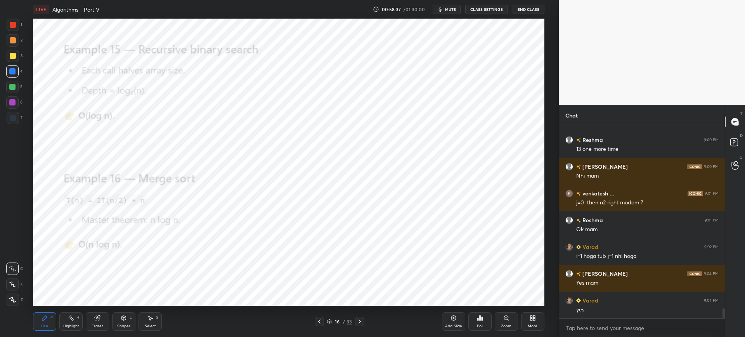
click at [498, 317] on div "Zoom" at bounding box center [505, 321] width 23 height 19
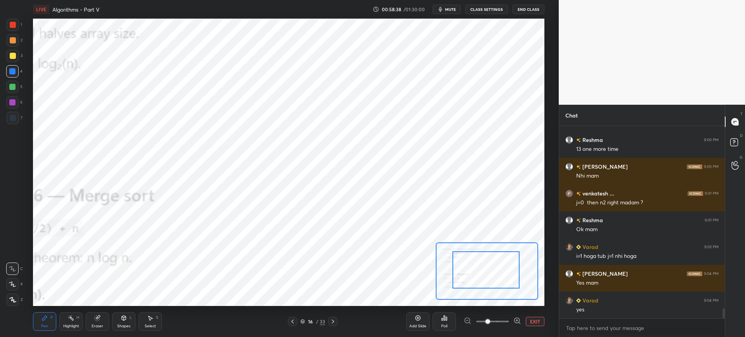
drag, startPoint x: 477, startPoint y: 285, endPoint x: 465, endPoint y: 274, distance: 15.9
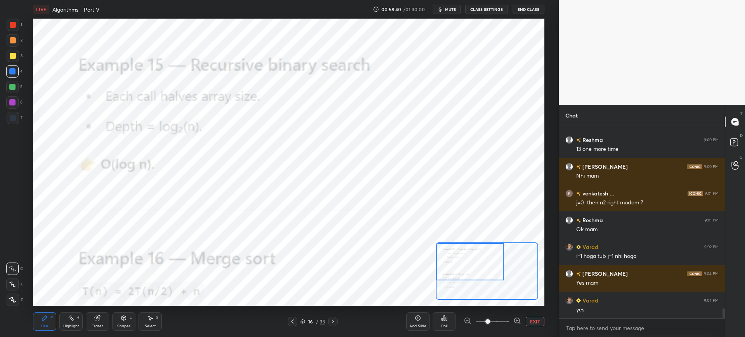
drag, startPoint x: 471, startPoint y: 273, endPoint x: 453, endPoint y: 263, distance: 20.2
click at [455, 264] on div at bounding box center [469, 261] width 67 height 37
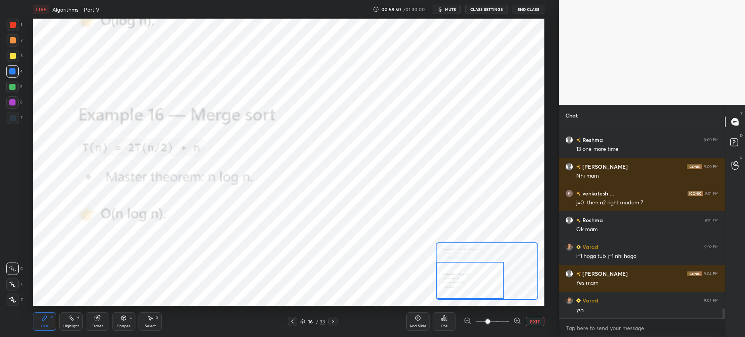
drag, startPoint x: 455, startPoint y: 259, endPoint x: 451, endPoint y: 281, distance: 23.0
click at [452, 283] on div at bounding box center [469, 280] width 67 height 37
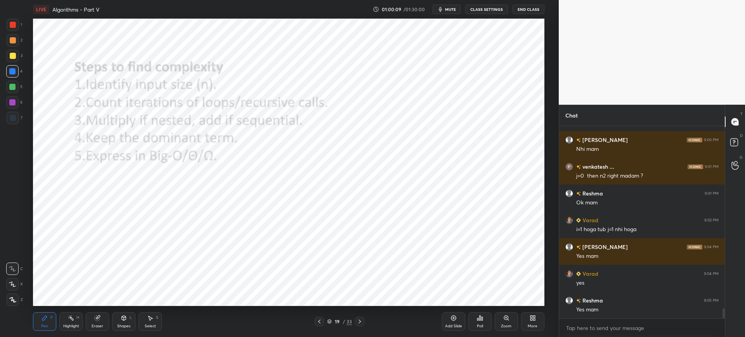
scroll to position [174, 163]
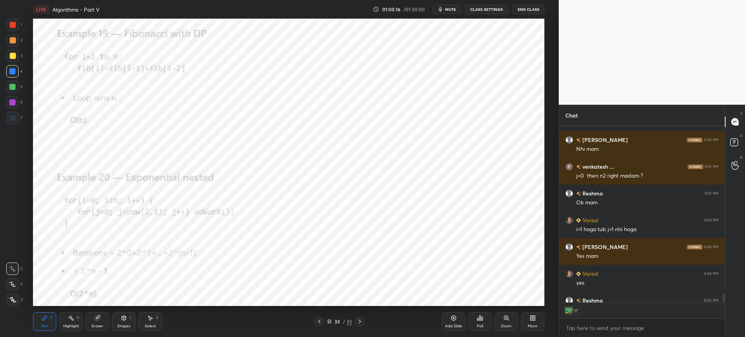
click at [505, 322] on div "Zoom" at bounding box center [505, 321] width 23 height 19
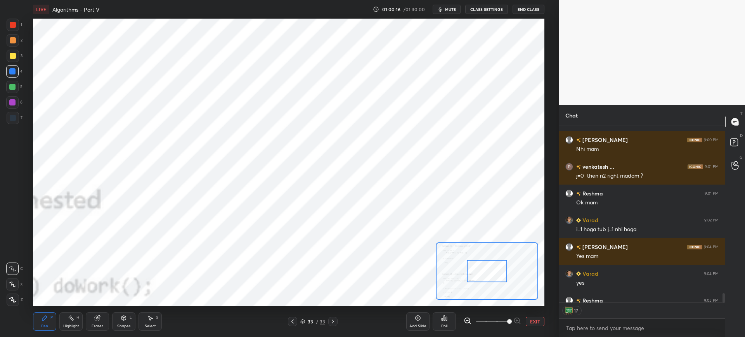
click at [504, 322] on span at bounding box center [492, 322] width 33 height 12
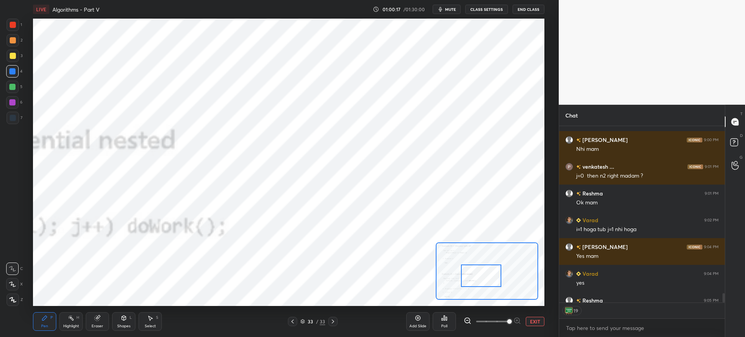
drag, startPoint x: 477, startPoint y: 277, endPoint x: 462, endPoint y: 291, distance: 21.4
click at [462, 287] on div at bounding box center [481, 275] width 40 height 22
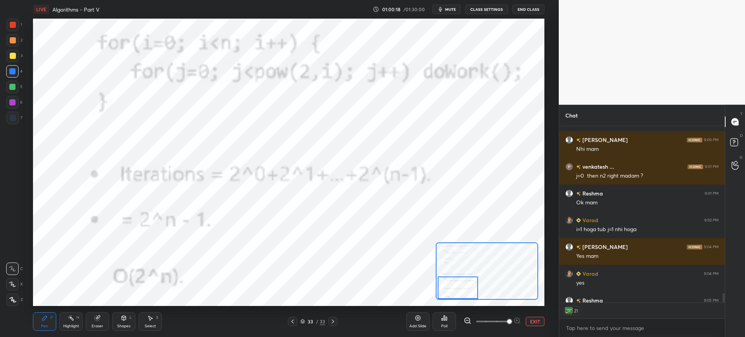
drag, startPoint x: 465, startPoint y: 287, endPoint x: 467, endPoint y: 305, distance: 18.4
click at [458, 287] on div at bounding box center [457, 288] width 40 height 22
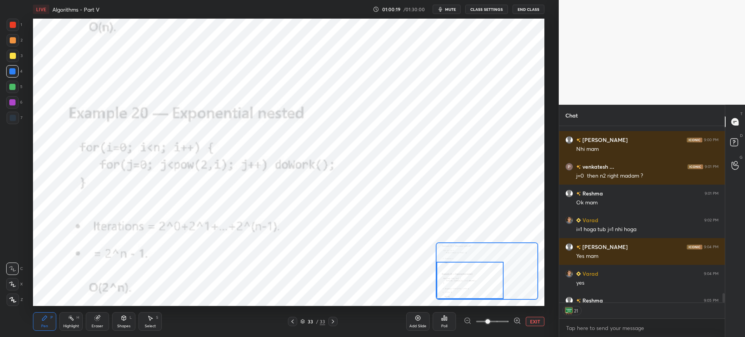
click at [489, 321] on span at bounding box center [492, 322] width 33 height 12
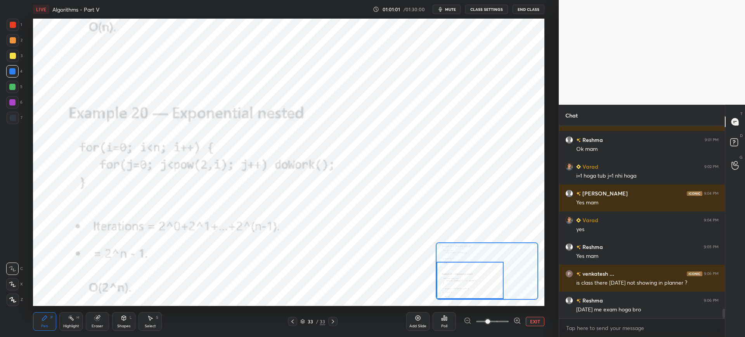
scroll to position [3603, 0]
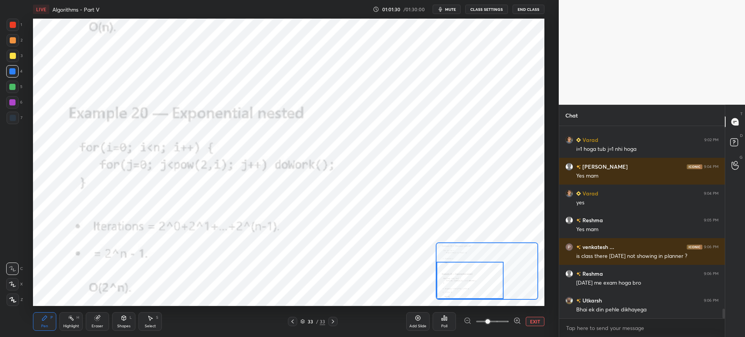
click at [301, 322] on icon at bounding box center [303, 322] width 4 height 1
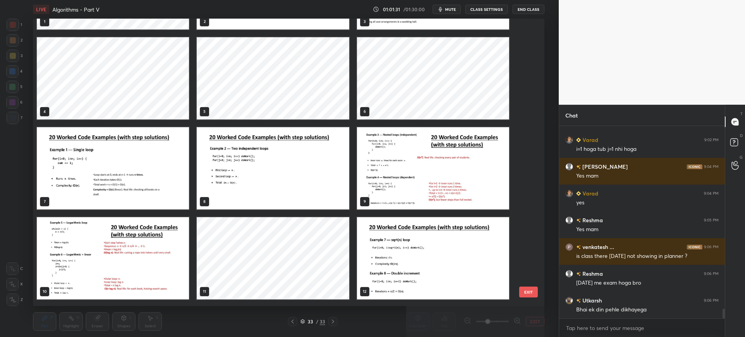
scroll to position [0, 0]
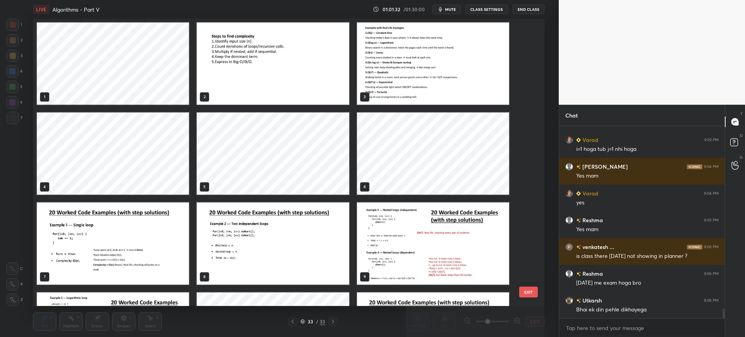
click at [296, 85] on img "grid" at bounding box center [273, 63] width 152 height 82
click at [525, 294] on button "EXIT" at bounding box center [528, 292] width 19 height 11
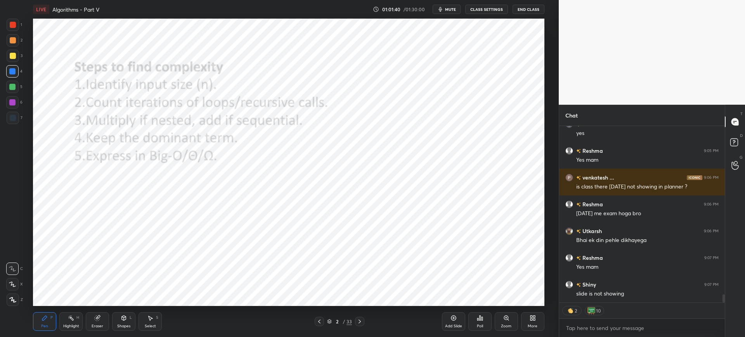
scroll to position [3699, 0]
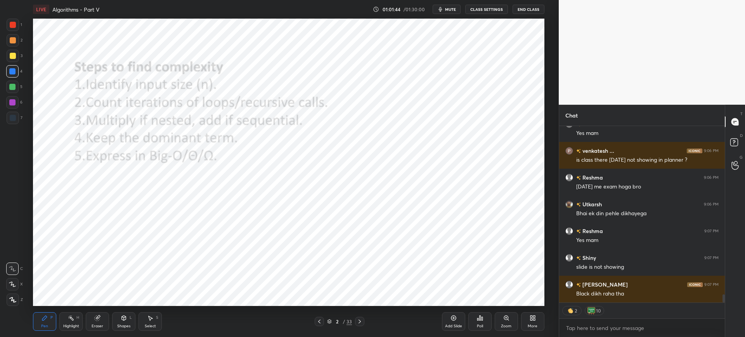
type textarea "x"
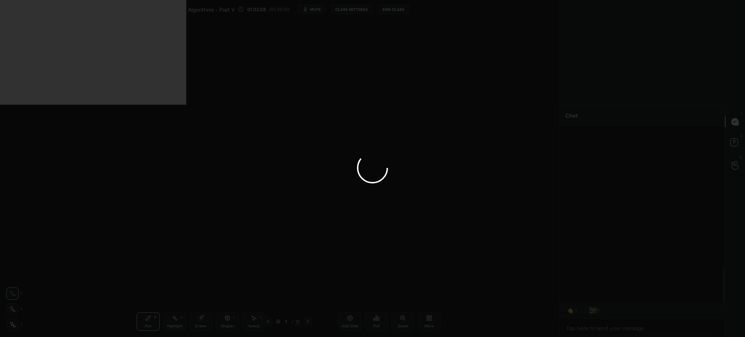
scroll to position [854, 0]
type textarea "x"
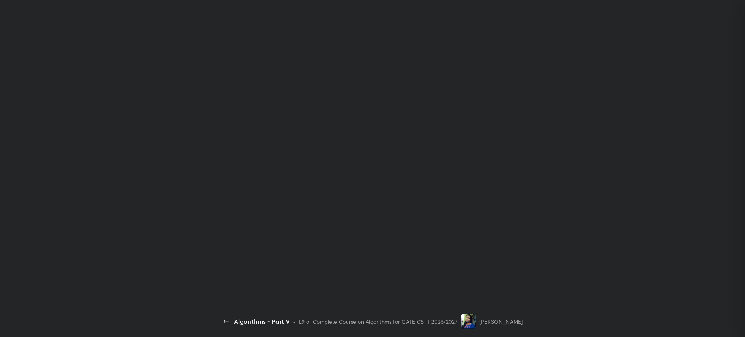
scroll to position [3, 3]
type textarea "x"
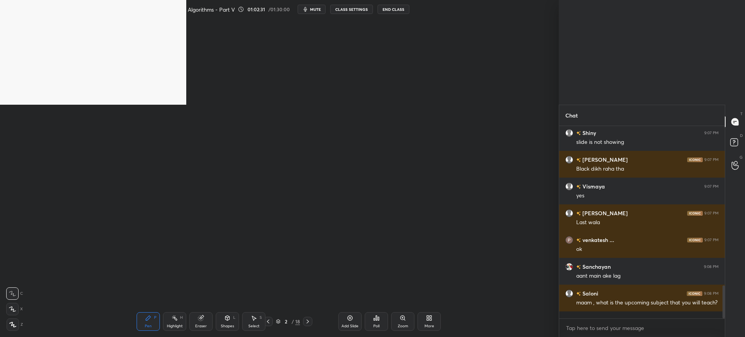
scroll to position [960, 0]
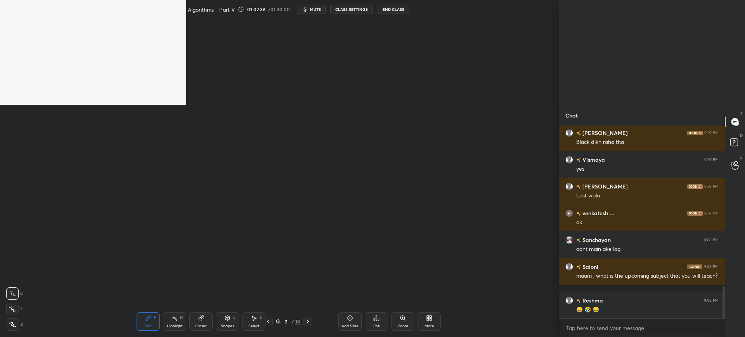
drag, startPoint x: 250, startPoint y: 168, endPoint x: 325, endPoint y: 137, distance: 81.0
click at [325, 137] on div "Setting up your live class Poll for secs No correct answer Start poll" at bounding box center [288, 162] width 527 height 287
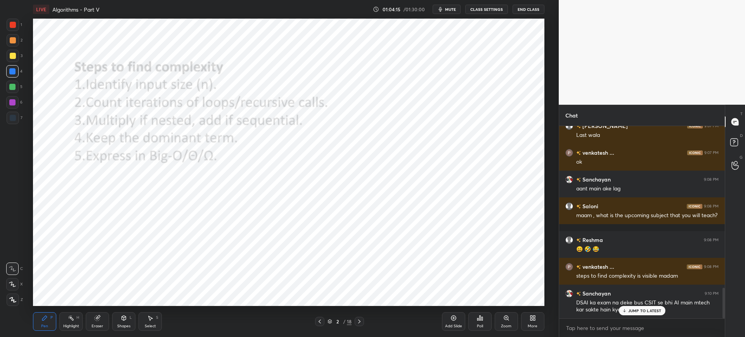
scroll to position [1014, 0]
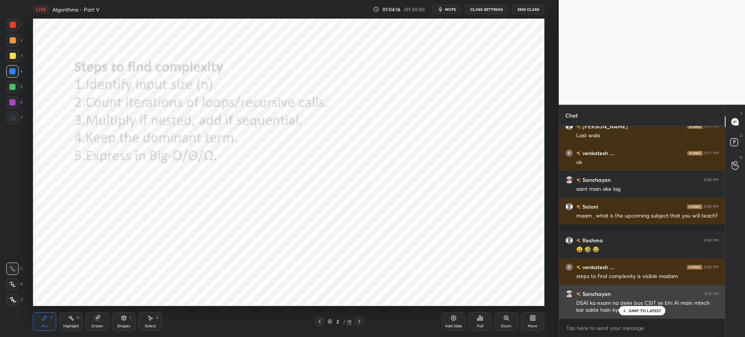
click at [647, 318] on div "Sanchayan 9:10 PM DSAI ka exam na deke bus CSIT se bhi AI main mtech kar sakte …" at bounding box center [642, 302] width 166 height 34
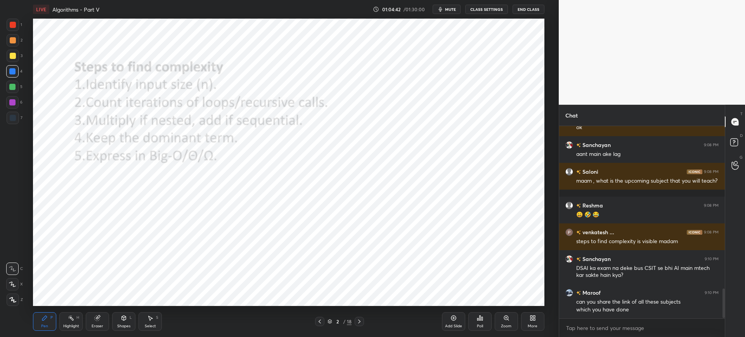
scroll to position [1076, 0]
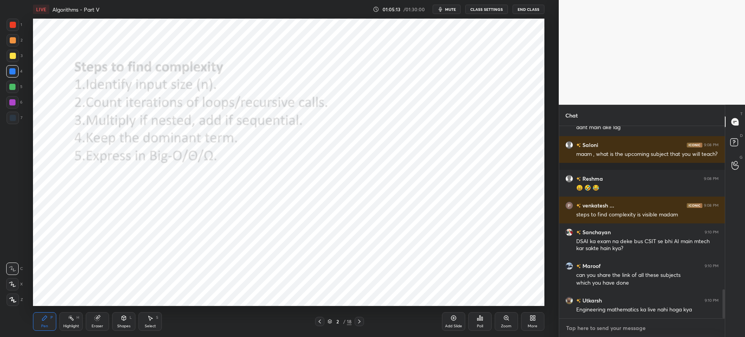
click at [618, 331] on textarea at bounding box center [641, 328] width 153 height 12
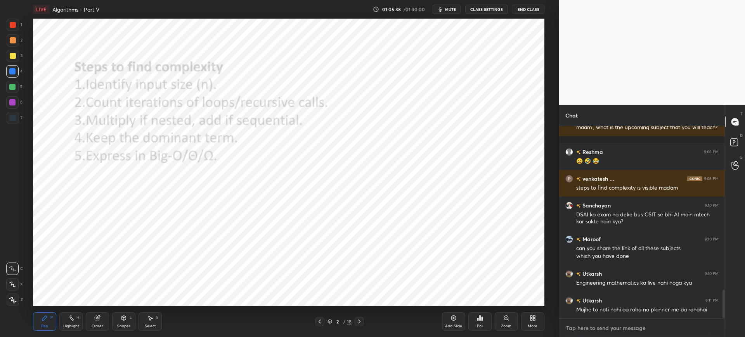
type textarea "x"
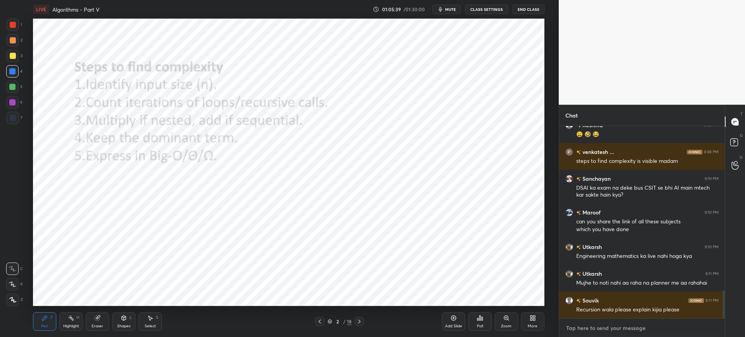
click at [609, 326] on textarea at bounding box center [641, 328] width 153 height 12
paste textarea "[URL][DOMAIN_NAME]"
type textarea "[URL][DOMAIN_NAME]"
type textarea "x"
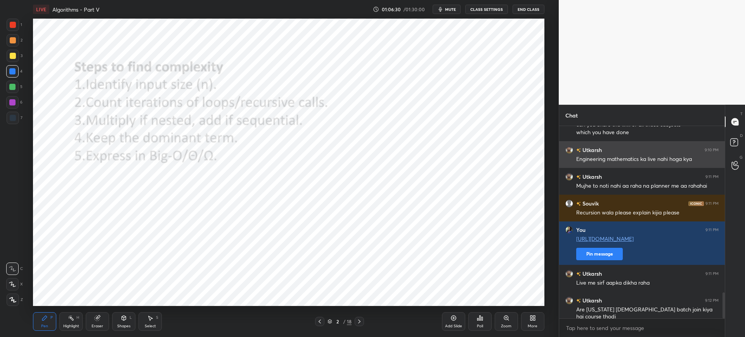
scroll to position [1253, 0]
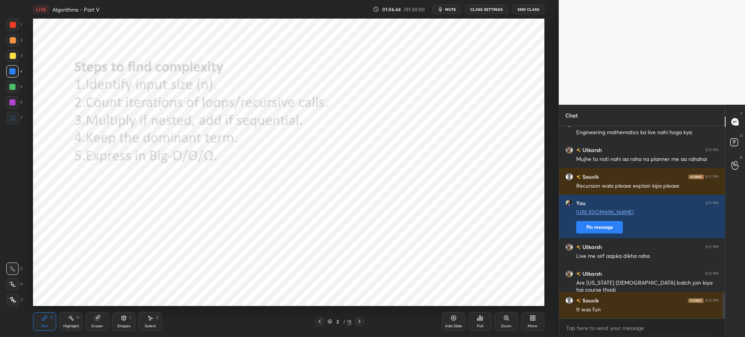
click at [517, 13] on button "End Class" at bounding box center [528, 9] width 32 height 9
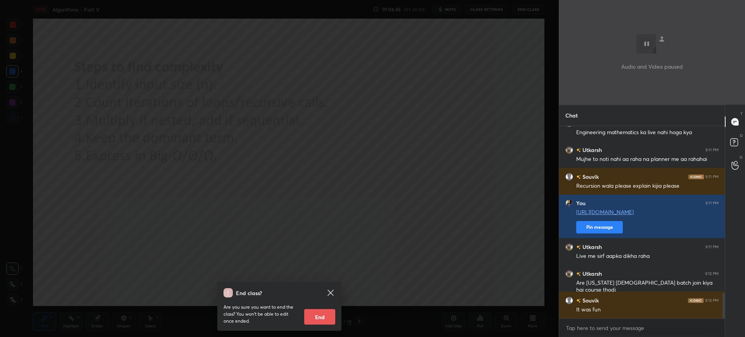
click at [316, 308] on div "Are you sure you want to end the class? You won’t be able to edit once ended. E…" at bounding box center [279, 310] width 112 height 27
click at [318, 311] on button "End" at bounding box center [319, 317] width 31 height 16
type textarea "x"
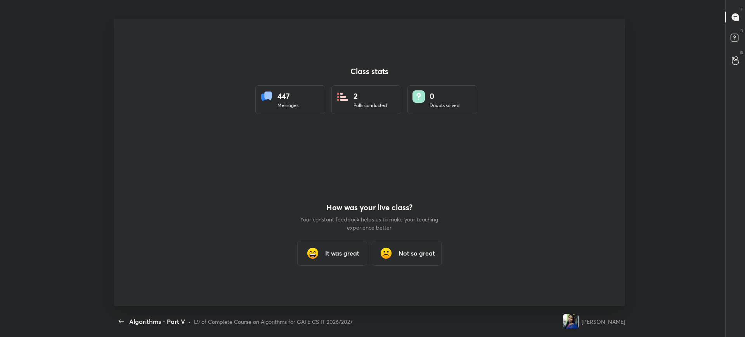
scroll to position [287, 738]
